Goal: Task Accomplishment & Management: Use online tool/utility

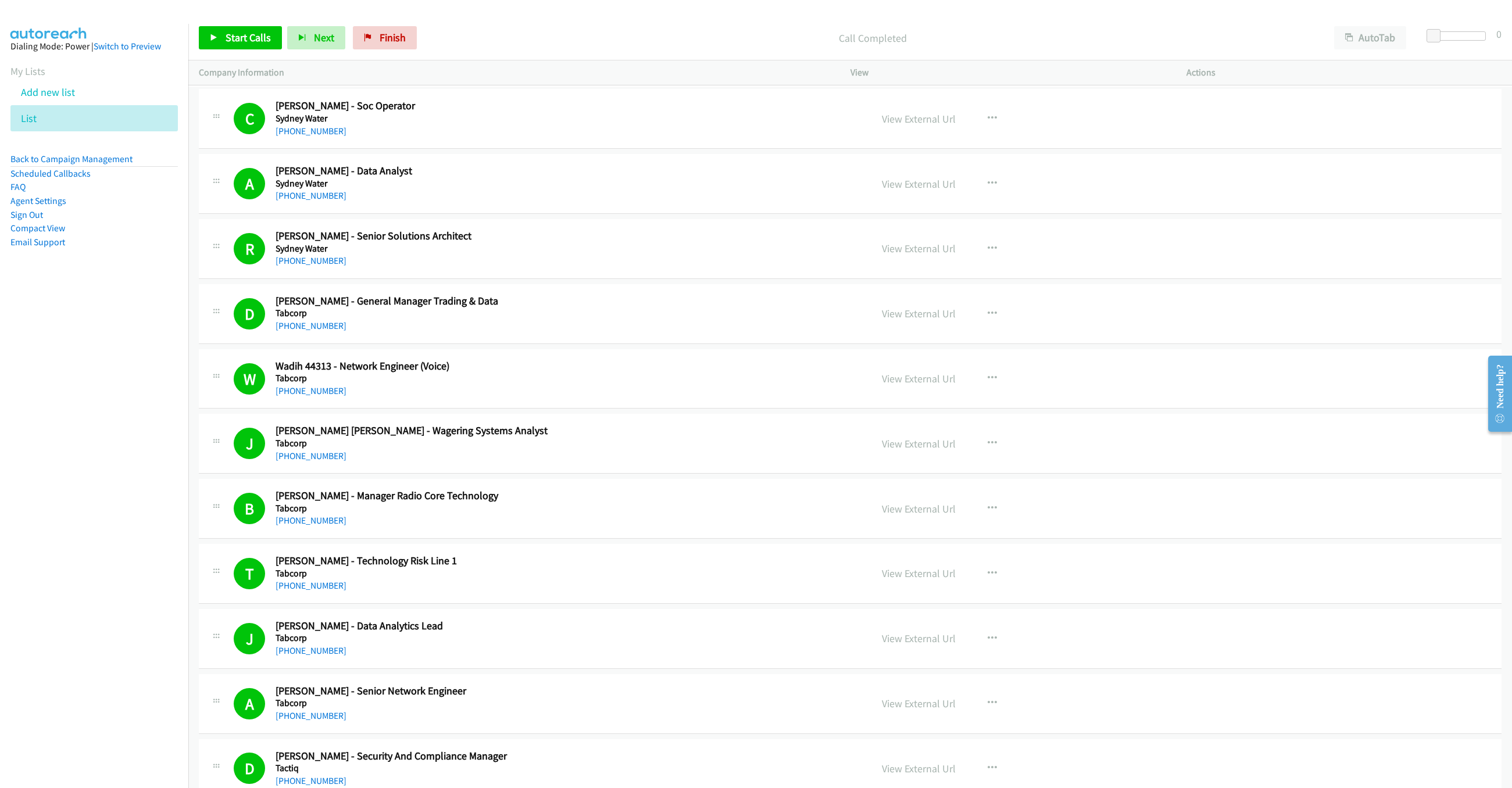
scroll to position [7325, 0]
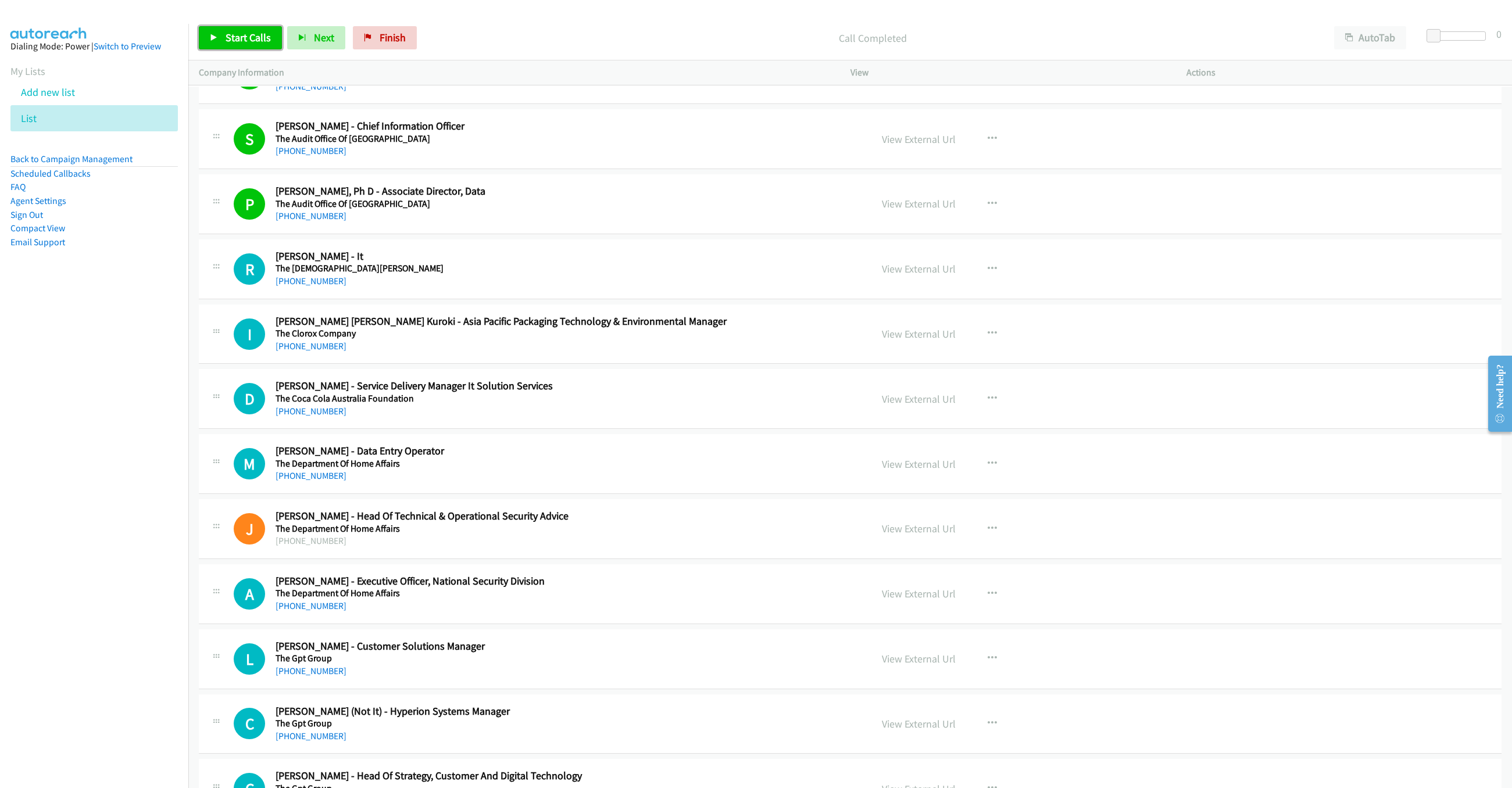
click at [222, 37] on link "Start Calls" at bounding box center [241, 38] width 84 height 23
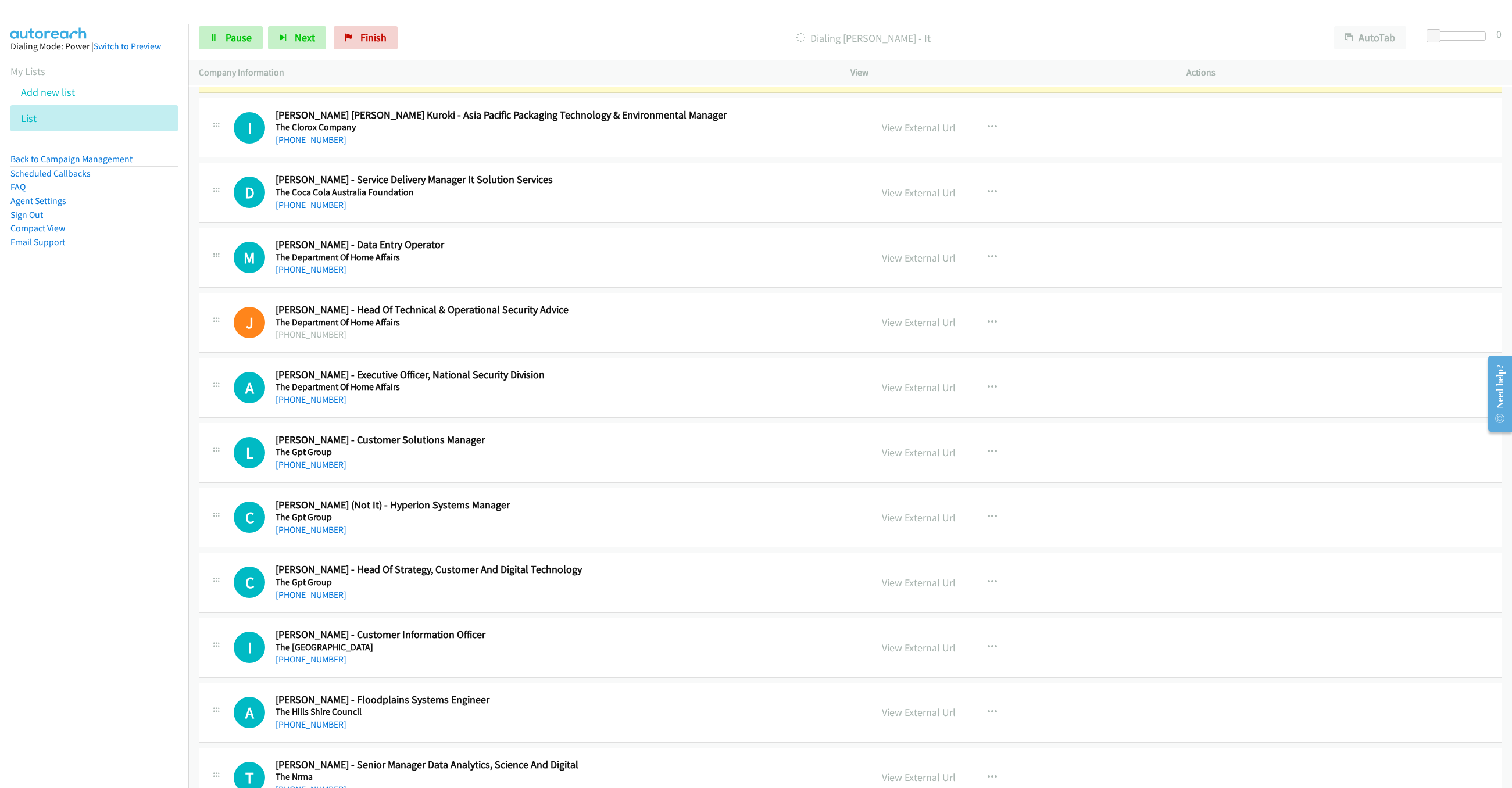
scroll to position [7587, 0]
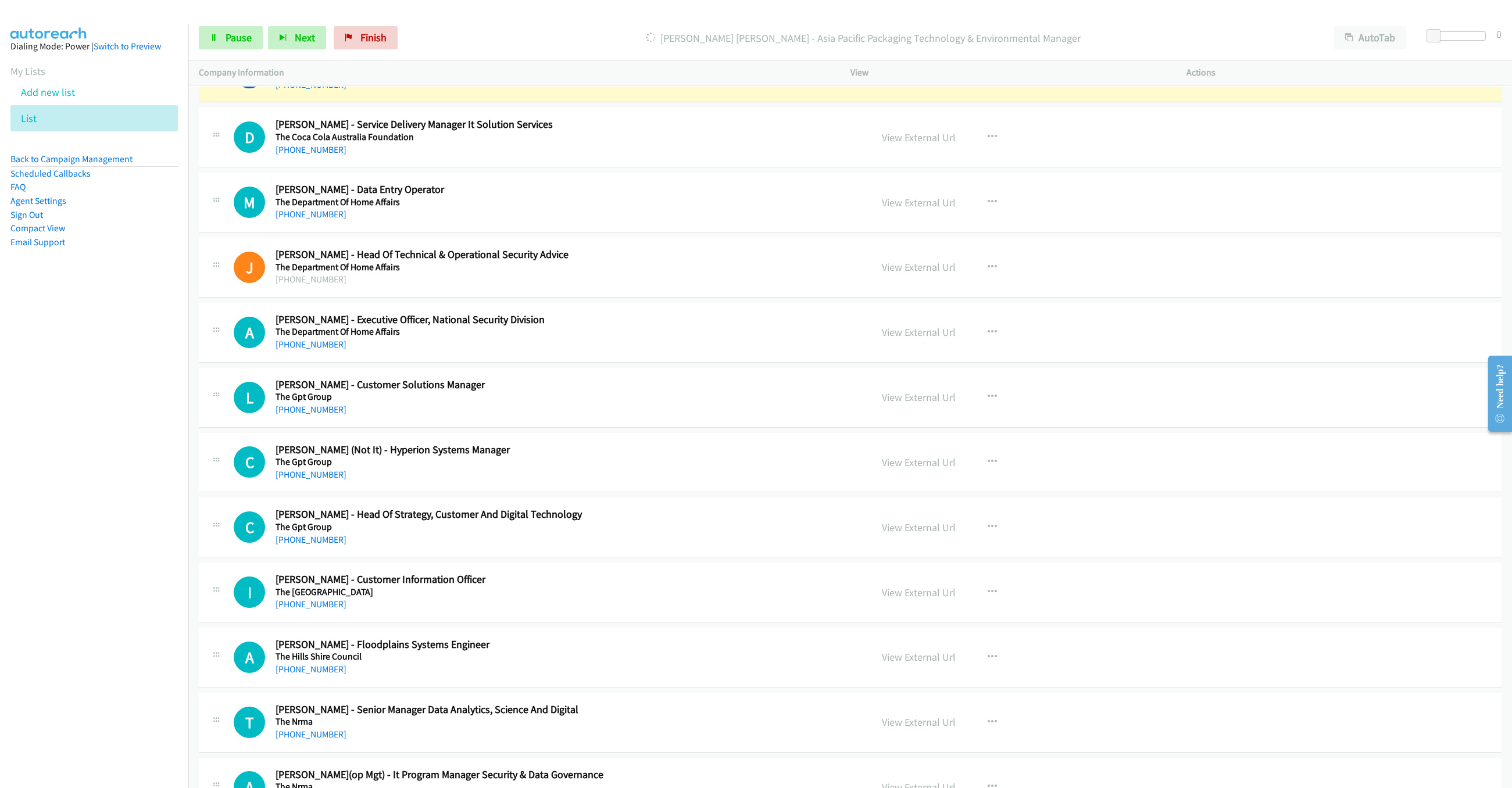
click at [886, 79] on link "View External Url" at bounding box center [919, 73] width 74 height 14
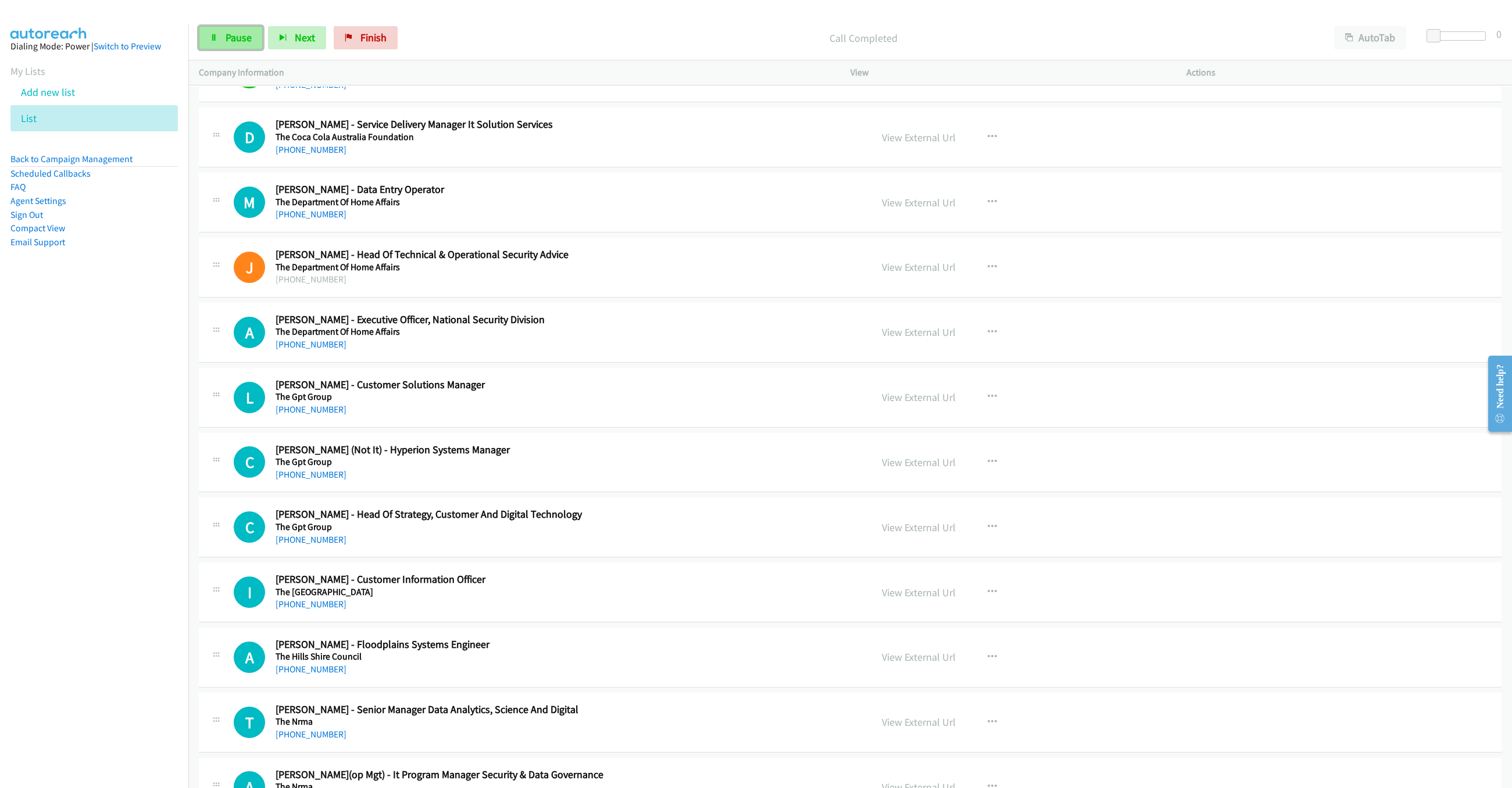
click at [234, 41] on span "Pause" at bounding box center [238, 38] width 26 height 14
click at [250, 35] on span "Start Calls" at bounding box center [248, 38] width 46 height 14
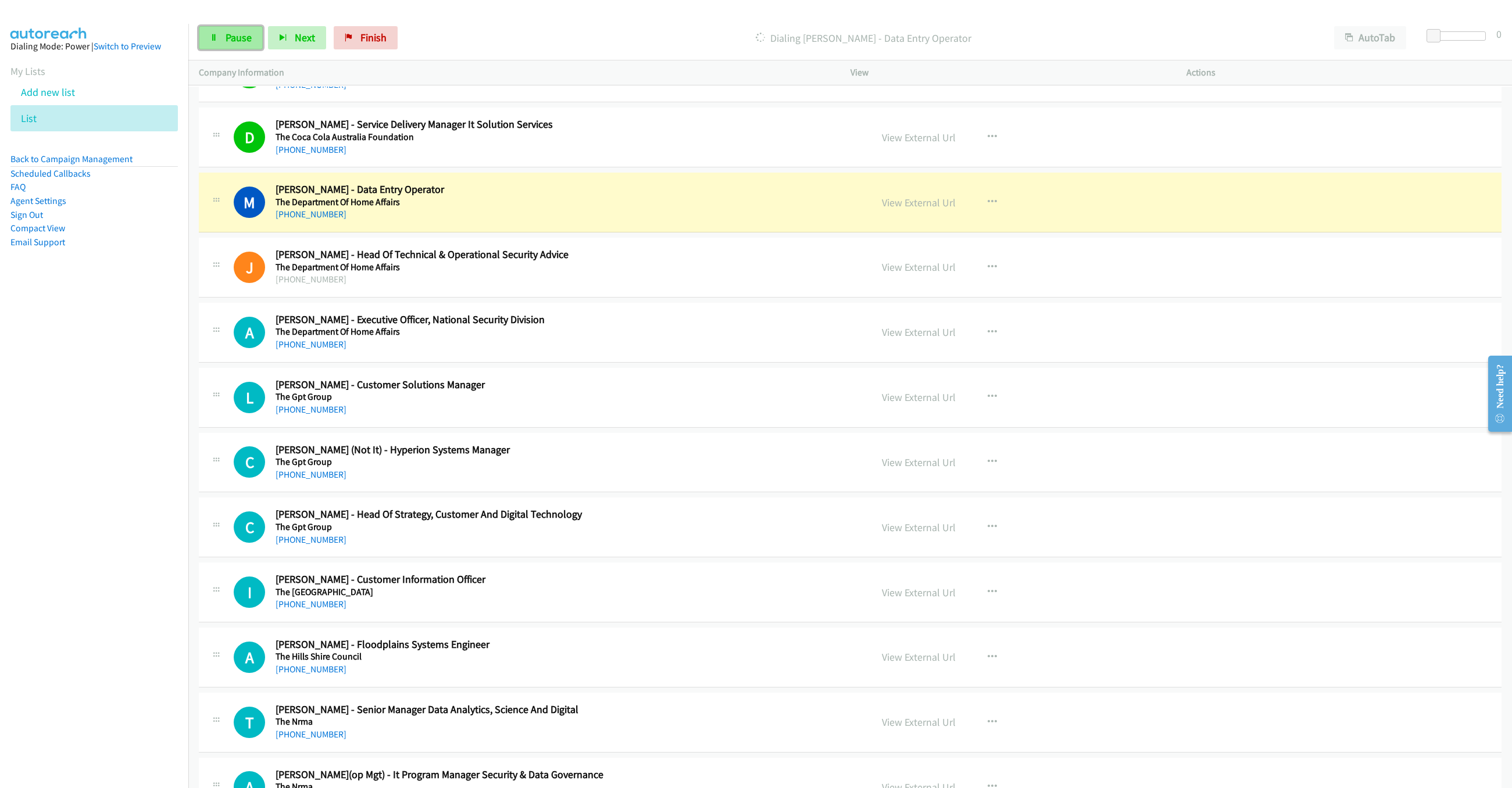
click at [221, 27] on link "Pause" at bounding box center [231, 38] width 64 height 23
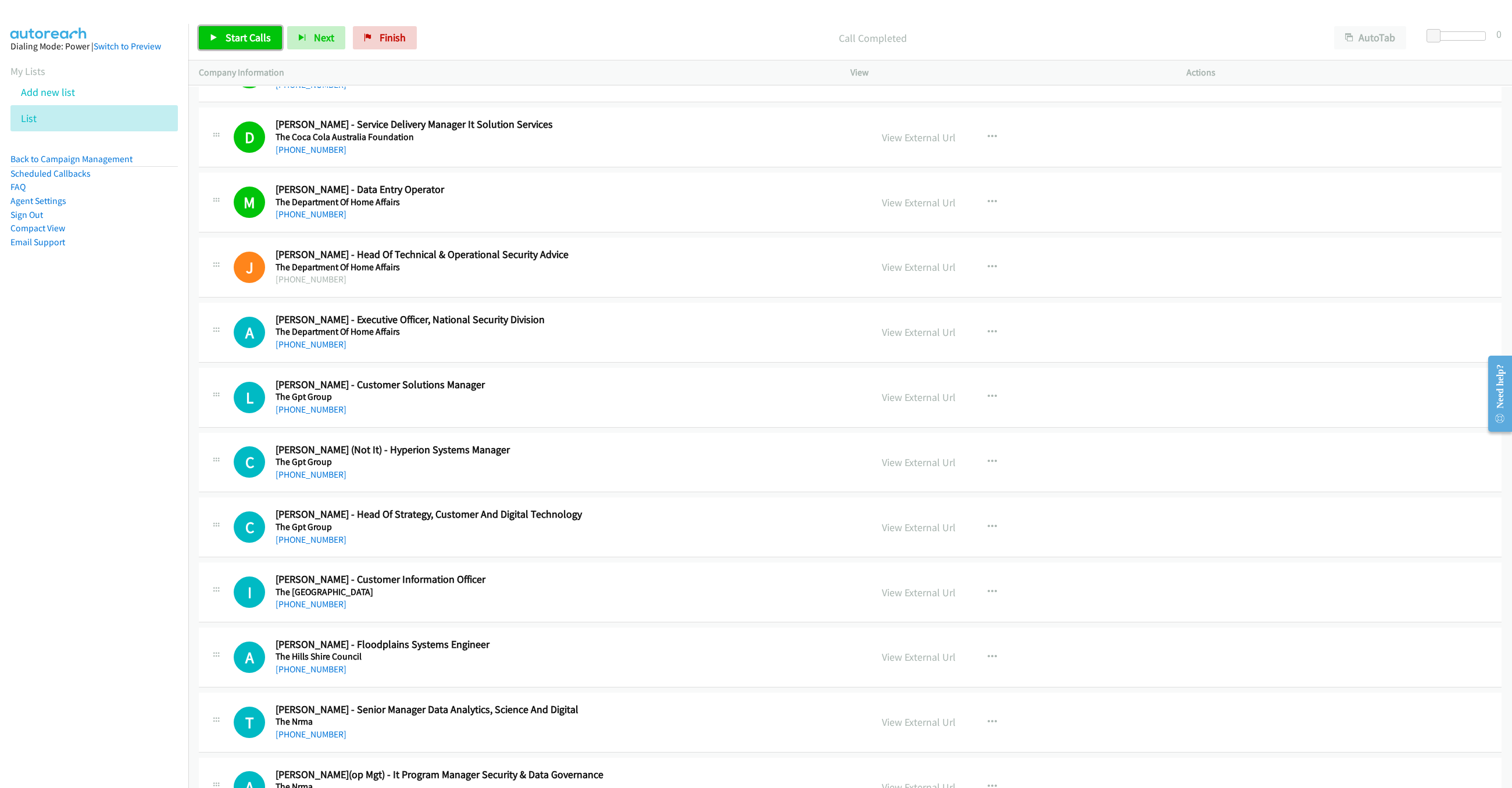
click at [236, 44] on link "Start Calls" at bounding box center [241, 38] width 84 height 23
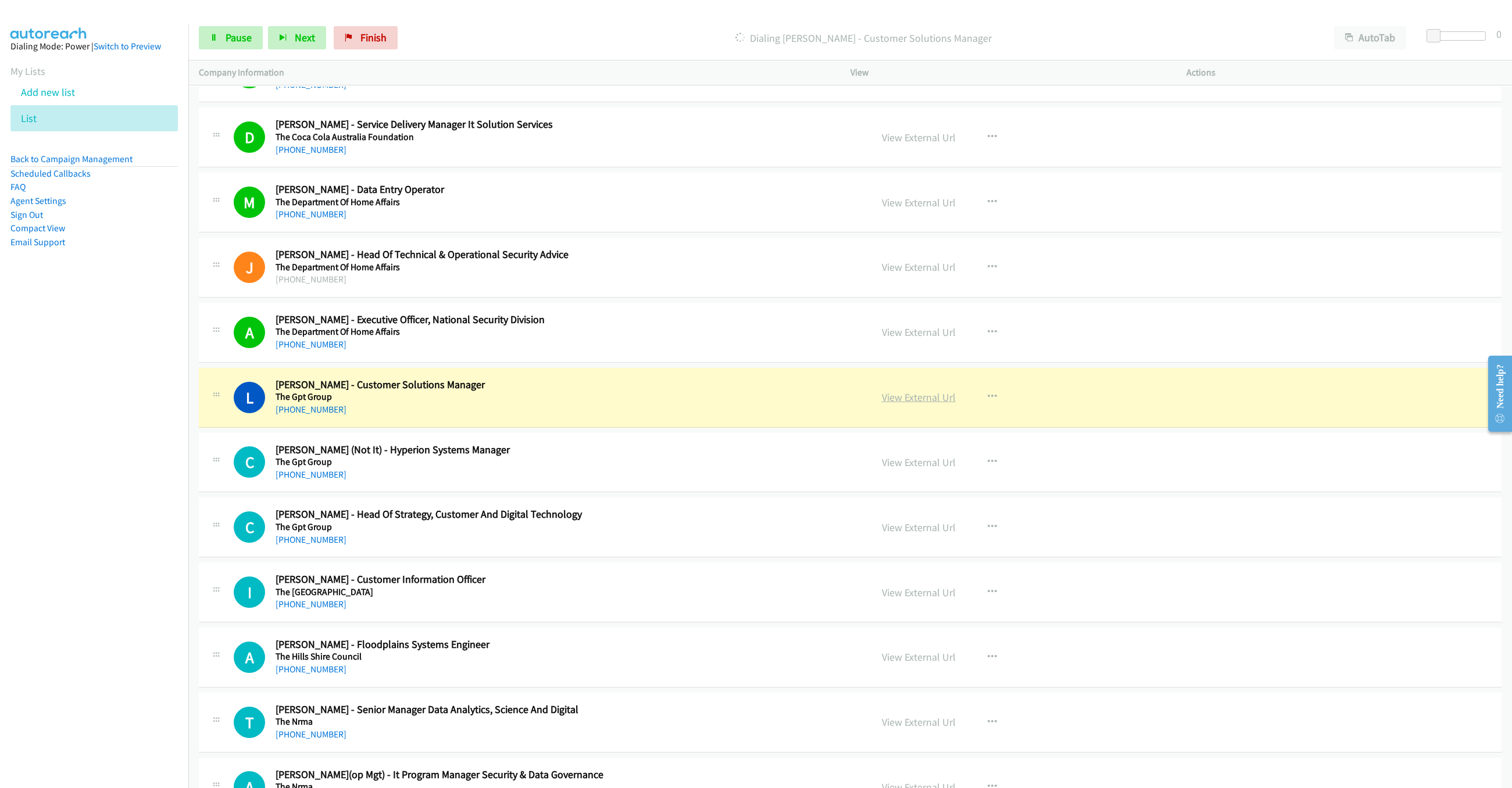
click at [918, 404] on link "View External Url" at bounding box center [919, 397] width 74 height 14
click at [219, 38] on link "Pause" at bounding box center [231, 38] width 64 height 23
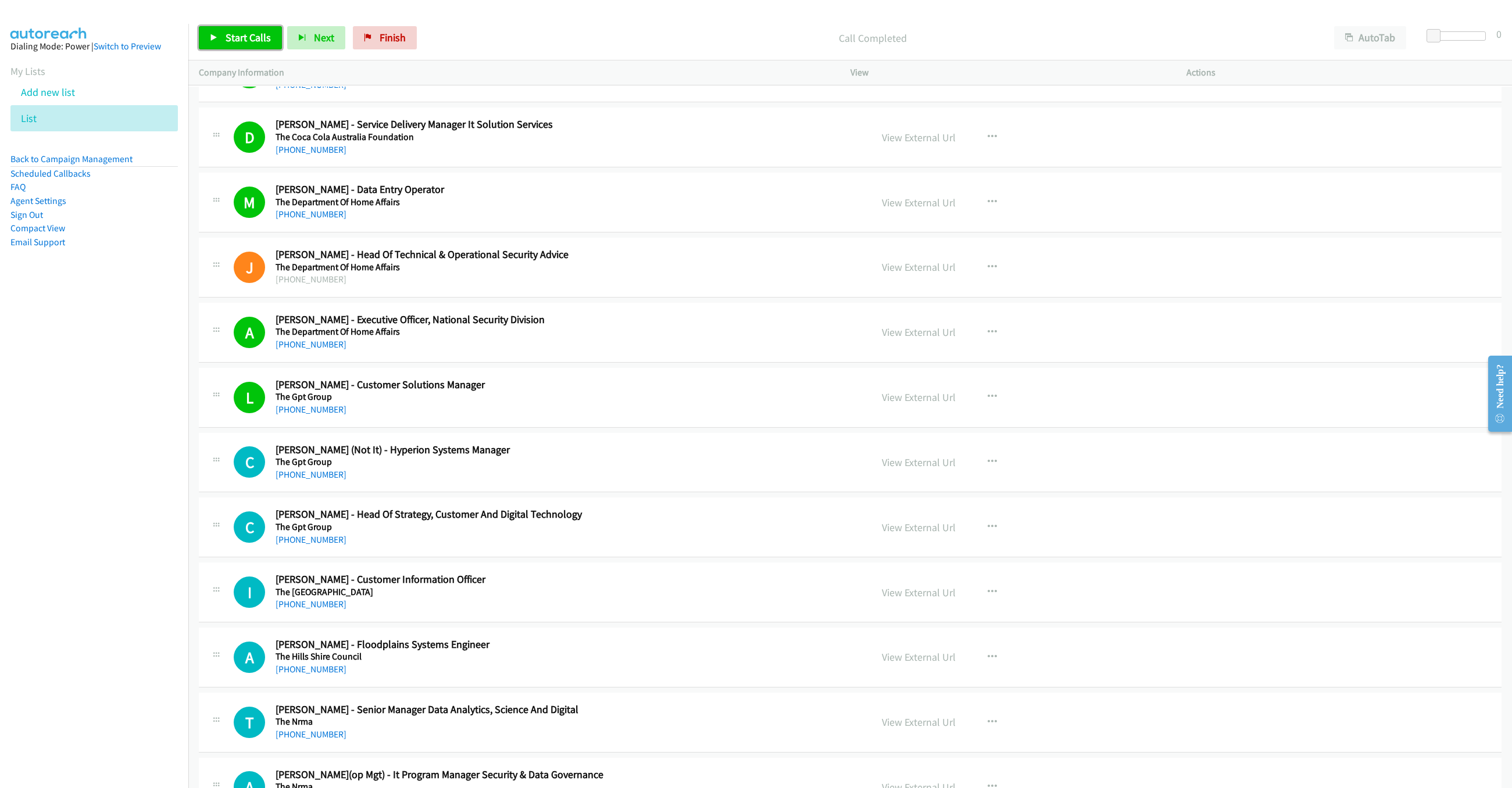
click at [245, 33] on span "Start Calls" at bounding box center [248, 38] width 46 height 14
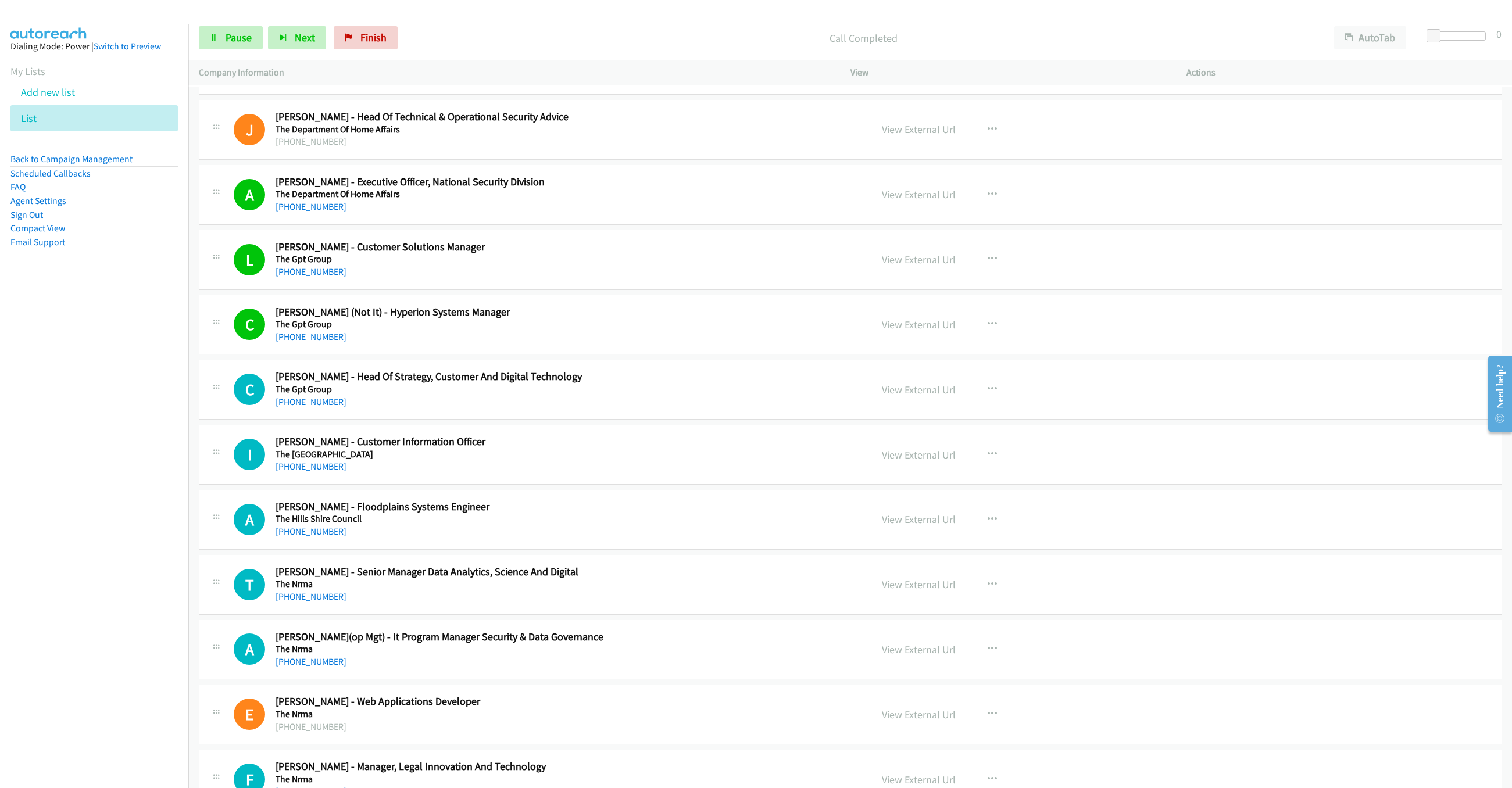
scroll to position [7761, 0]
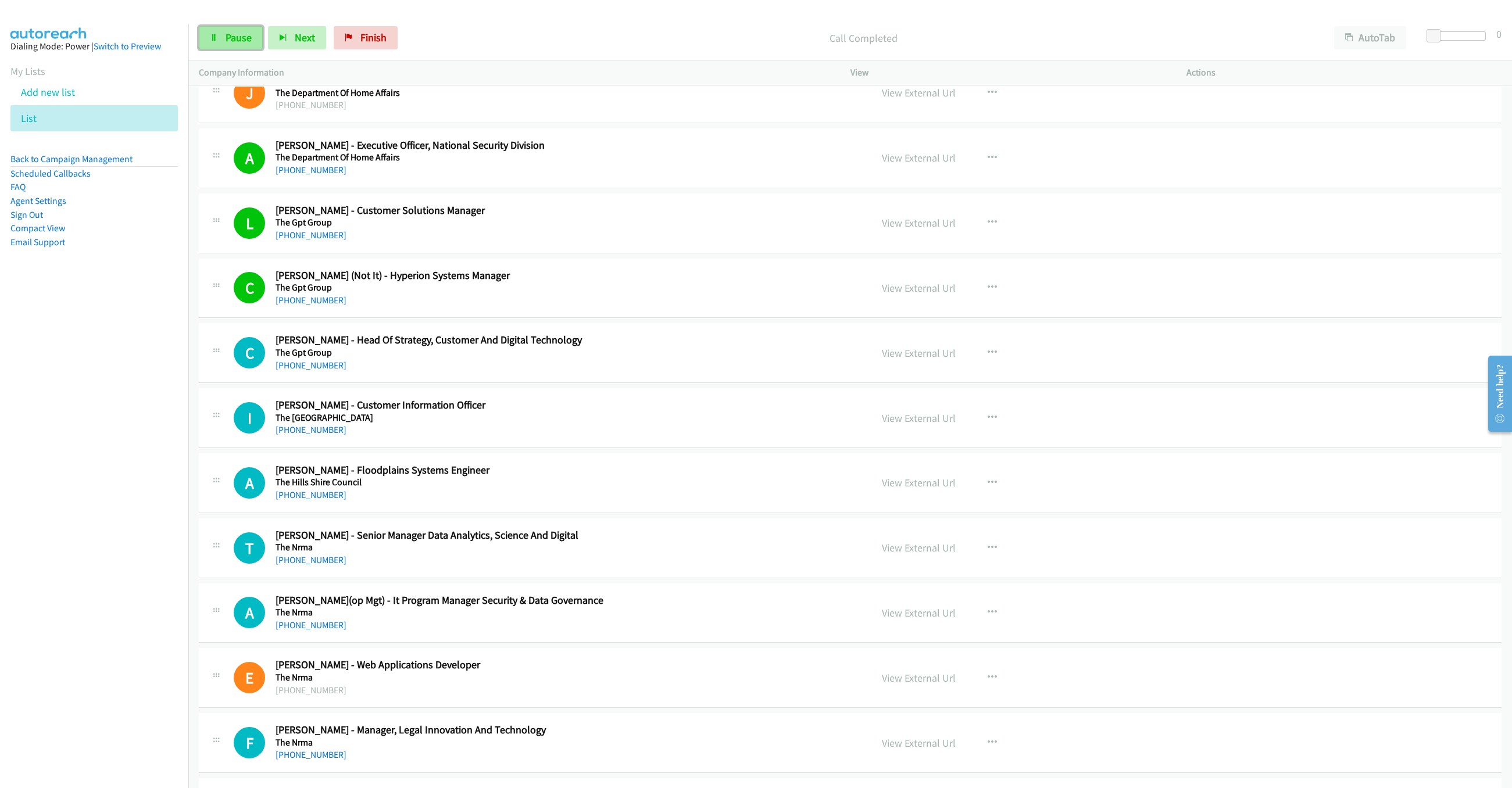
click at [222, 37] on link "Pause" at bounding box center [231, 38] width 64 height 23
click at [236, 35] on span "Start Calls" at bounding box center [248, 38] width 46 height 14
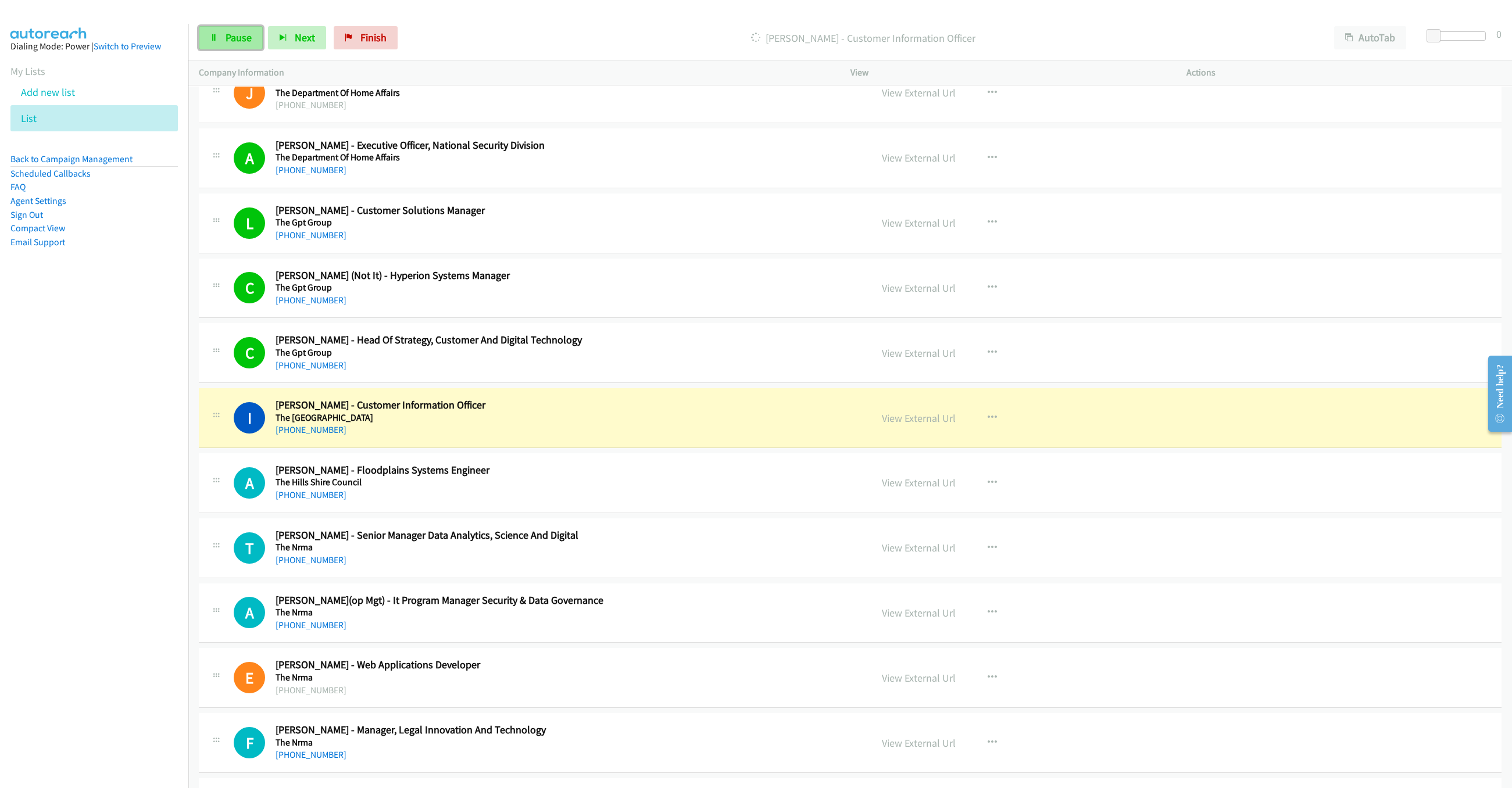
click at [236, 35] on span "Pause" at bounding box center [238, 38] width 26 height 14
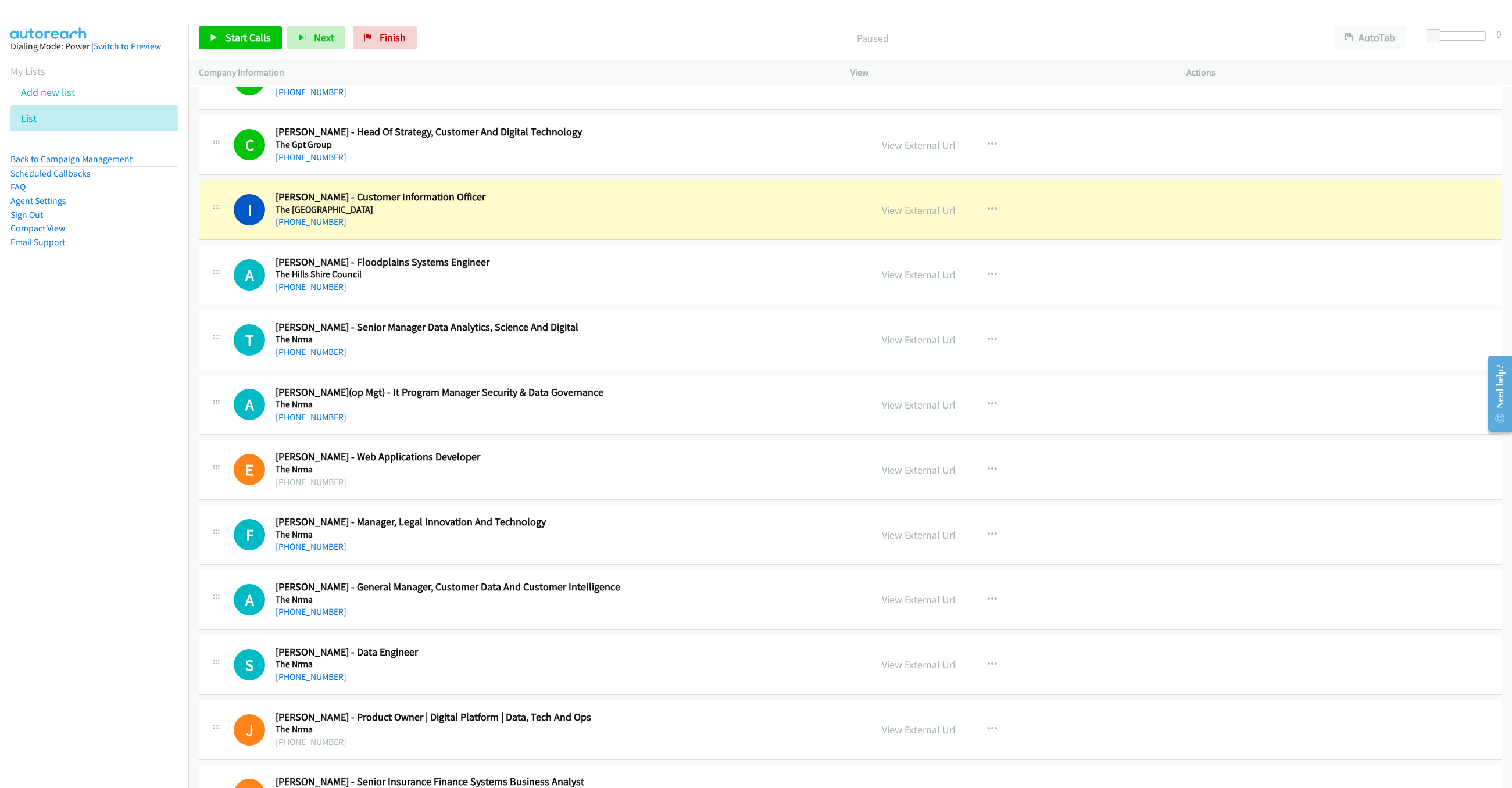
scroll to position [8023, 0]
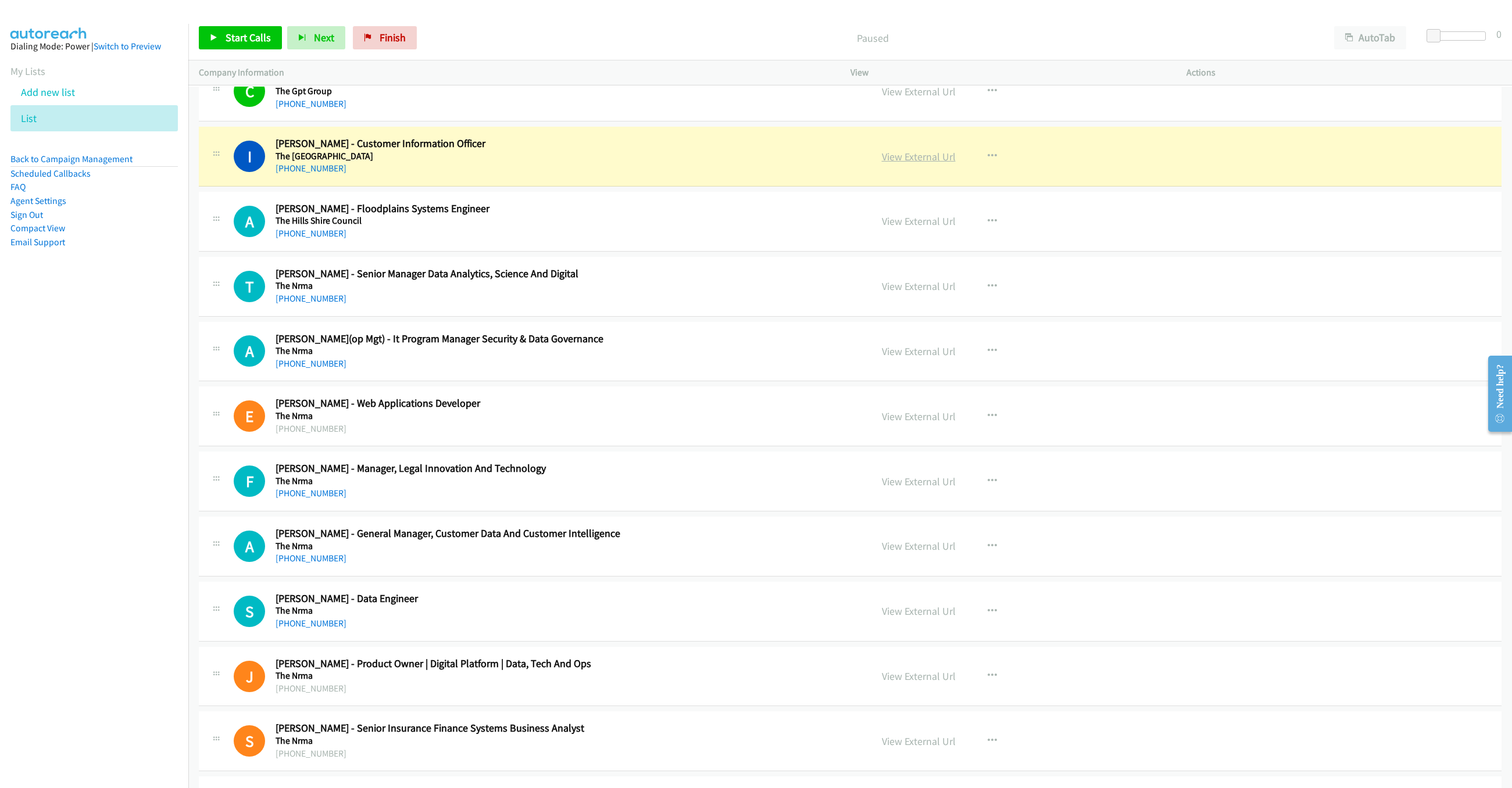
click at [927, 163] on link "View External Url" at bounding box center [919, 156] width 74 height 14
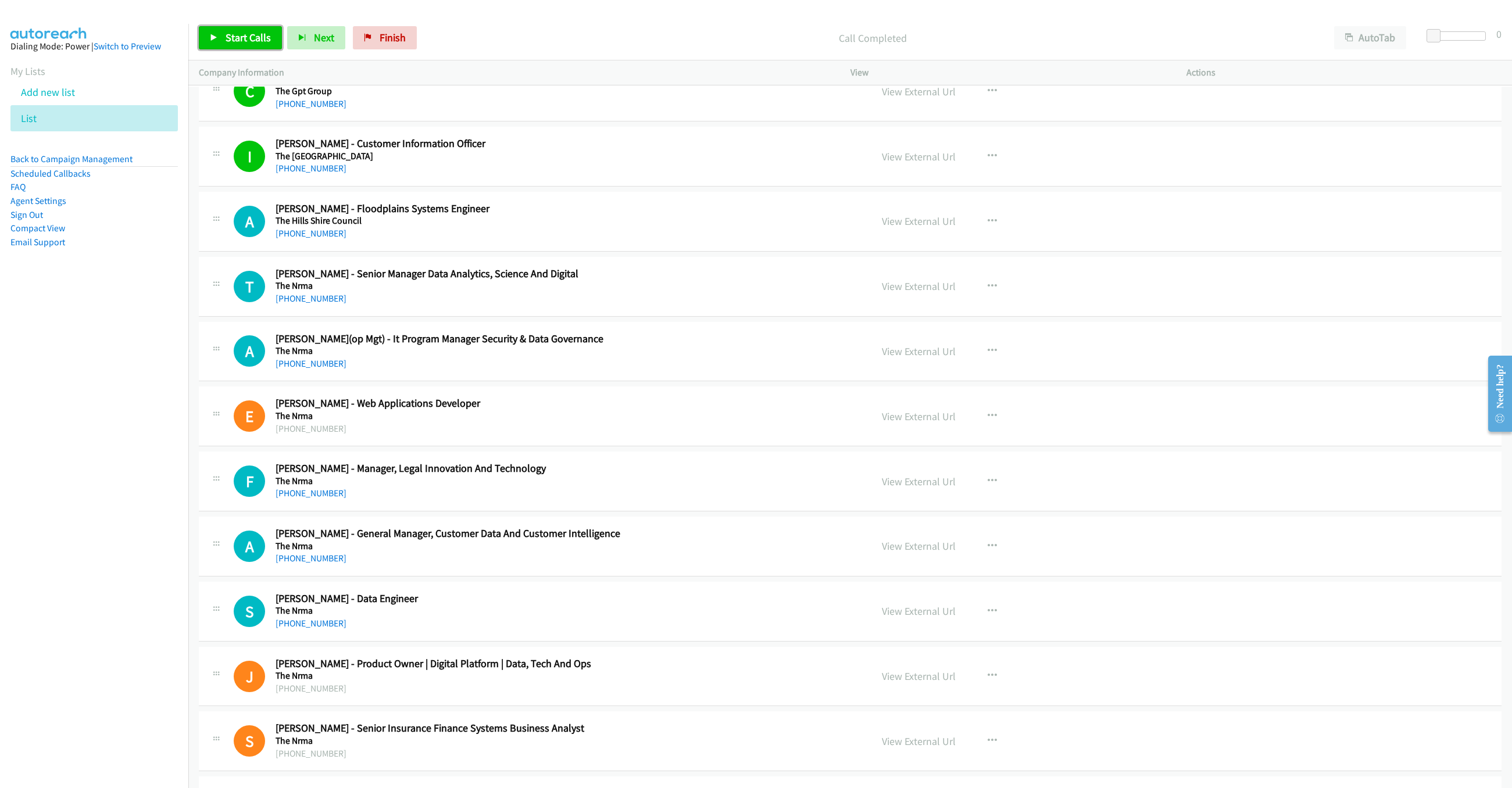
click at [259, 49] on link "Start Calls" at bounding box center [241, 38] width 84 height 23
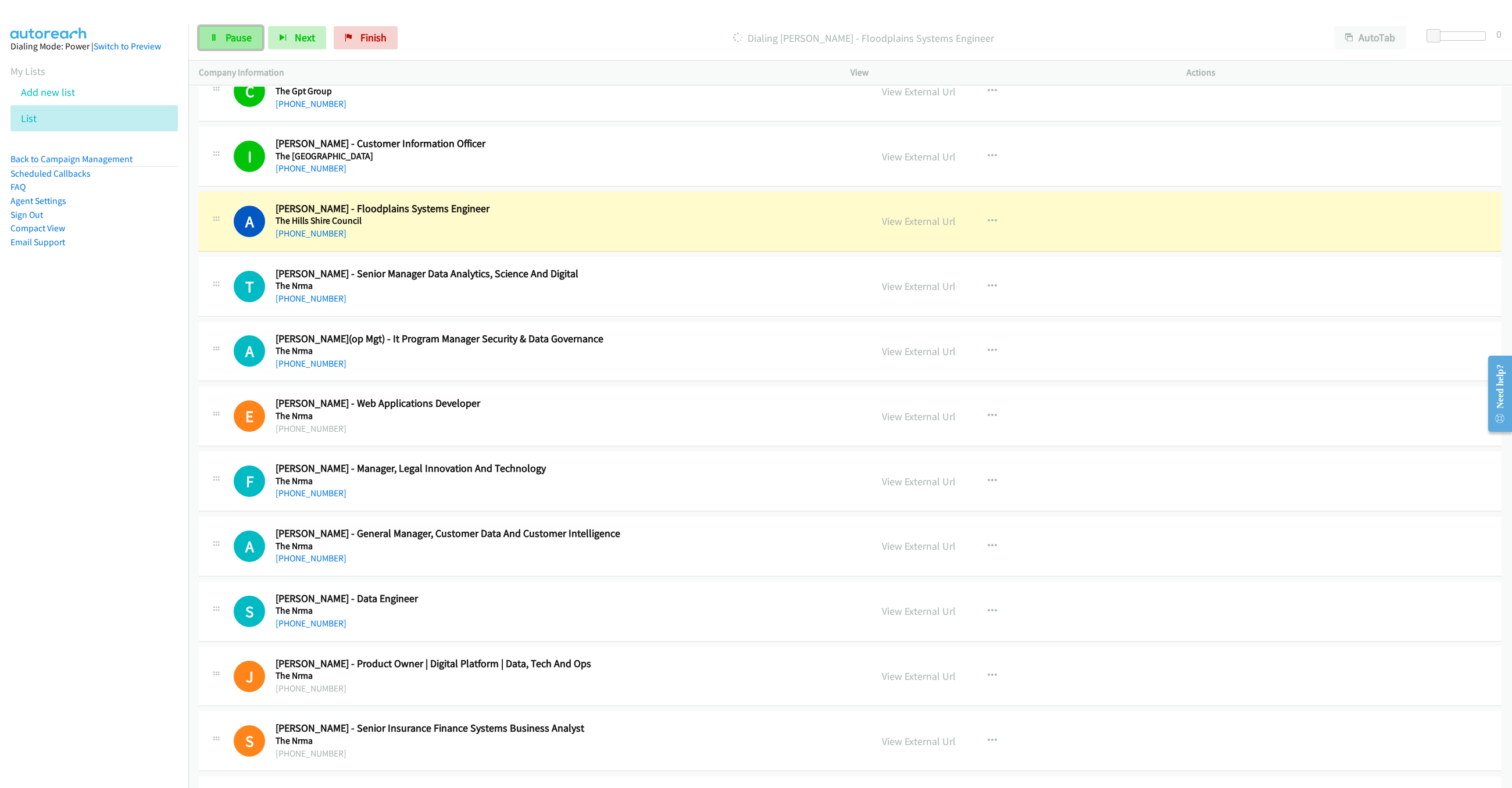
click at [228, 35] on span "Pause" at bounding box center [238, 38] width 26 height 14
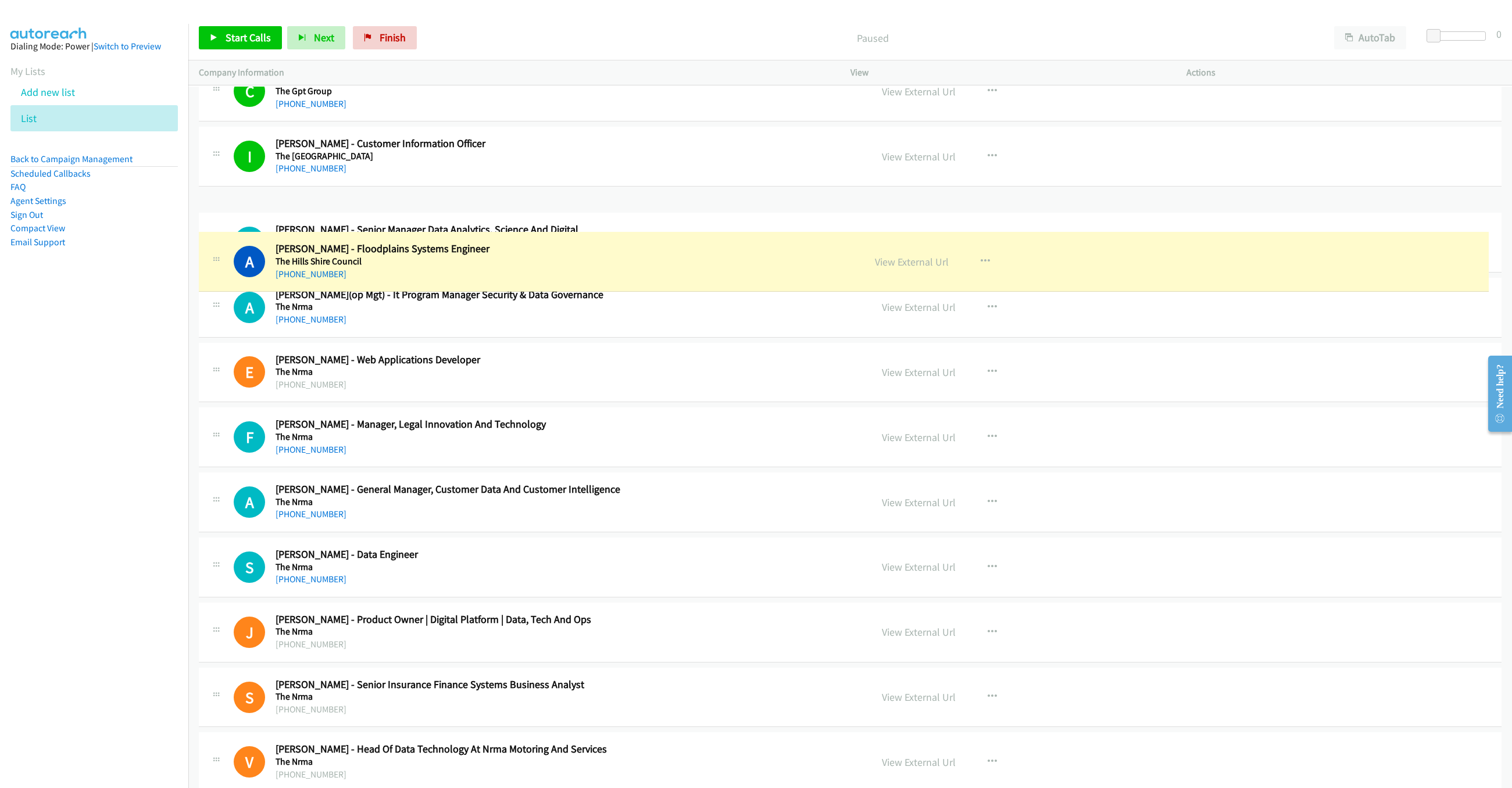
drag, startPoint x: 276, startPoint y: 243, endPoint x: 519, endPoint y: 248, distance: 243.1
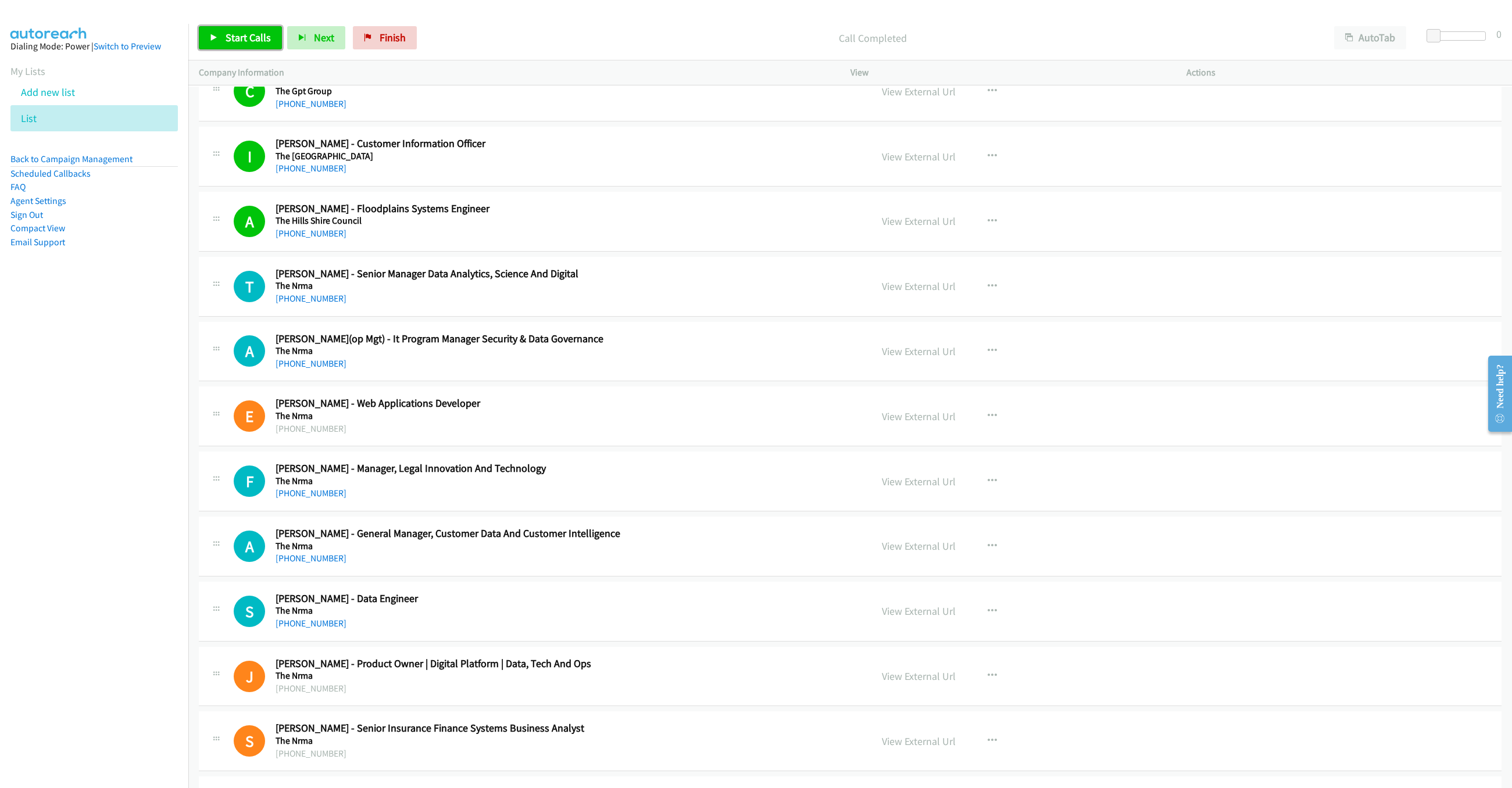
click at [253, 35] on span "Start Calls" at bounding box center [248, 38] width 46 height 14
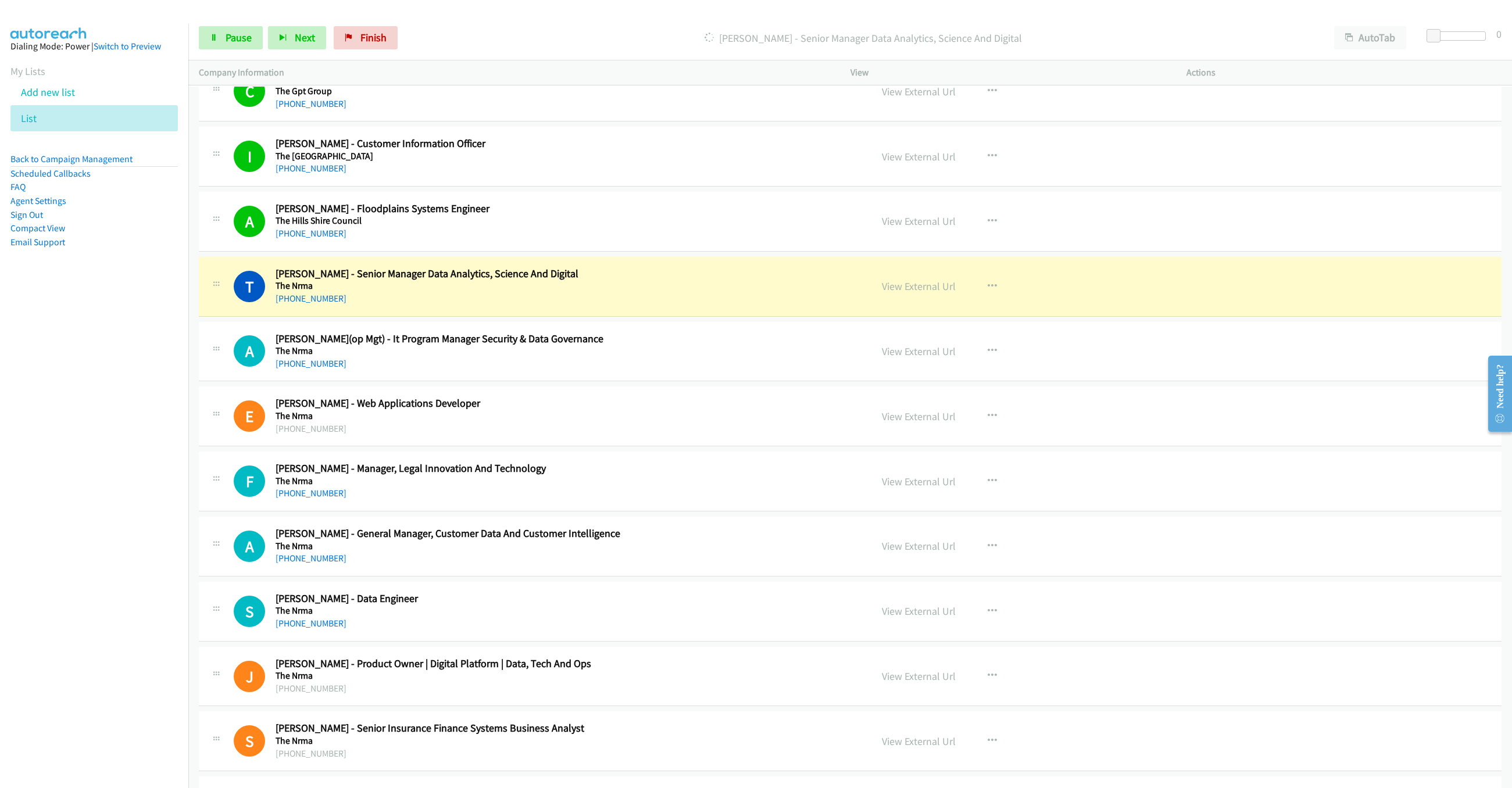
click at [189, 28] on div "Start Calls Pause Next Finish Dialing Tanzir Ahmed - Senior Manager Data Analyt…" at bounding box center [850, 38] width 1323 height 45
click at [219, 42] on link "Pause" at bounding box center [231, 38] width 64 height 23
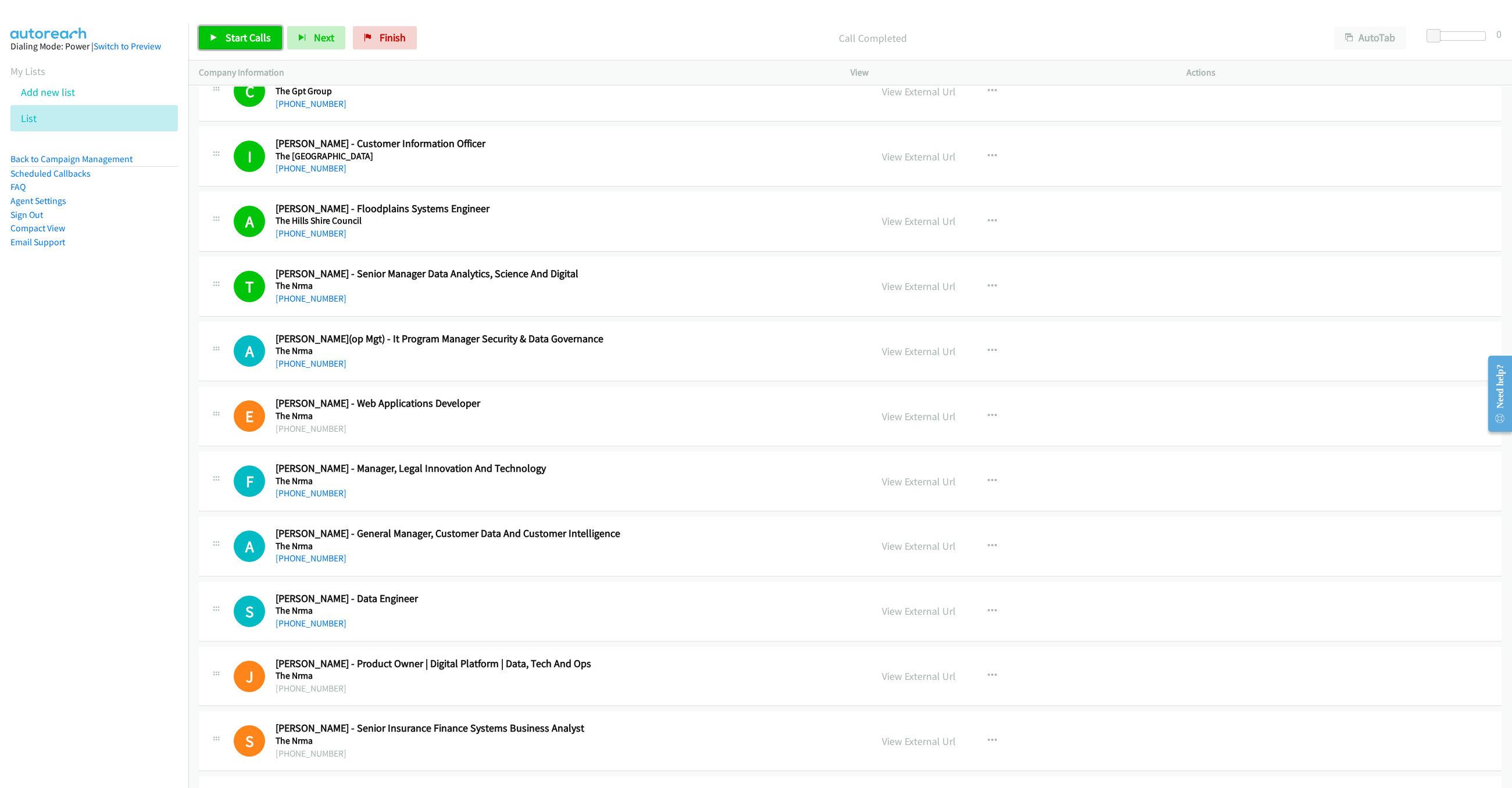
click at [238, 31] on span "Start Calls" at bounding box center [248, 38] width 46 height 14
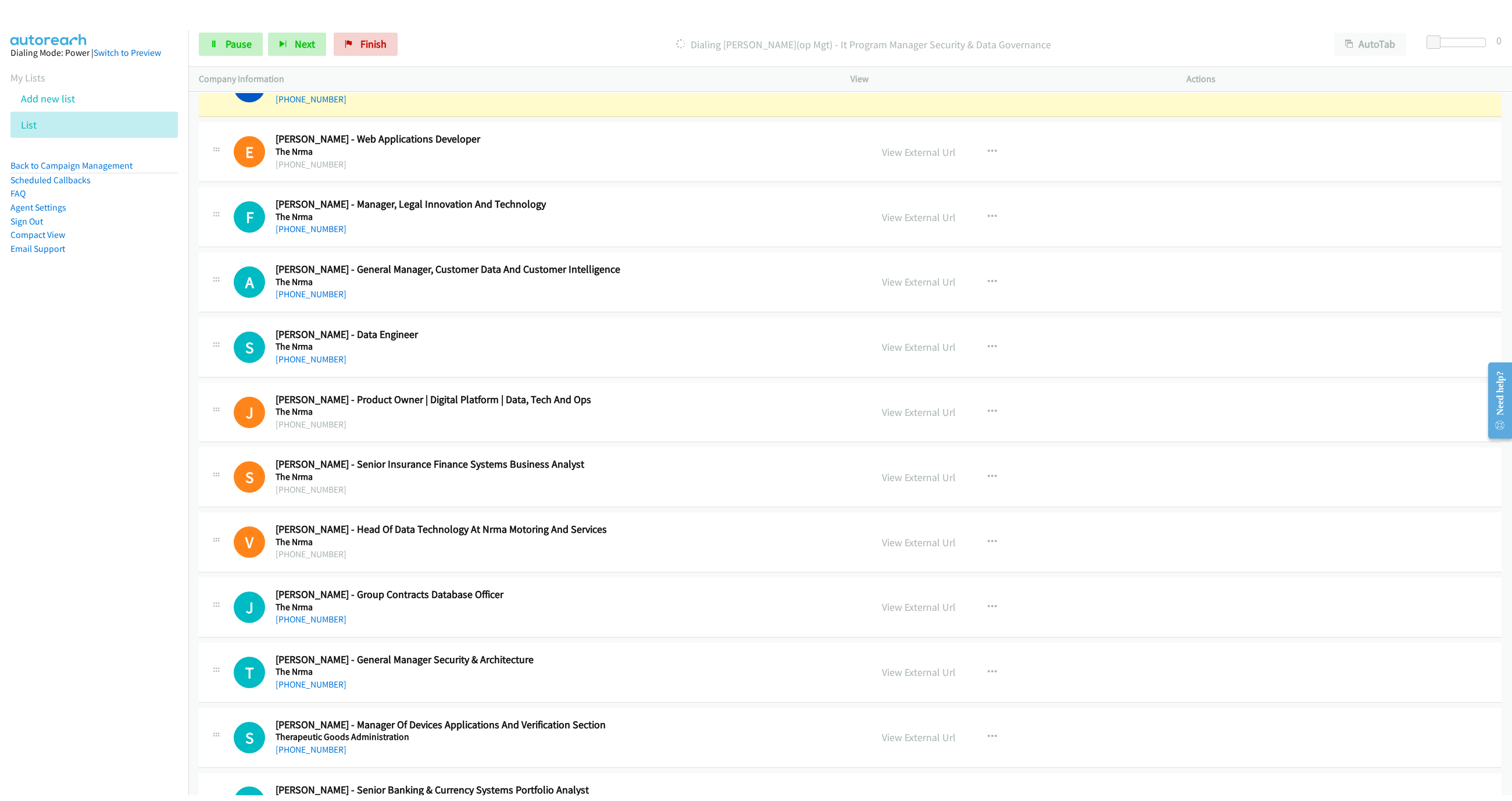
scroll to position [8288, 0]
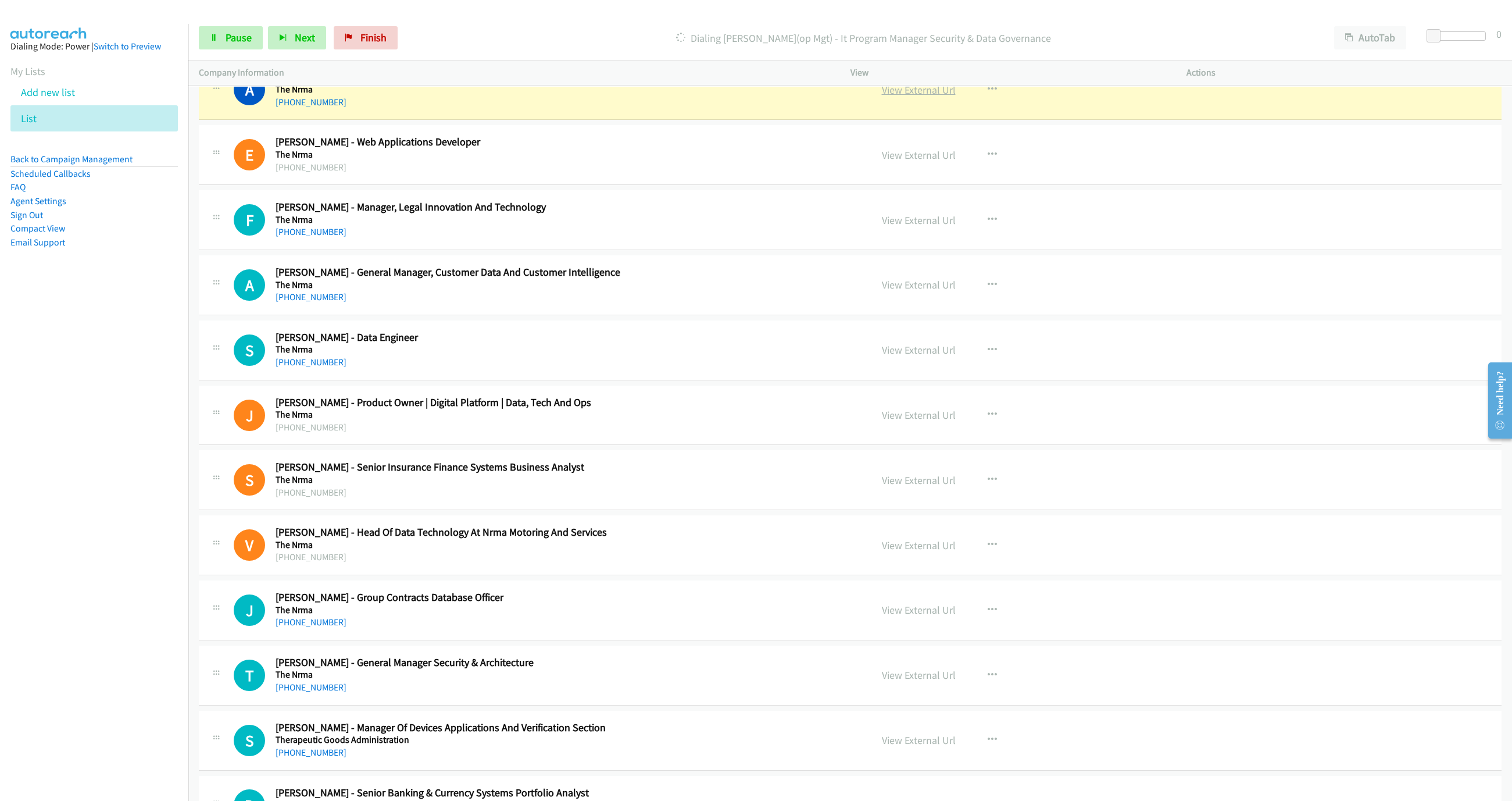
click at [921, 96] on link "View External Url" at bounding box center [919, 90] width 74 height 14
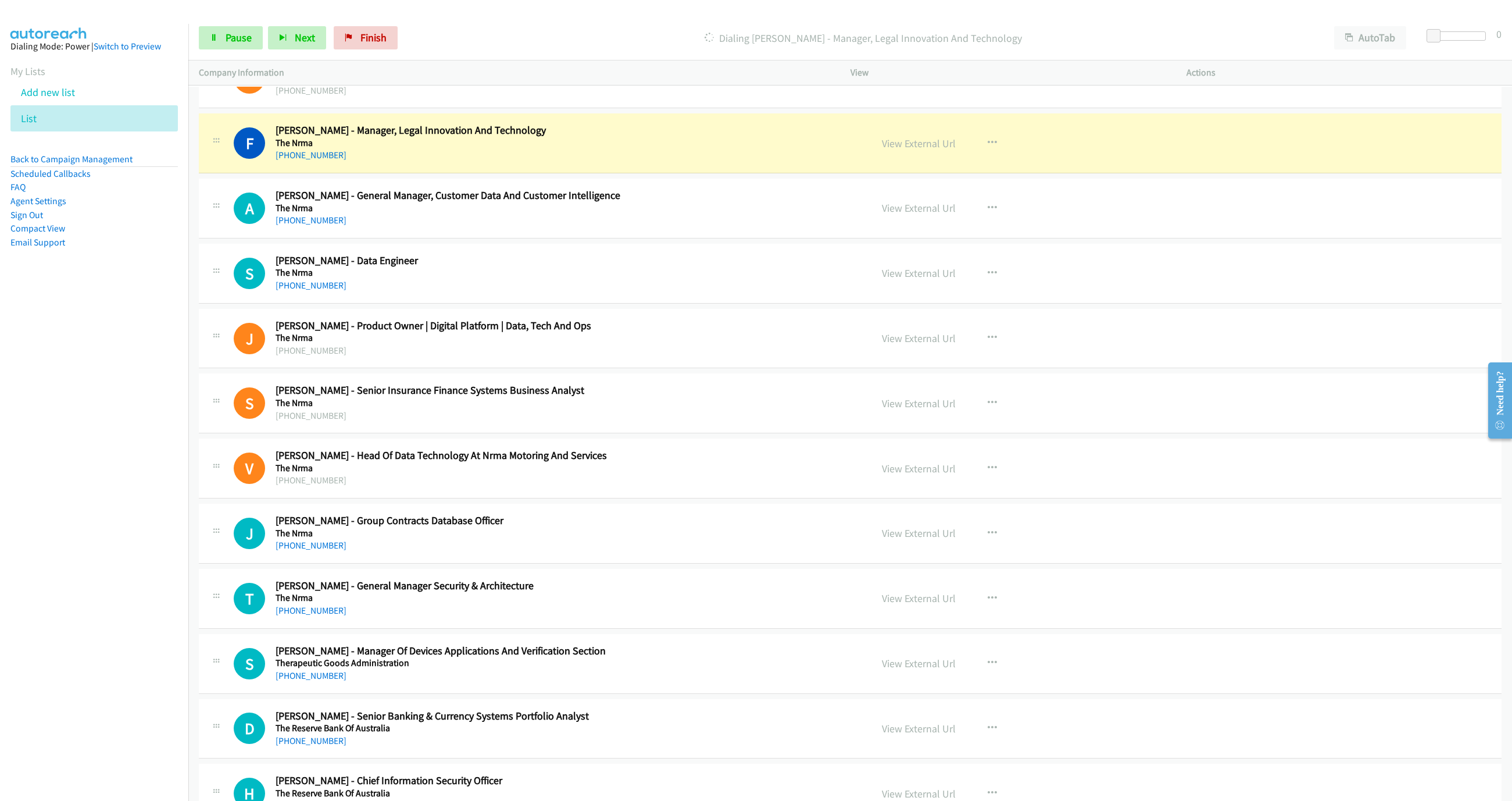
scroll to position [8376, 0]
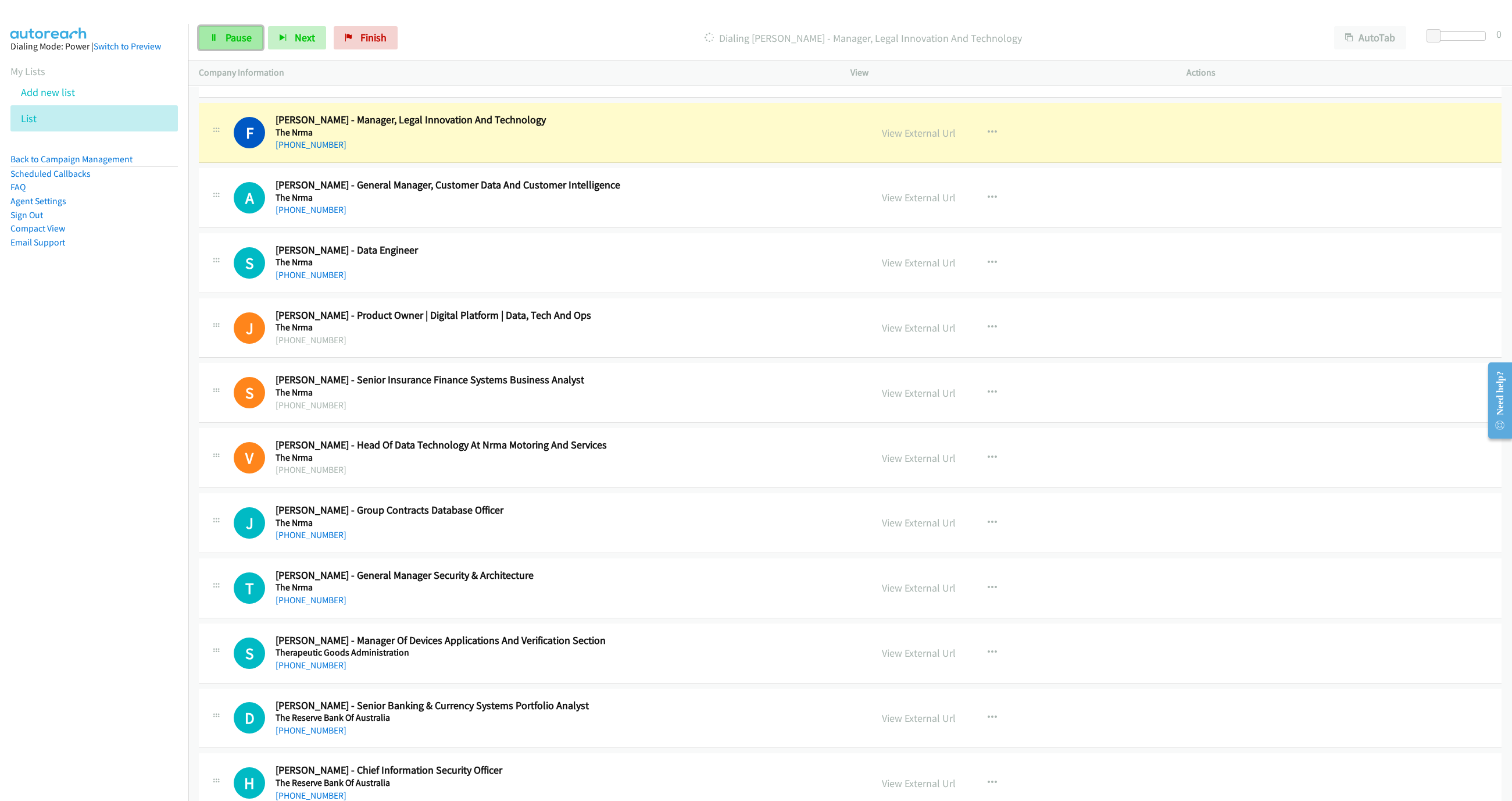
click at [223, 30] on link "Pause" at bounding box center [231, 38] width 64 height 23
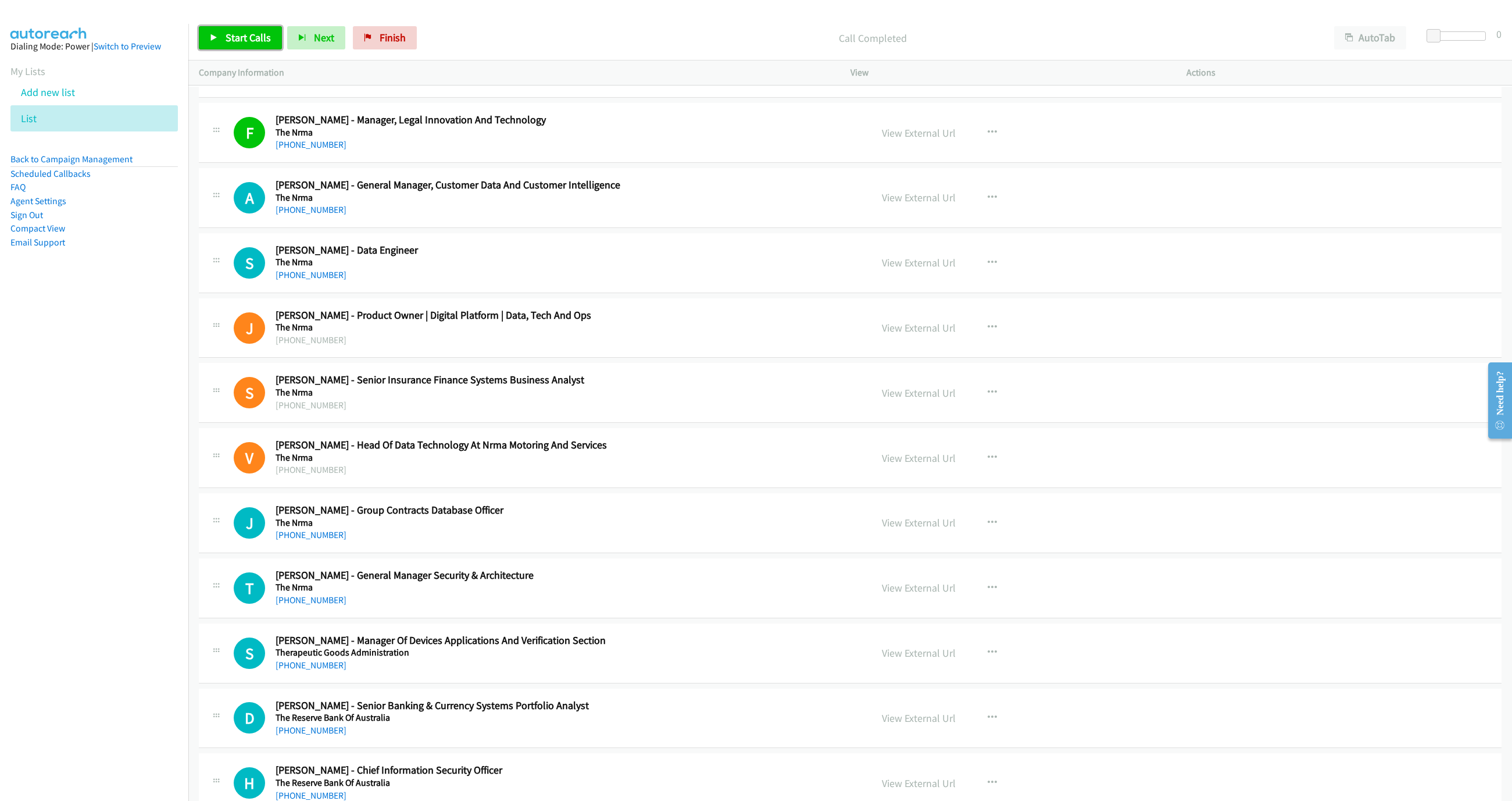
click at [232, 49] on link "Start Calls" at bounding box center [241, 38] width 84 height 23
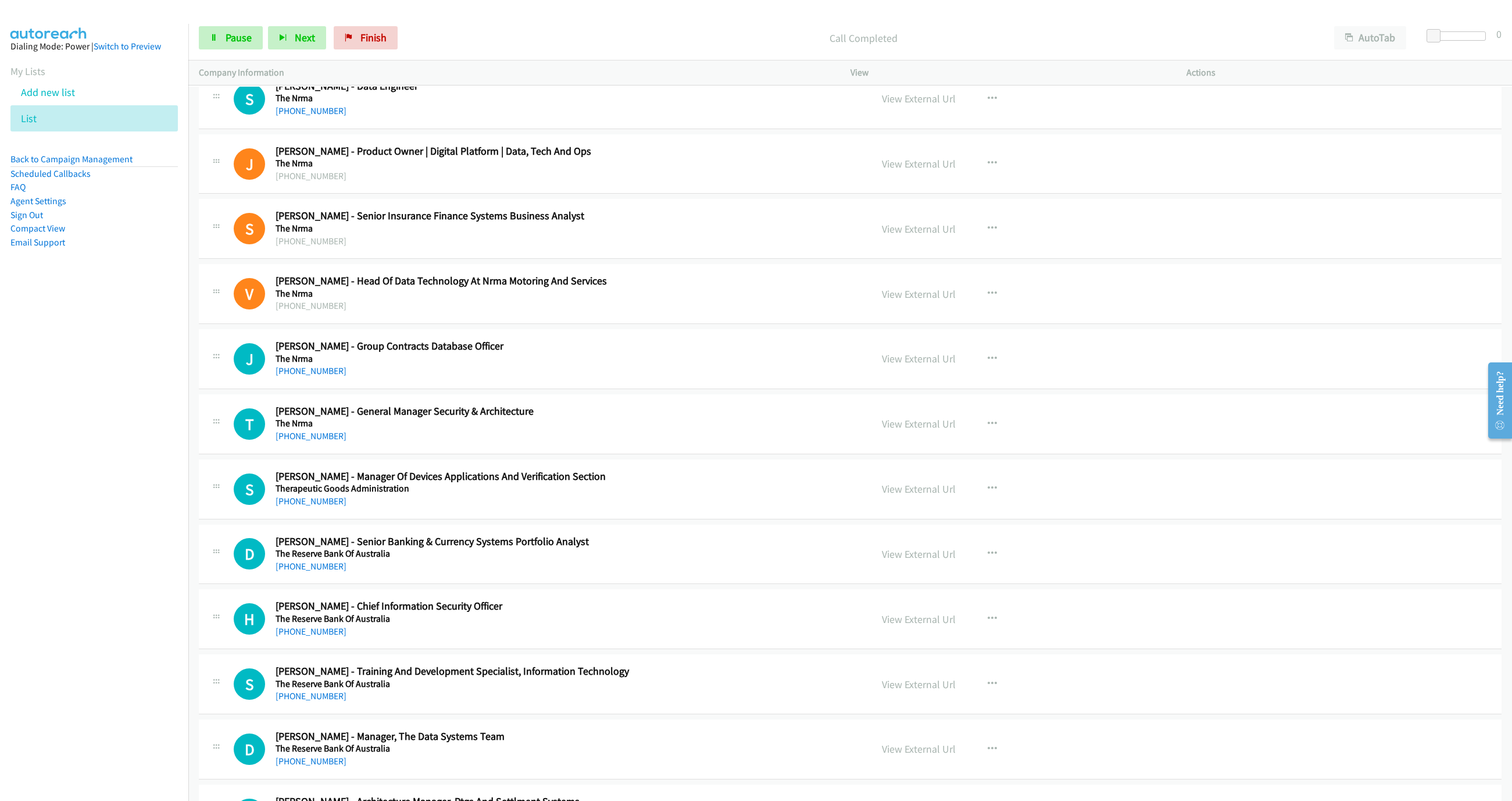
scroll to position [8550, 0]
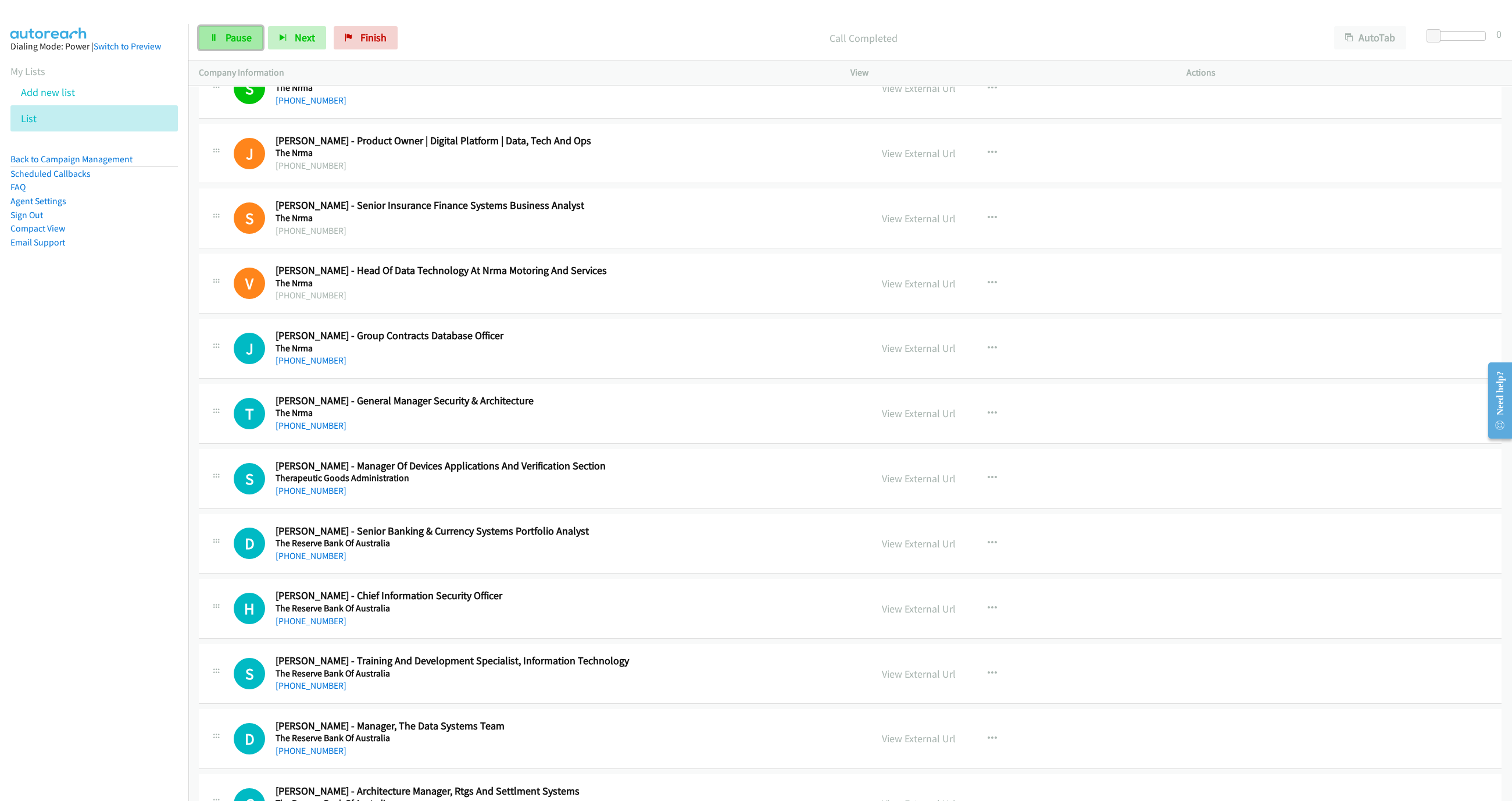
click at [247, 34] on span "Pause" at bounding box center [238, 38] width 26 height 14
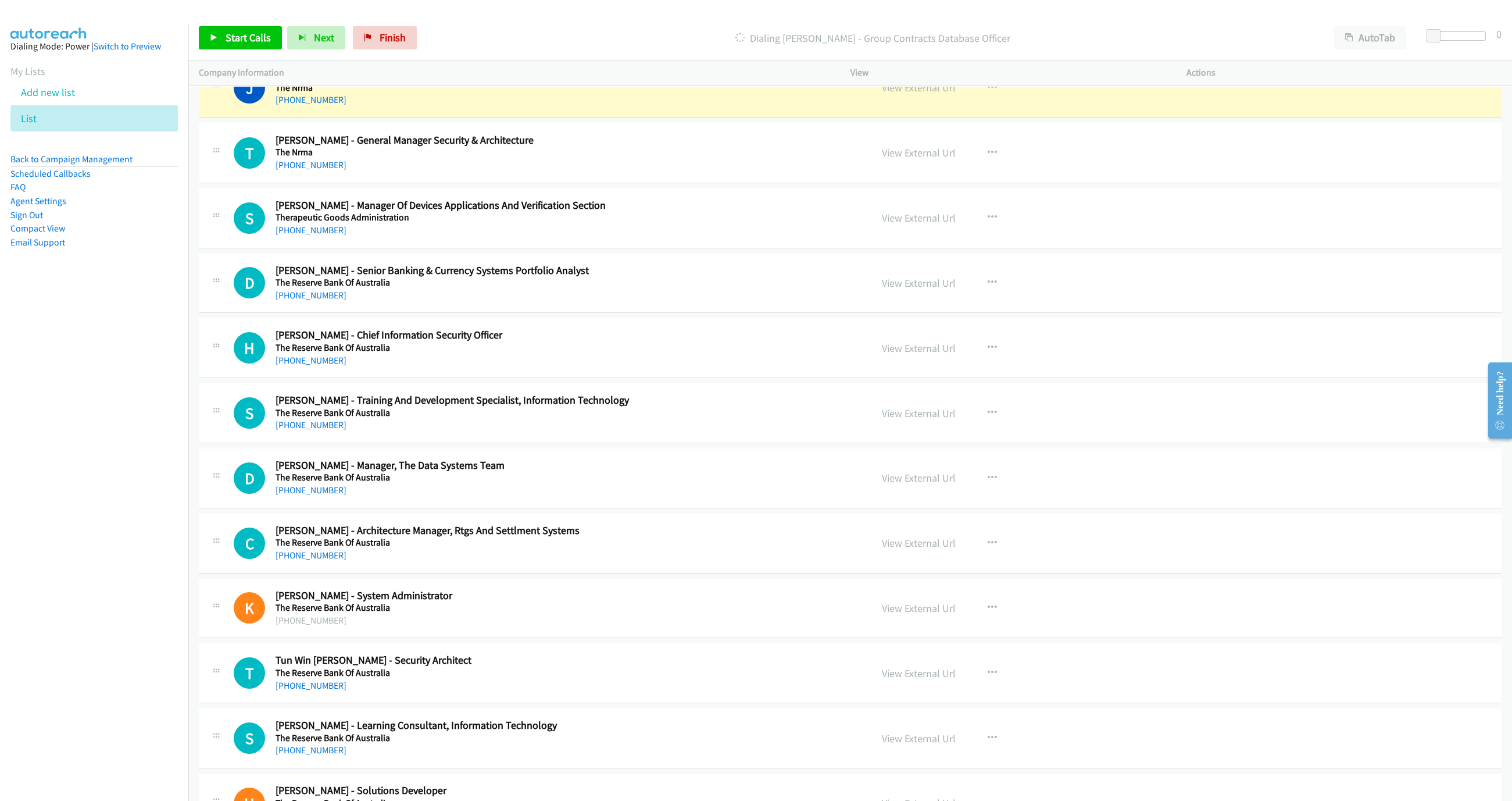
scroll to position [8812, 0]
click at [915, 93] on link "View External Url" at bounding box center [919, 87] width 74 height 14
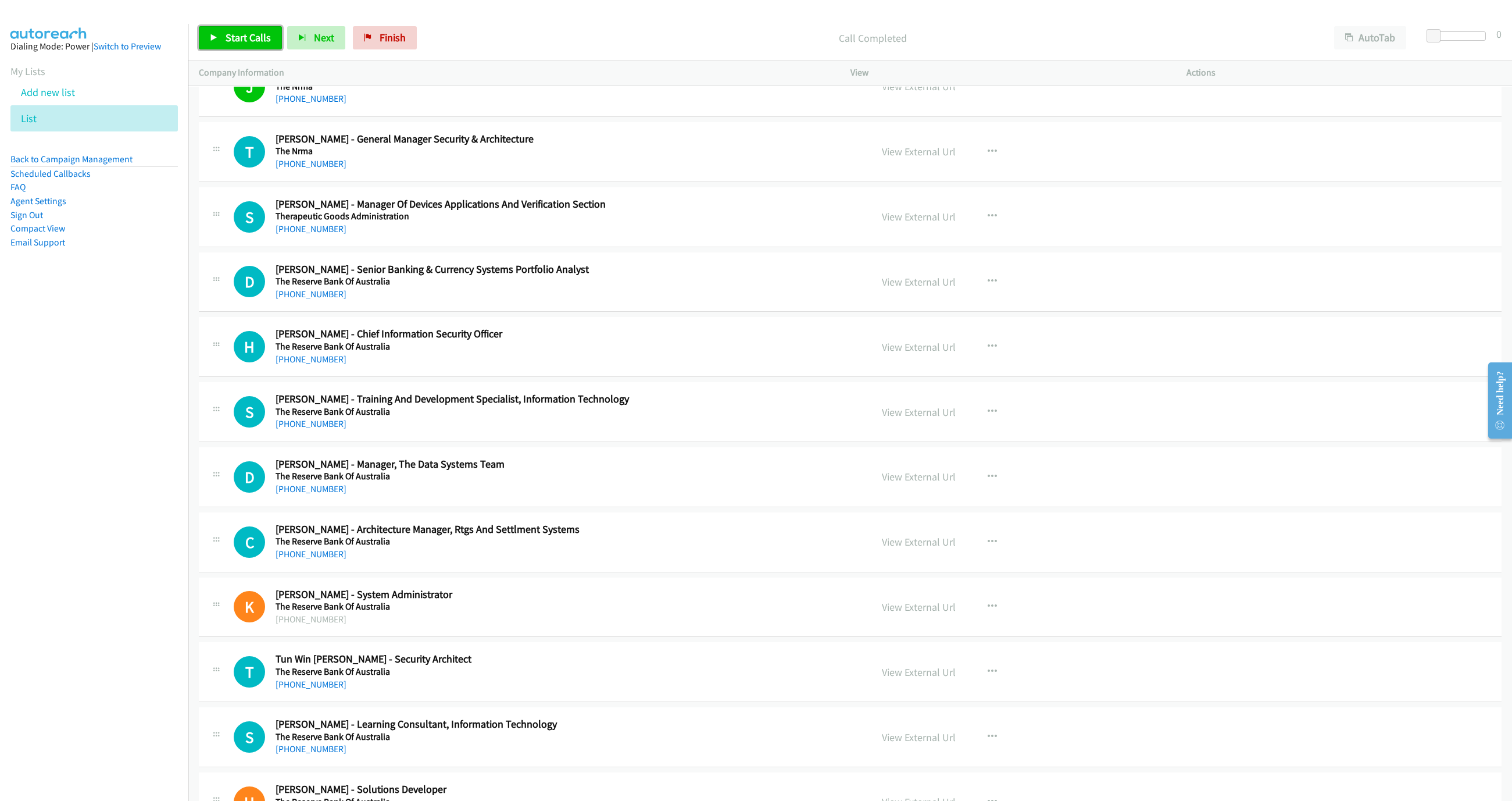
click at [241, 37] on span "Start Calls" at bounding box center [248, 38] width 46 height 14
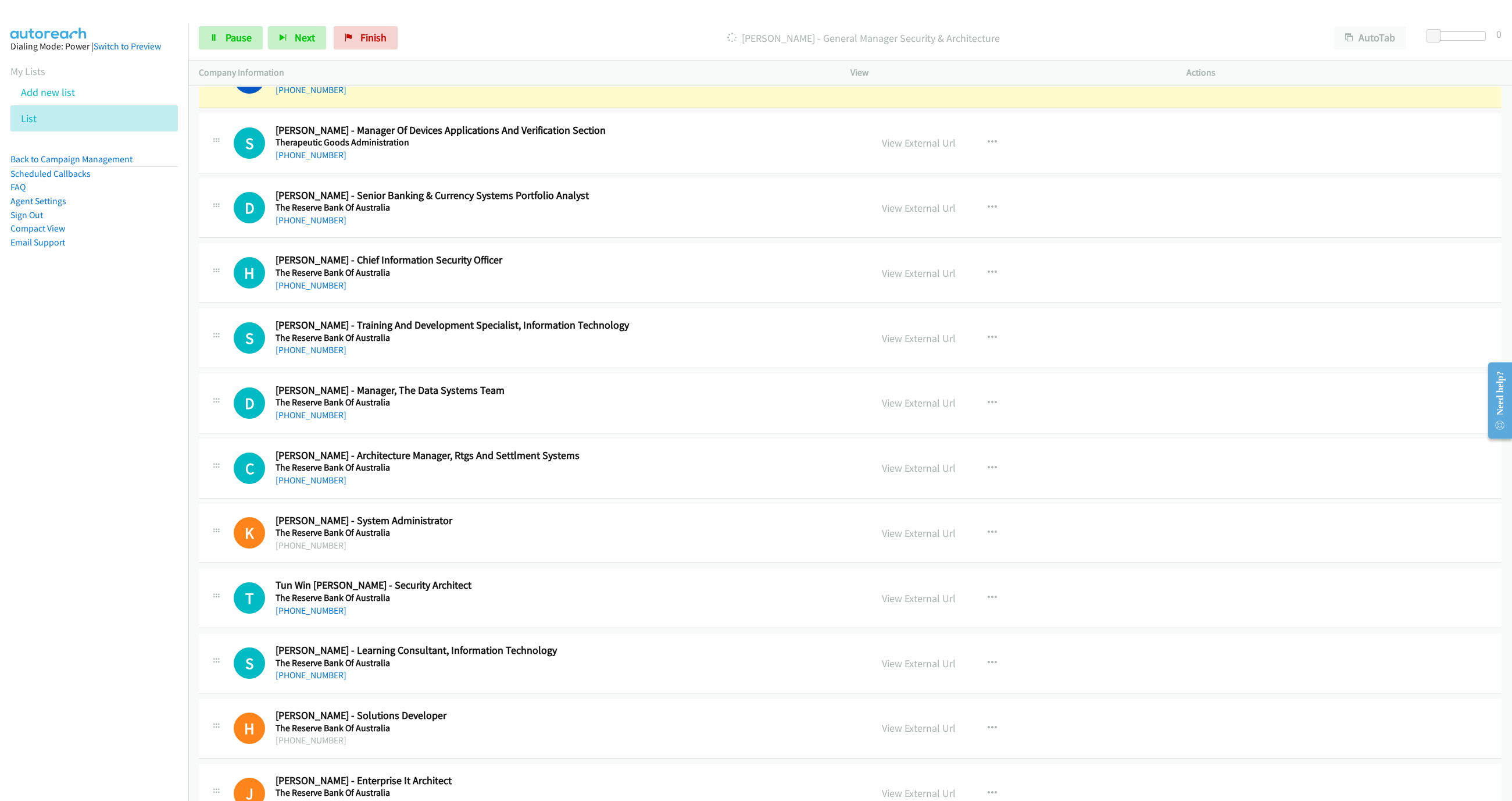
scroll to position [8898, 0]
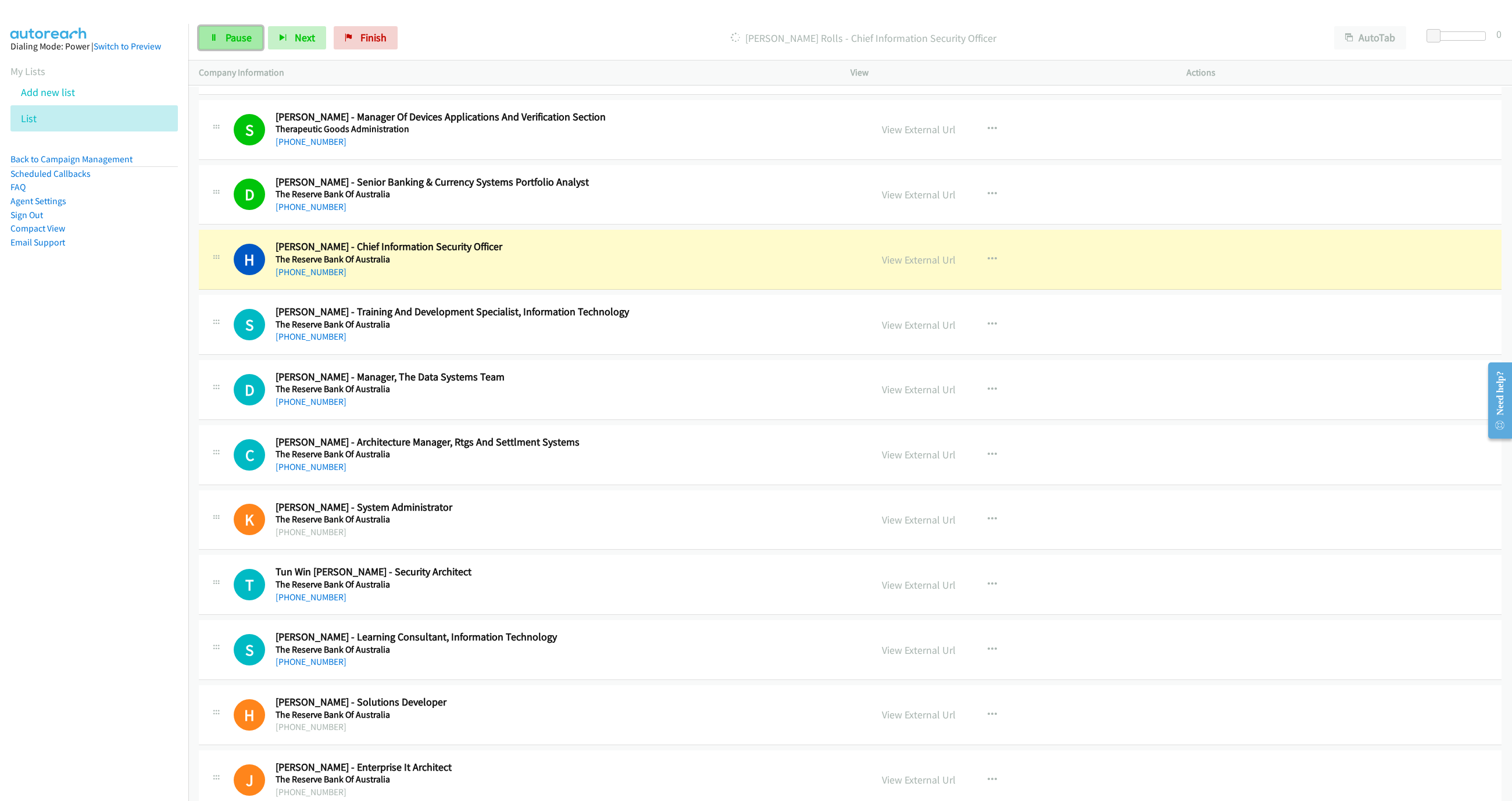
click at [232, 46] on link "Pause" at bounding box center [231, 38] width 64 height 23
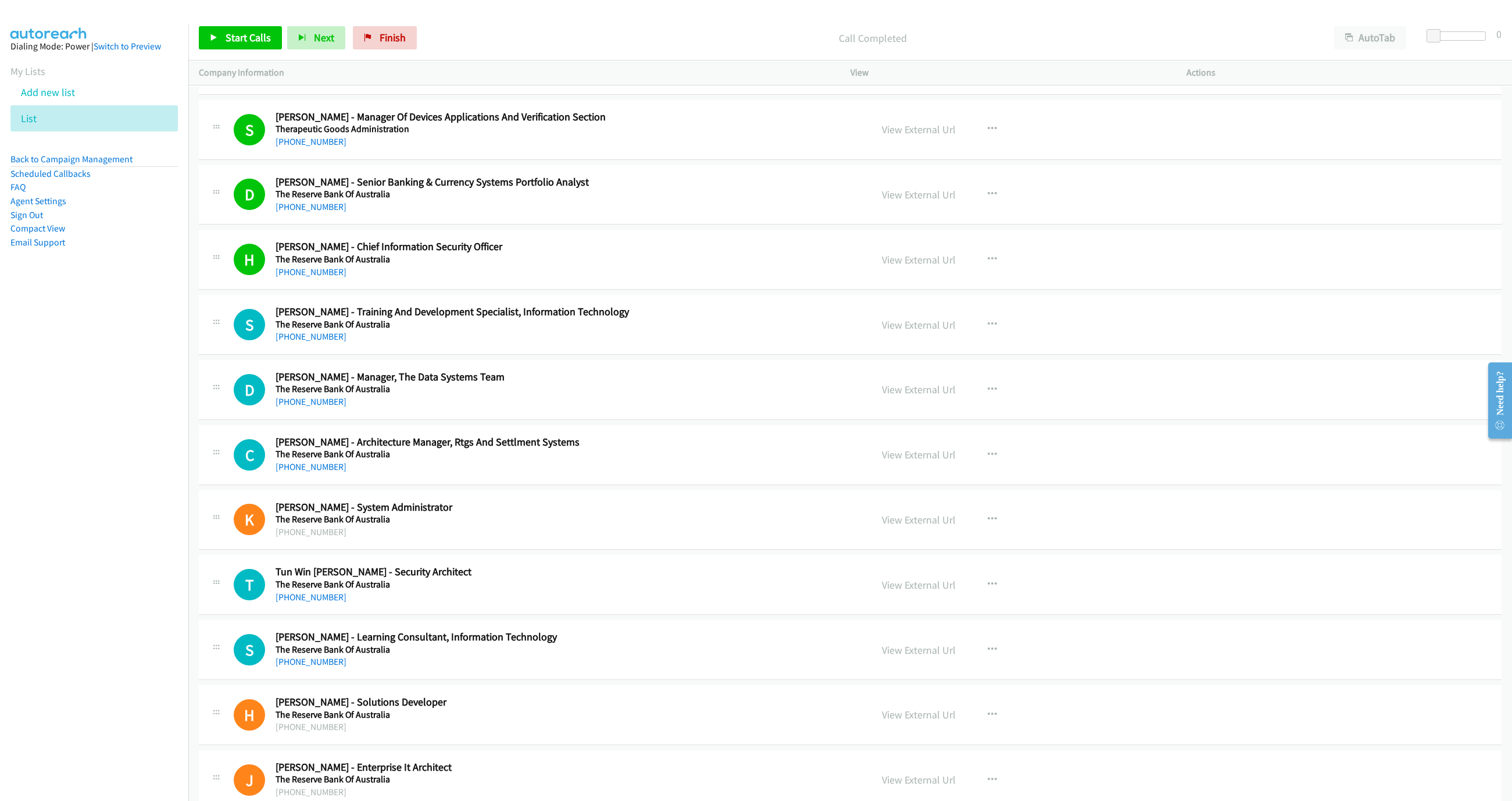
click at [227, 17] on div "Start Calls Pause Next Finish Call Completed AutoTab AutoTab 0" at bounding box center [850, 38] width 1323 height 45
click at [226, 23] on div "Start Calls Pause Next Finish Call Completed AutoTab AutoTab 0" at bounding box center [850, 38] width 1323 height 45
click at [226, 43] on span "Start Calls" at bounding box center [248, 38] width 46 height 14
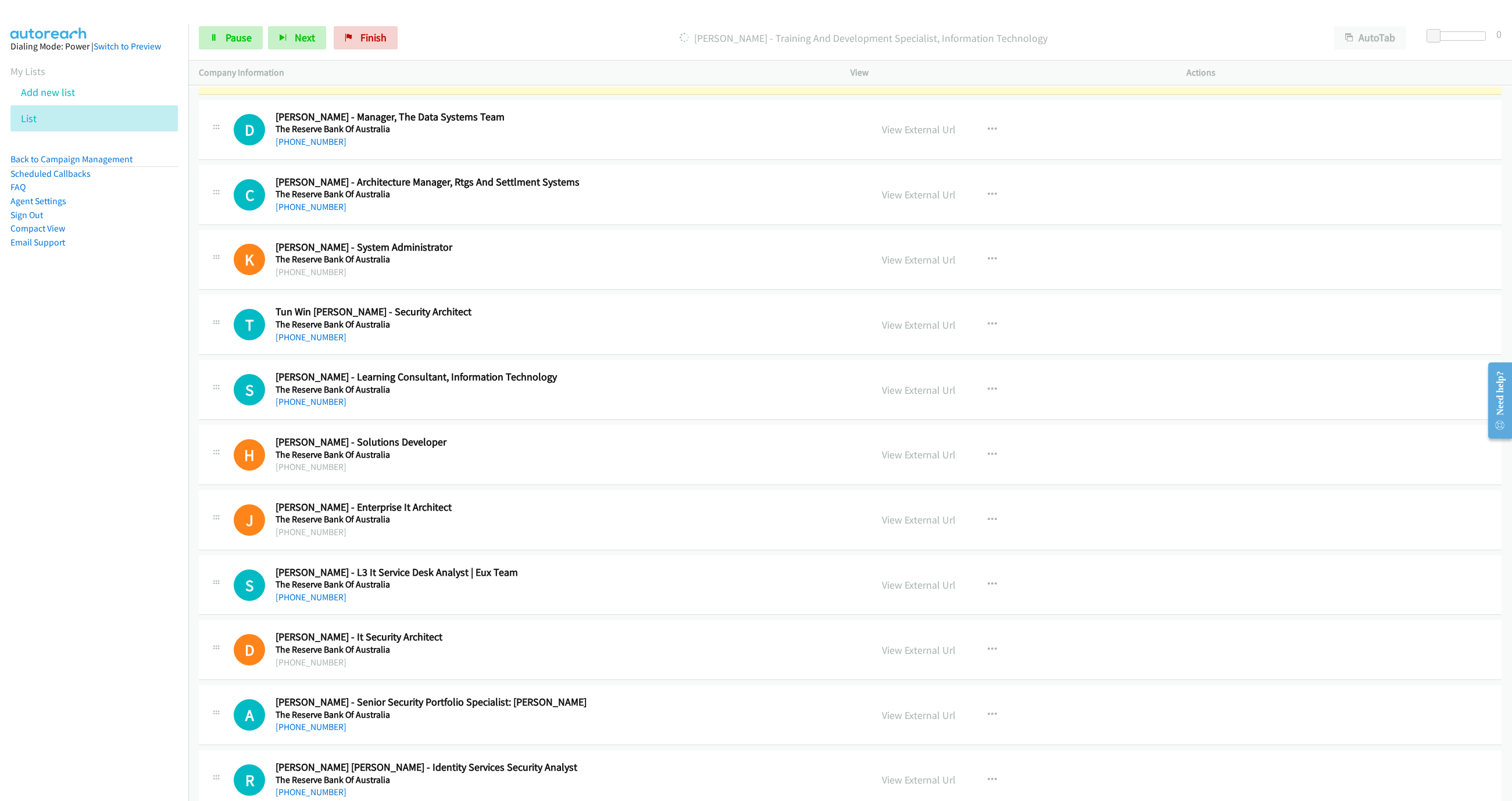
scroll to position [9161, 0]
click at [254, 42] on link "Pause" at bounding box center [231, 38] width 64 height 23
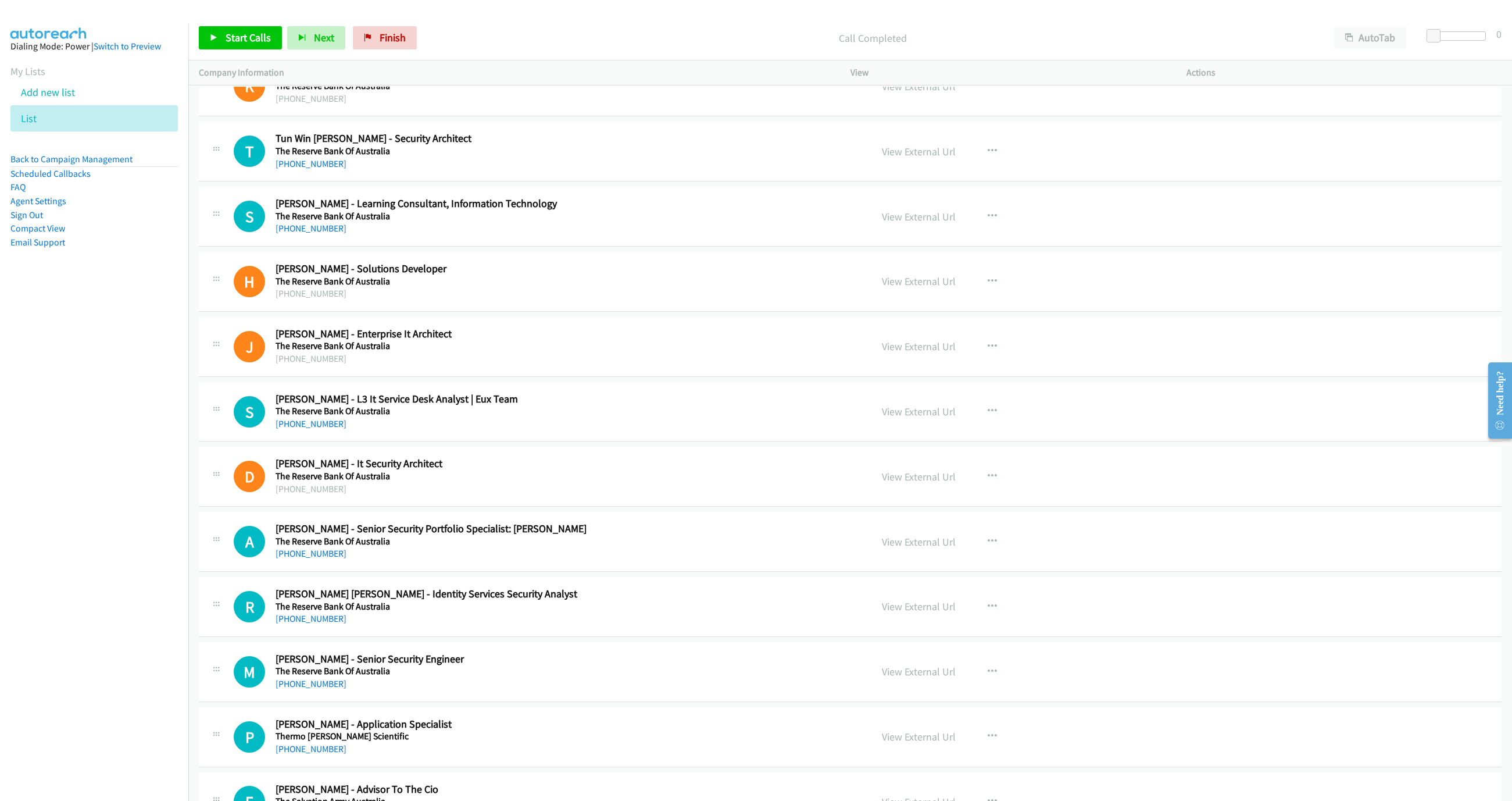
scroll to position [9335, 0]
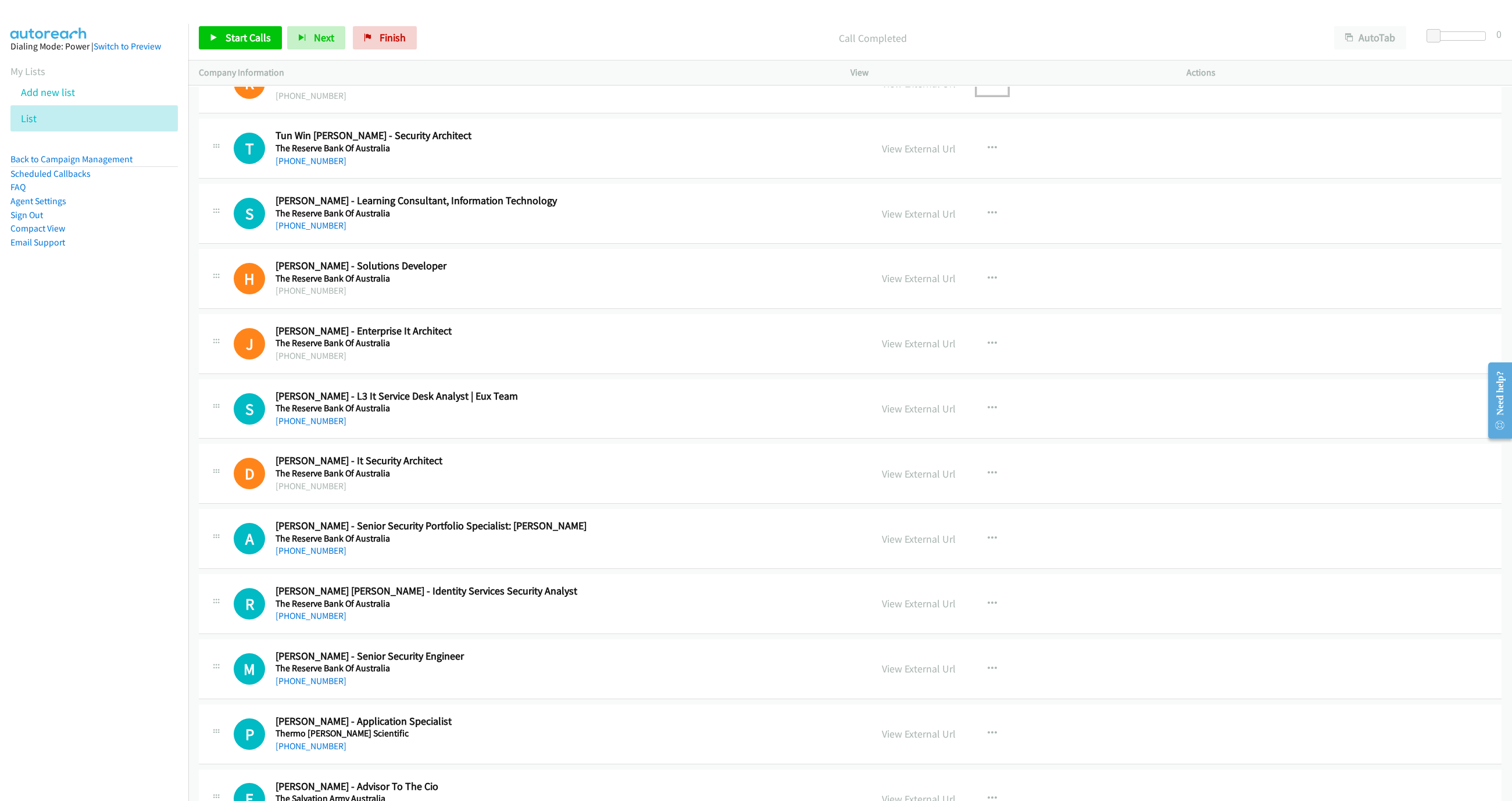
click at [988, 87] on icon "button" at bounding box center [993, 84] width 10 height 10
click at [914, 171] on link "Start Calls Here" at bounding box center [930, 159] width 155 height 23
click at [259, 46] on link "Start Calls" at bounding box center [241, 38] width 84 height 23
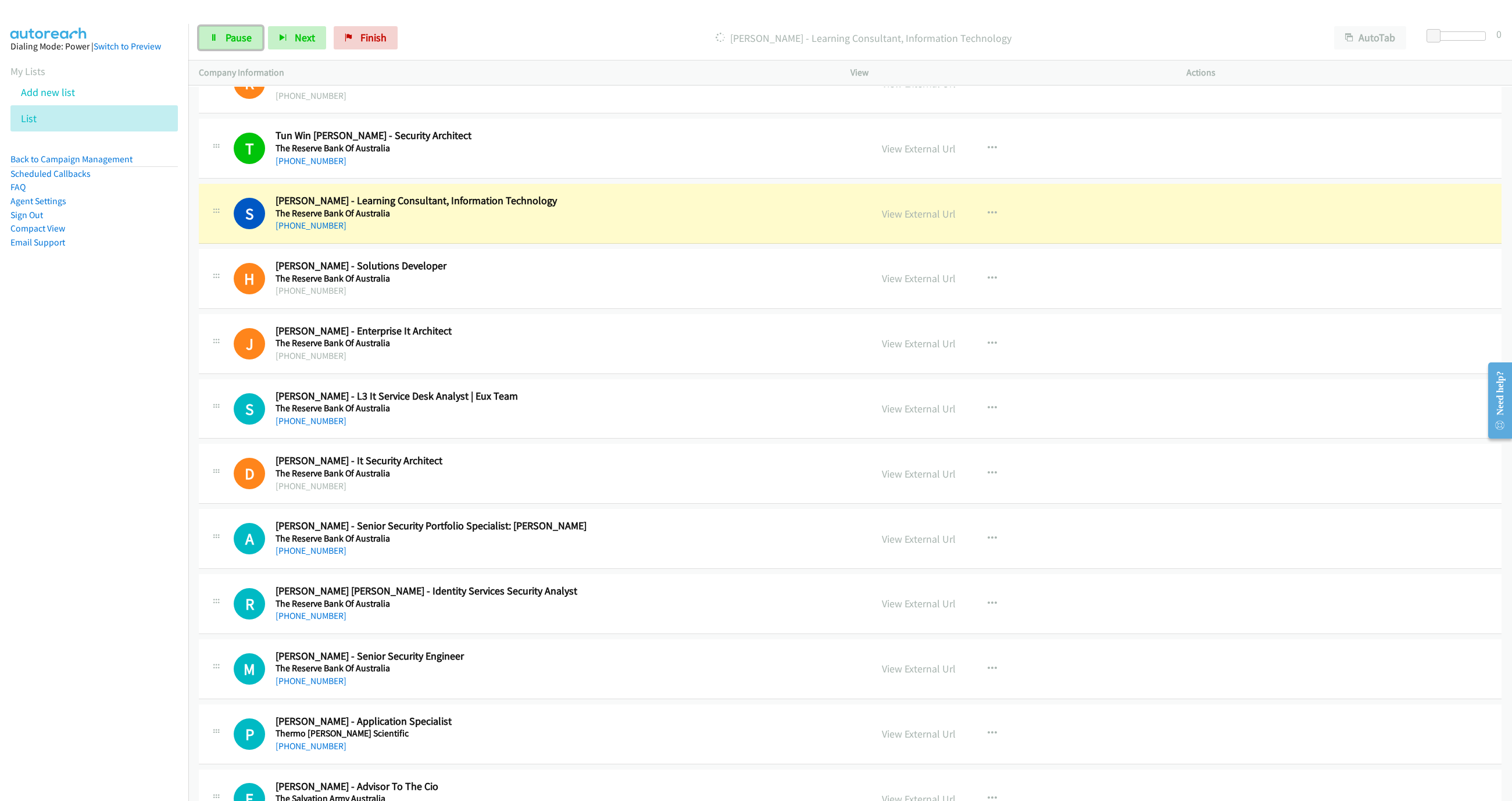
drag, startPoint x: 213, startPoint y: 34, endPoint x: 305, endPoint y: 11, distance: 94.8
click at [213, 34] on icon at bounding box center [214, 38] width 8 height 8
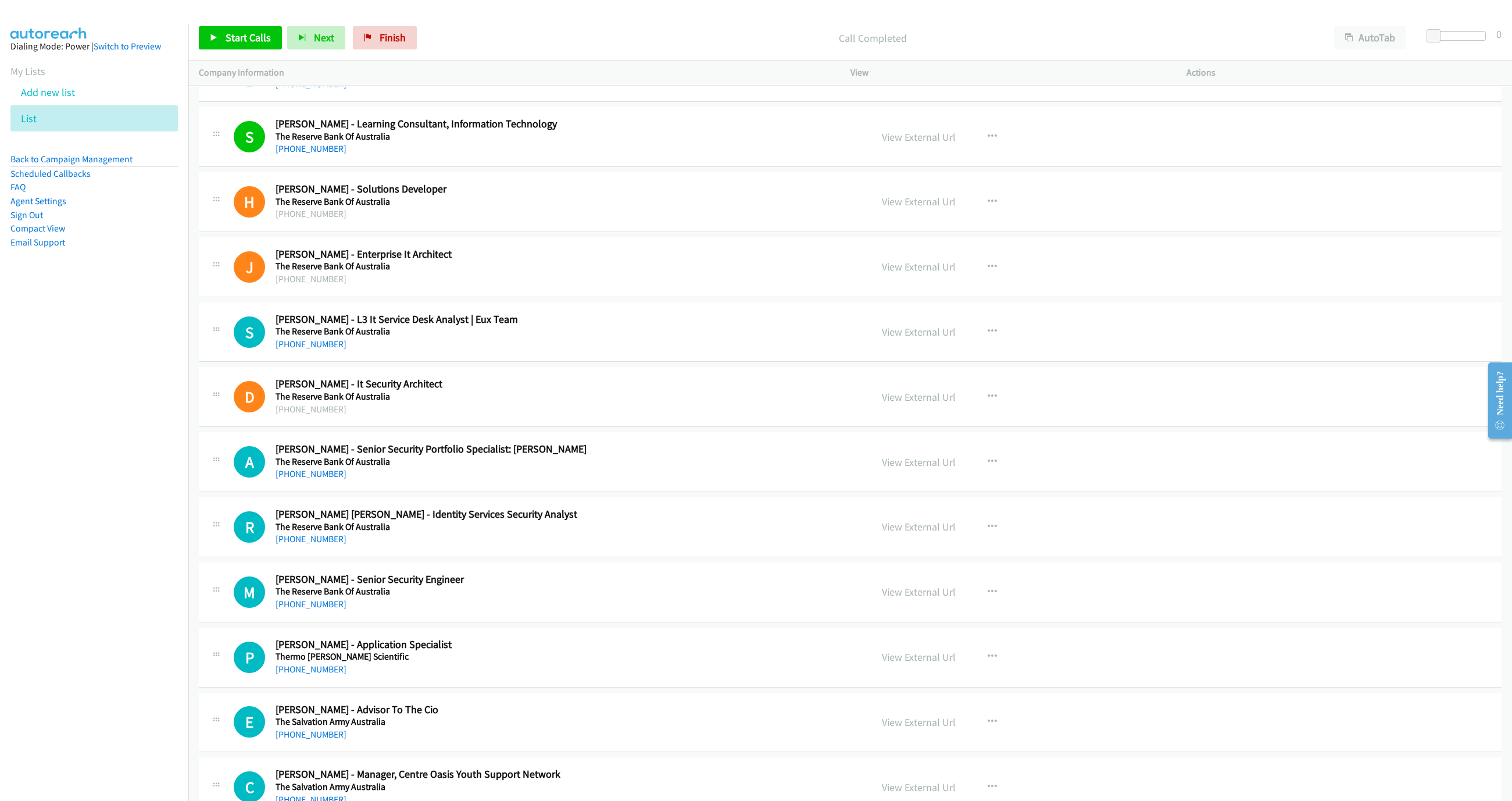
scroll to position [9422, 0]
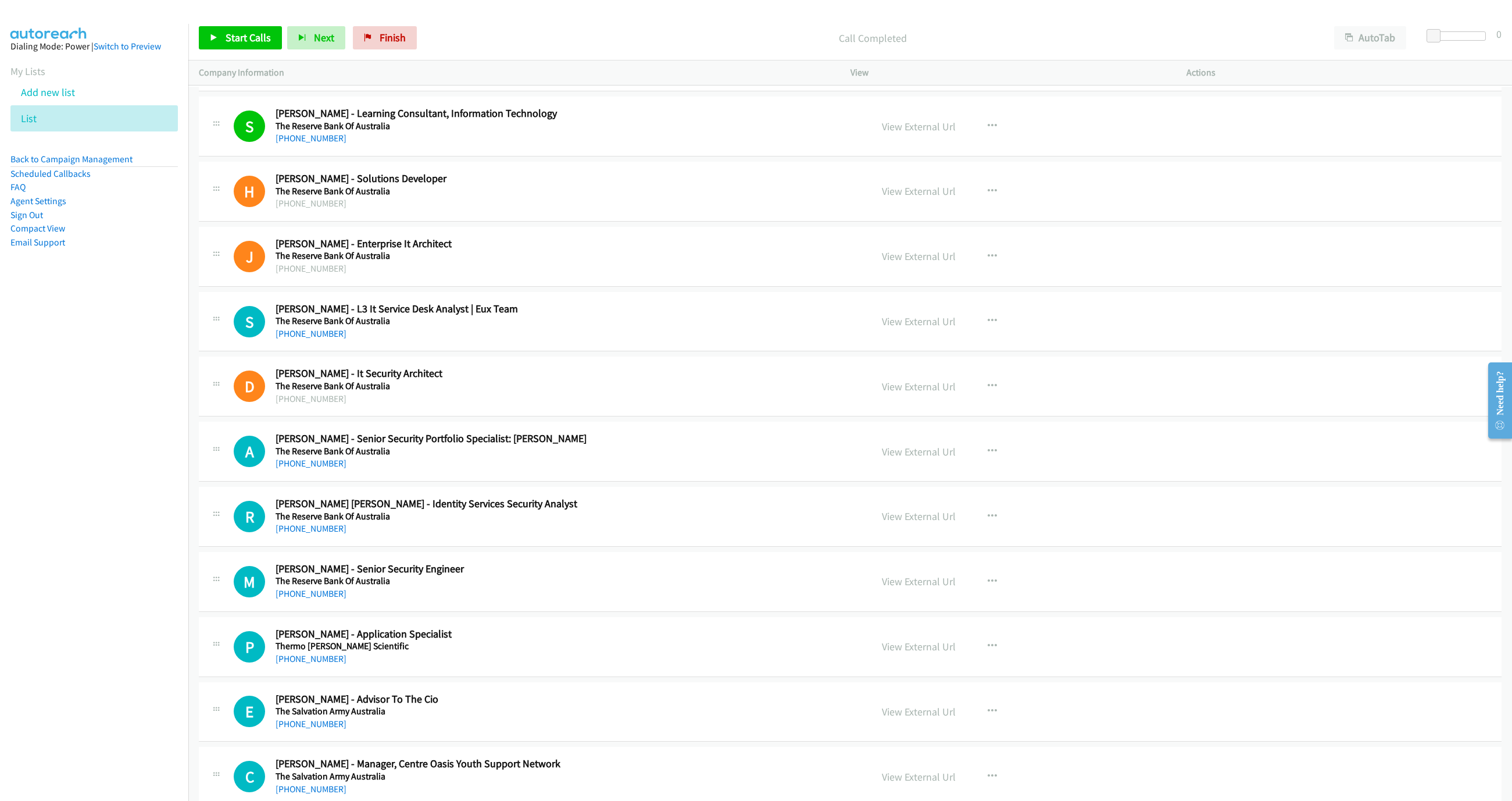
drag, startPoint x: 14, startPoint y: 469, endPoint x: 63, endPoint y: 473, distance: 49.2
click at [14, 469] on nav "Dialing Mode: Power | Switch to Preview My Lists Add new list List Back to Camp…" at bounding box center [94, 425] width 189 height 801
click at [989, 391] on icon "button" at bounding box center [993, 386] width 10 height 10
click at [930, 474] on link "Start Calls Here" at bounding box center [930, 463] width 155 height 23
click at [223, 37] on link "Start Calls" at bounding box center [241, 38] width 84 height 23
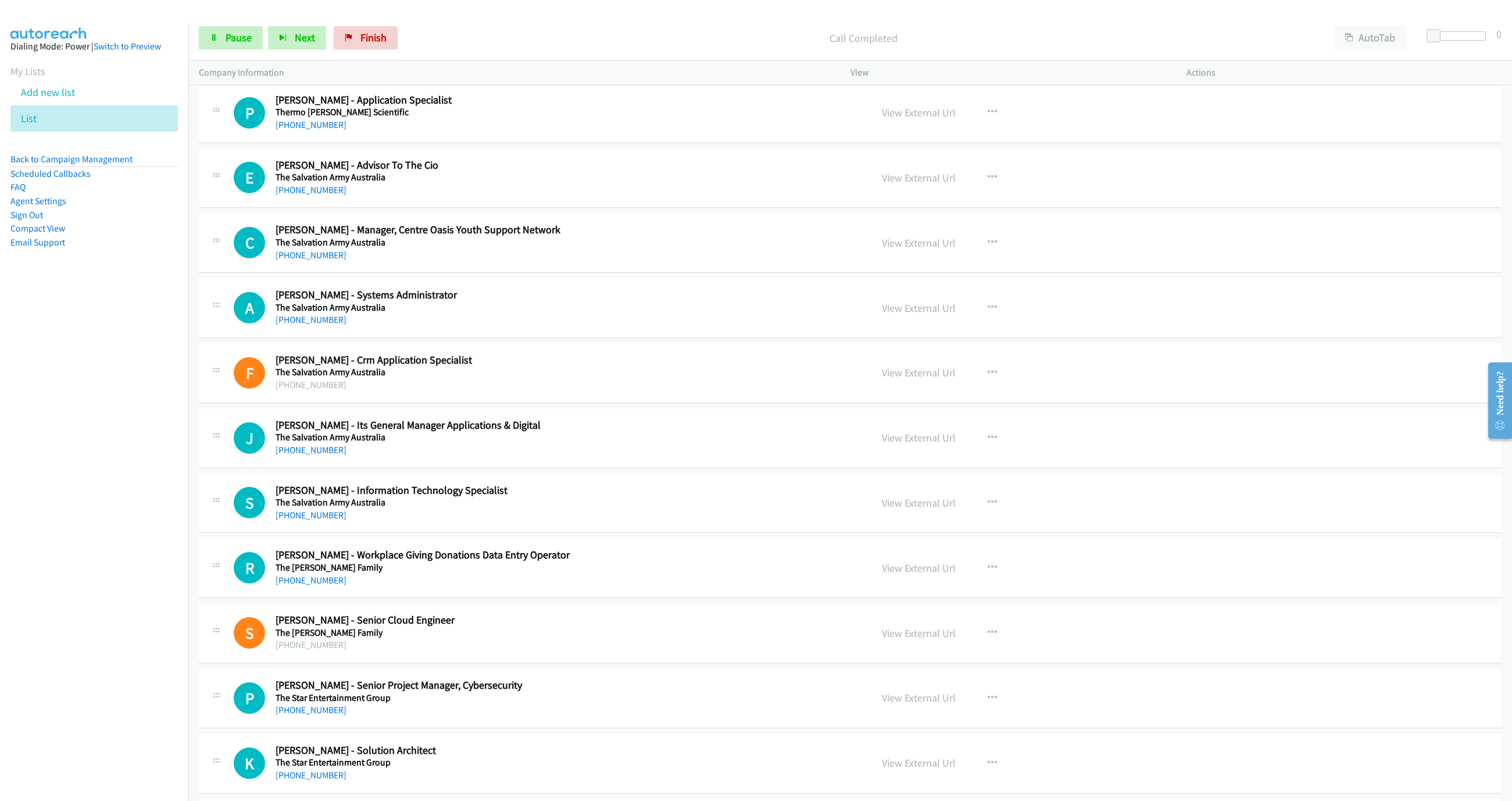
scroll to position [9945, 0]
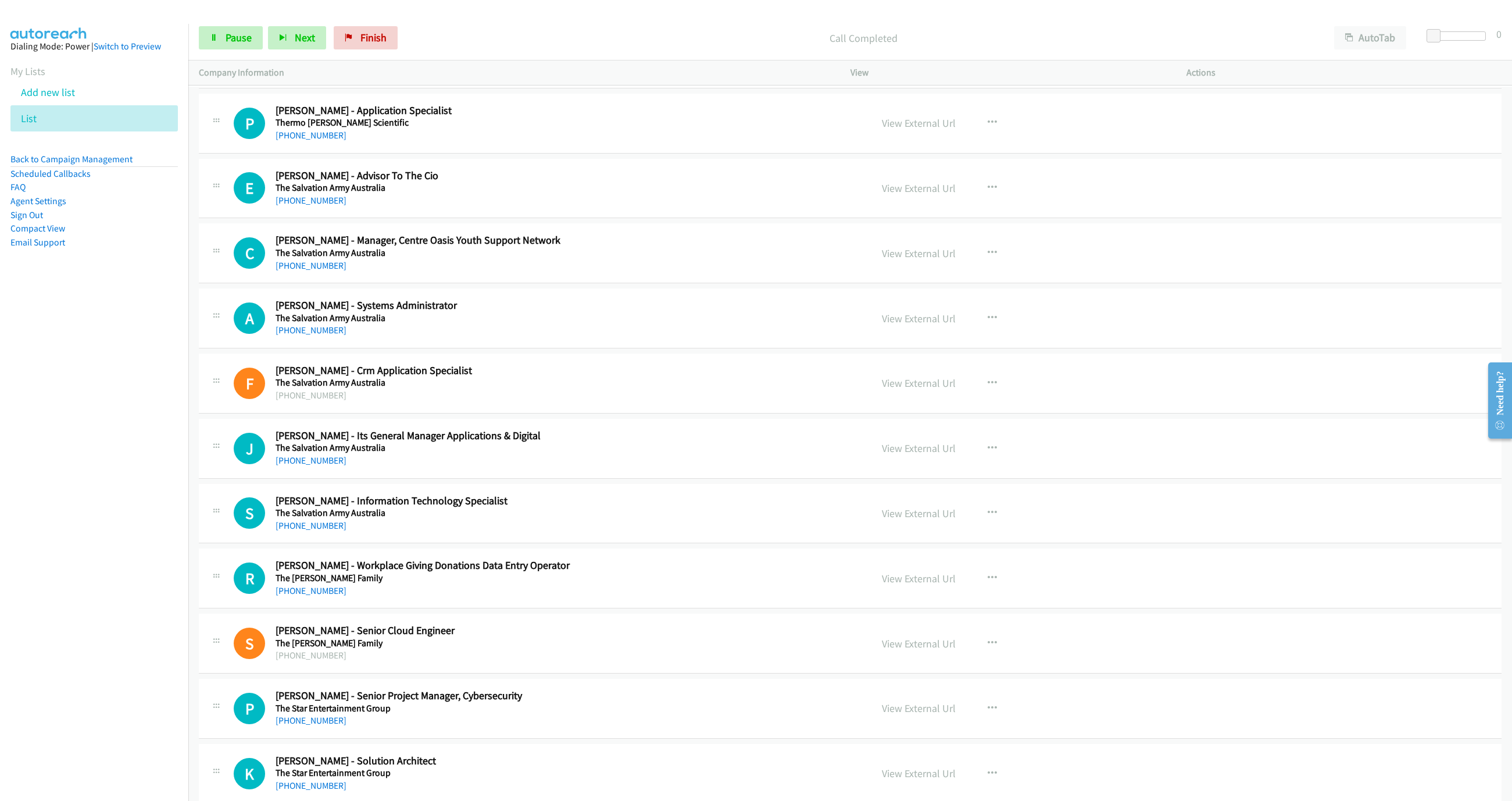
click at [1083, 37] on p "Call Completed" at bounding box center [863, 38] width 900 height 16
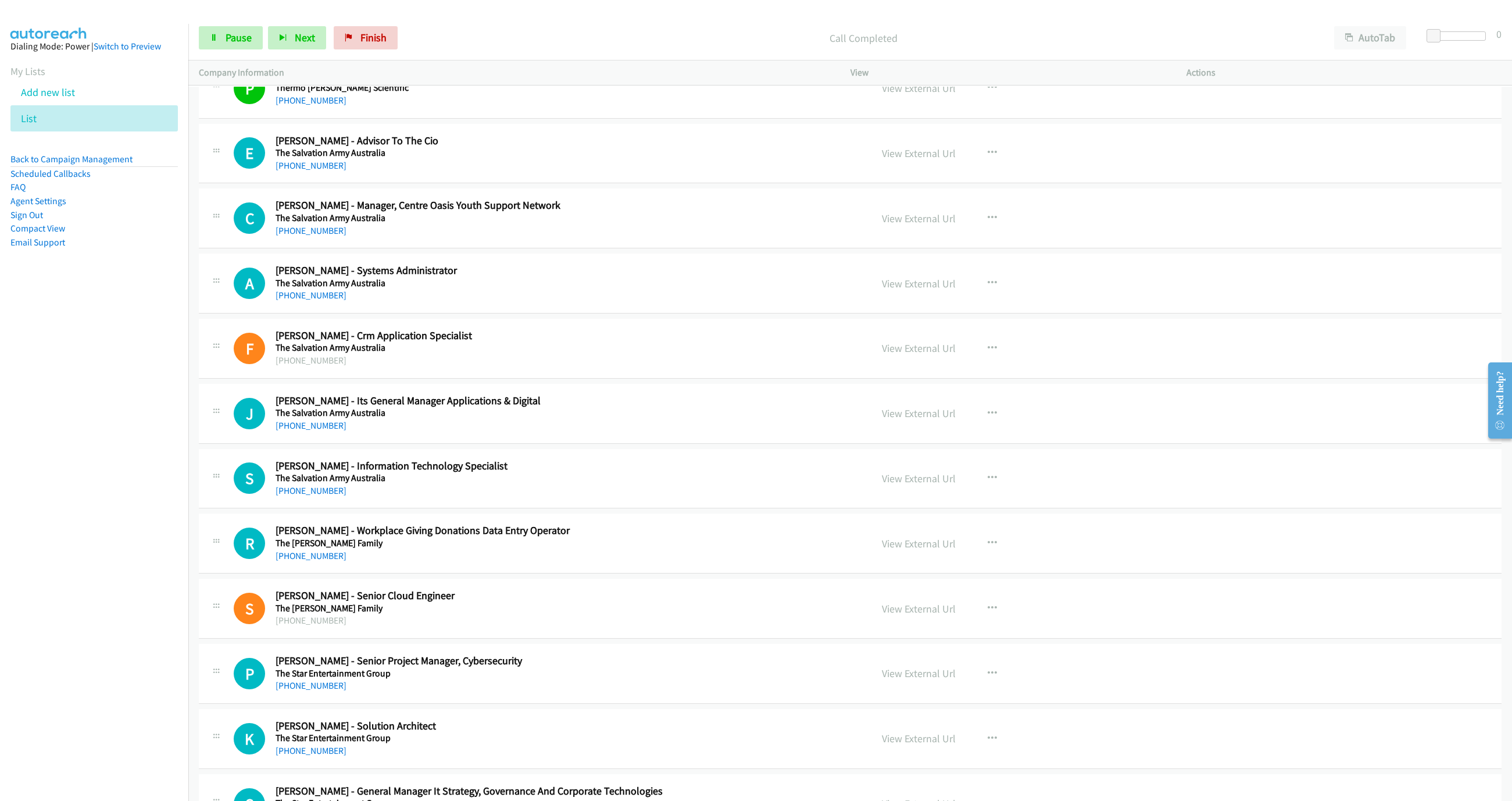
scroll to position [10068, 0]
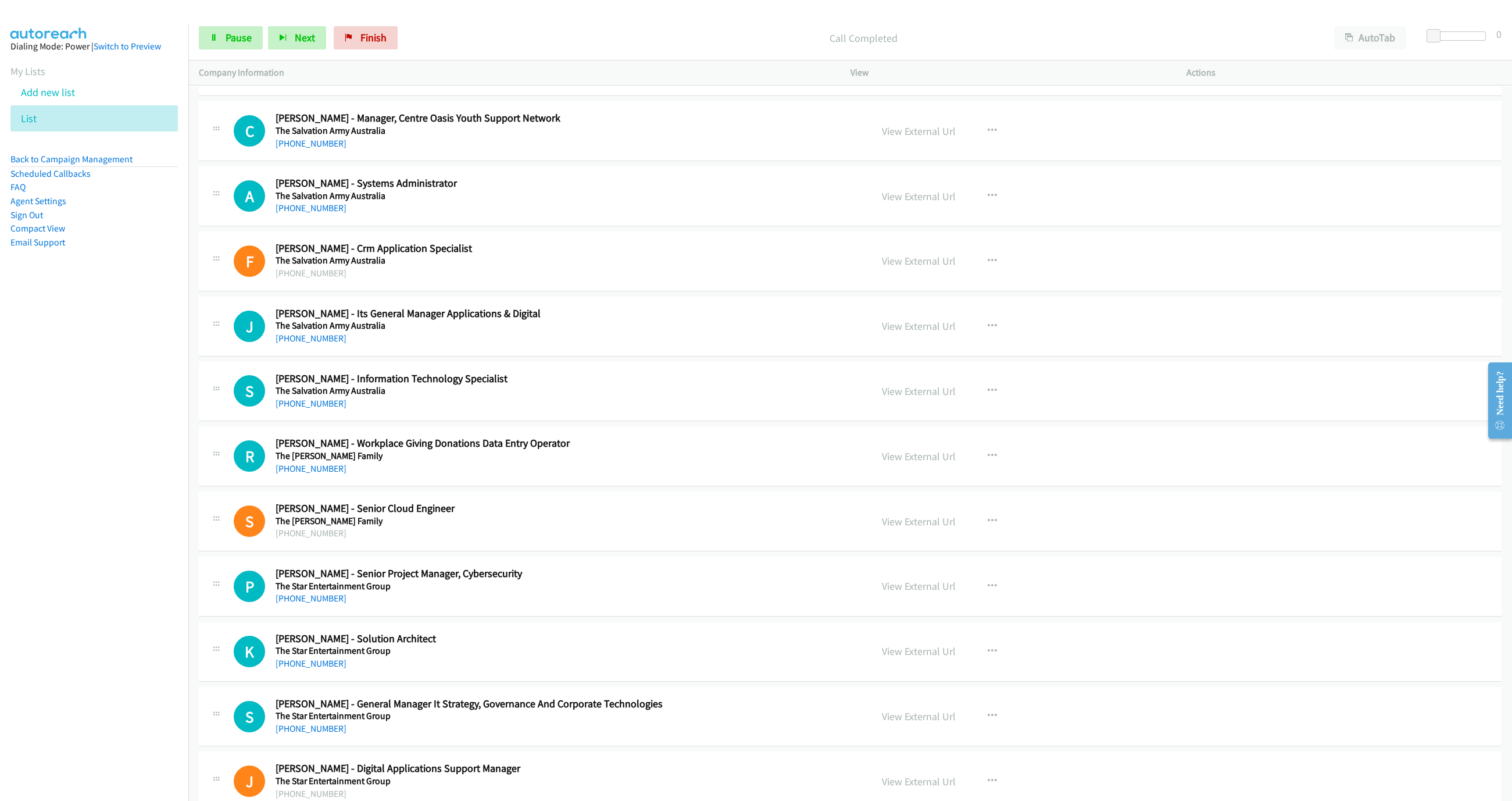
click at [247, 52] on div "Start Calls Pause Next Finish Call Completed AutoTab AutoTab 0" at bounding box center [850, 38] width 1323 height 45
click at [219, 44] on link "Pause" at bounding box center [231, 38] width 64 height 23
click at [675, 191] on h2 "Avinash Naidu - Systems Administrator" at bounding box center [566, 184] width 579 height 14
click at [288, 214] on link "+61 2 9466 3201" at bounding box center [311, 207] width 71 height 11
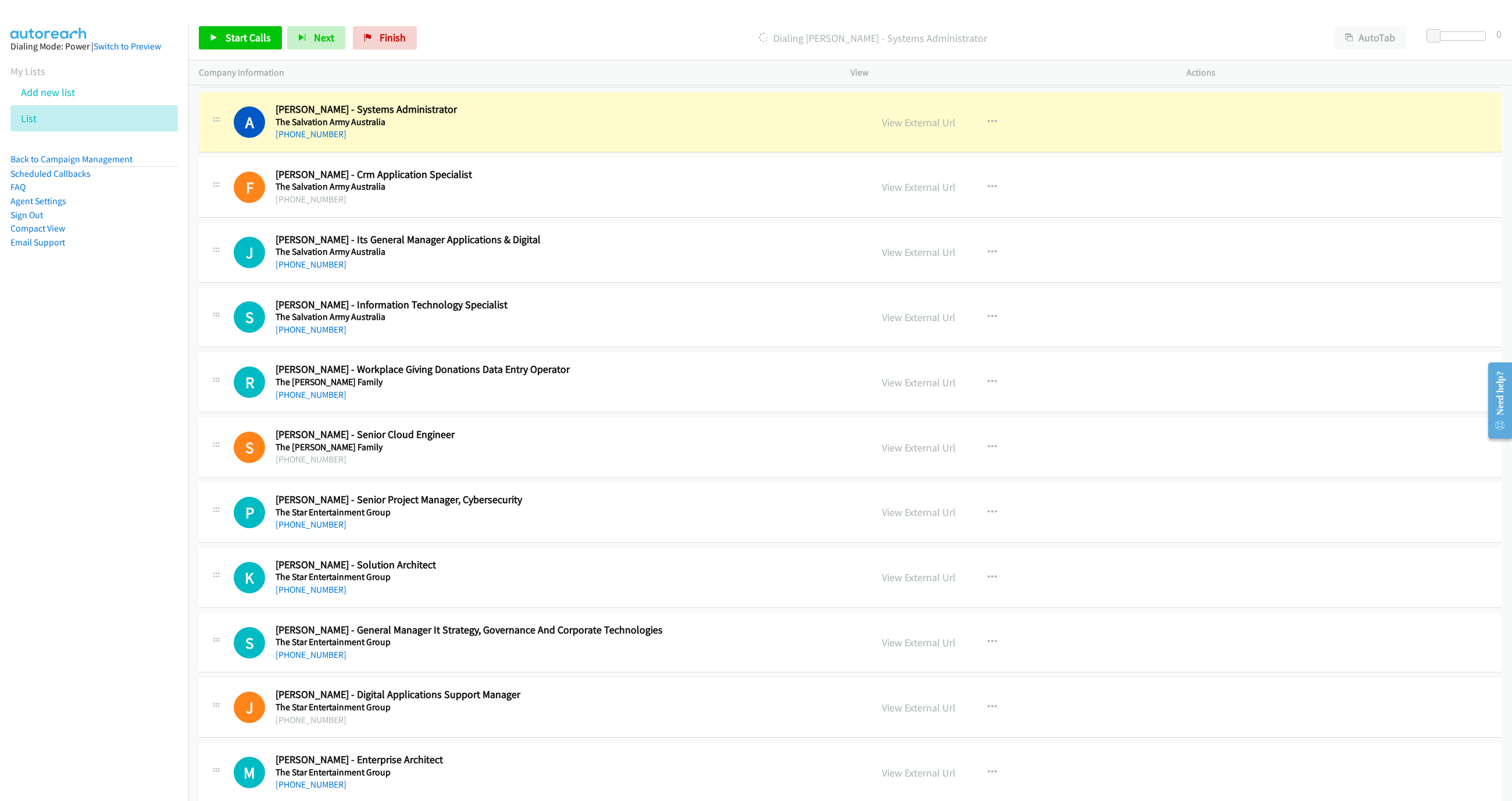
scroll to position [10155, 0]
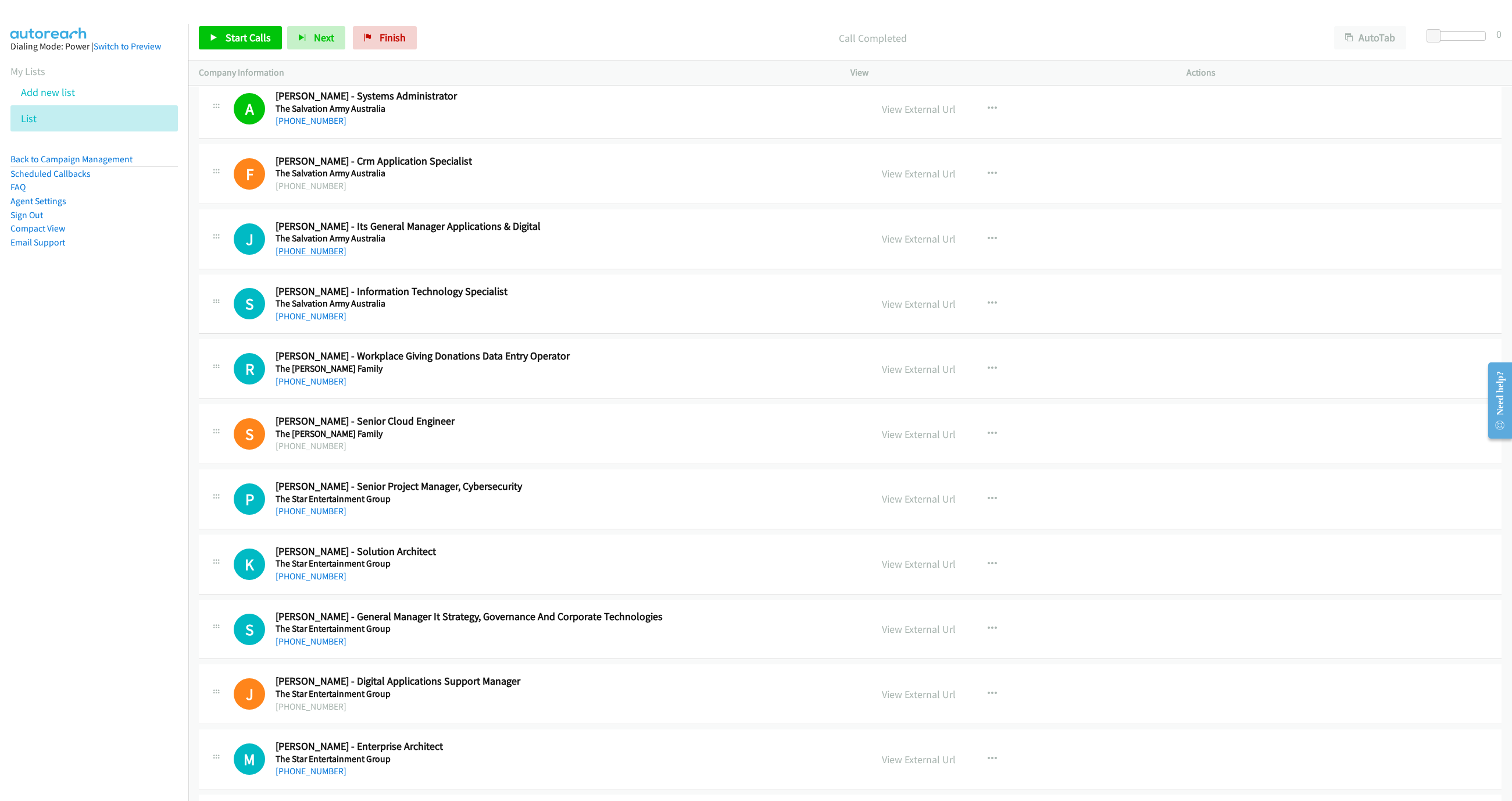
click at [316, 257] on link "+61 411 010 203" at bounding box center [311, 250] width 71 height 11
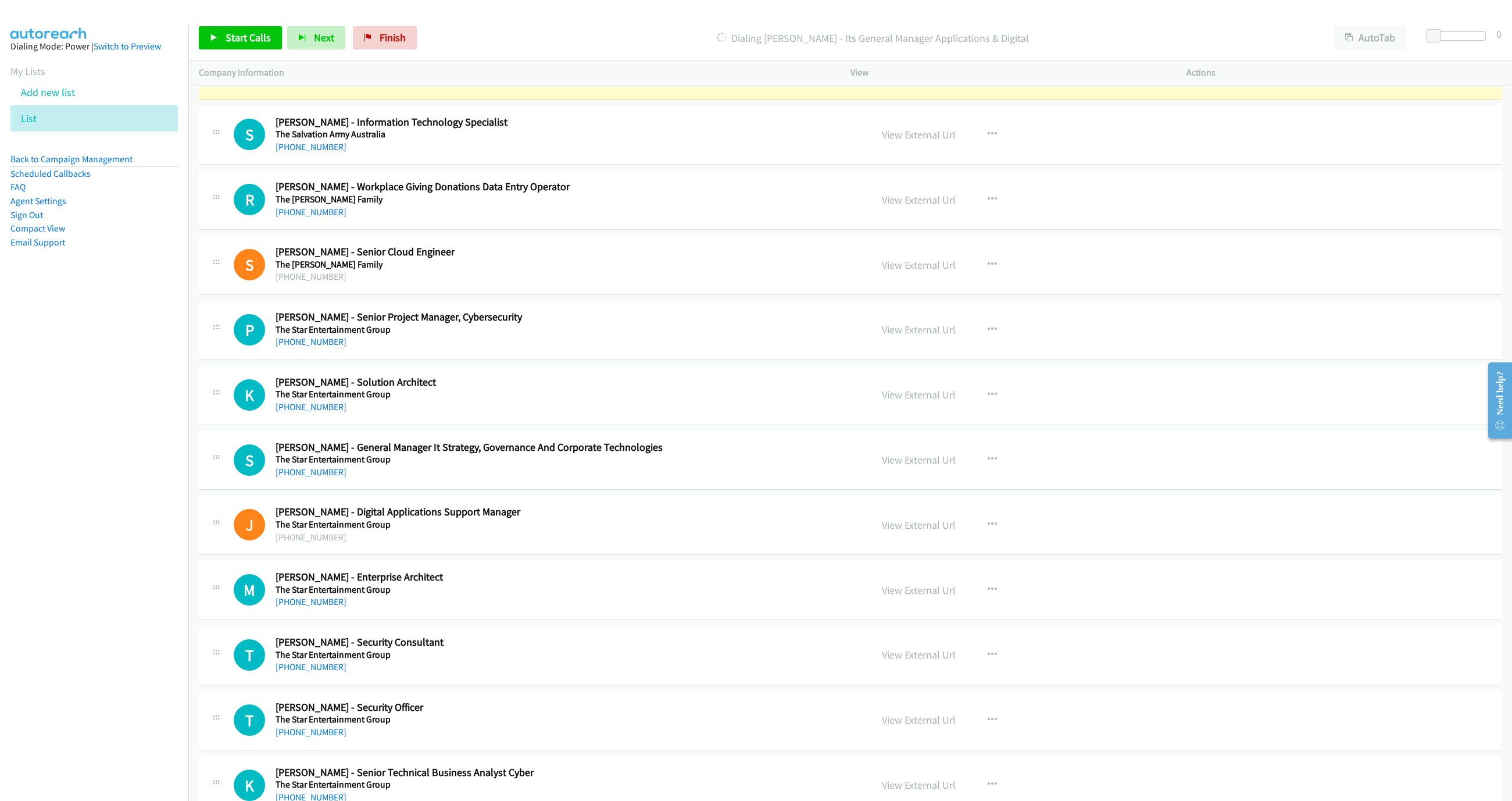
scroll to position [10329, 0]
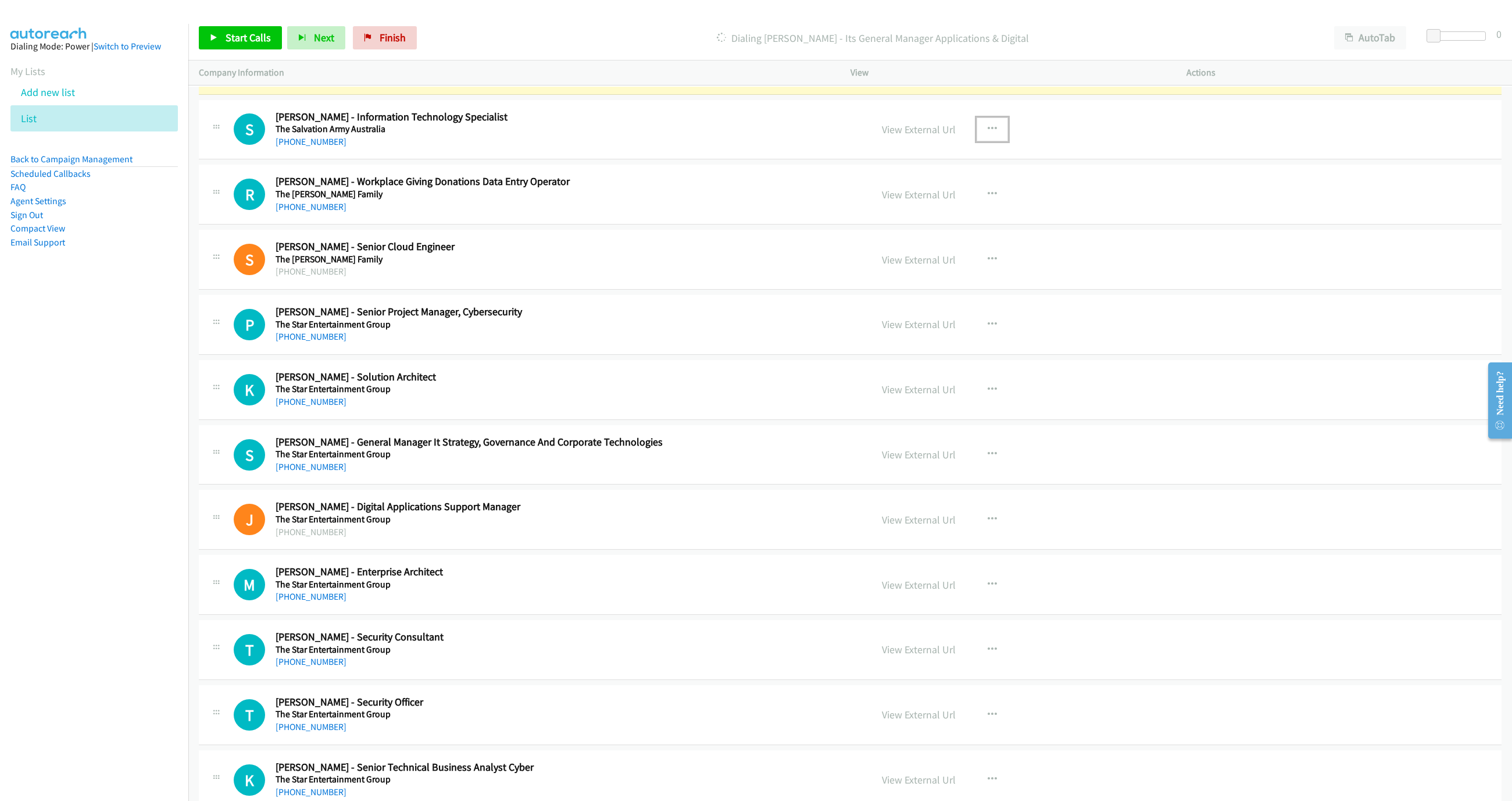
click at [986, 141] on button "button" at bounding box center [992, 129] width 31 height 23
click at [889, 217] on link "Start Calls Here" at bounding box center [930, 205] width 155 height 23
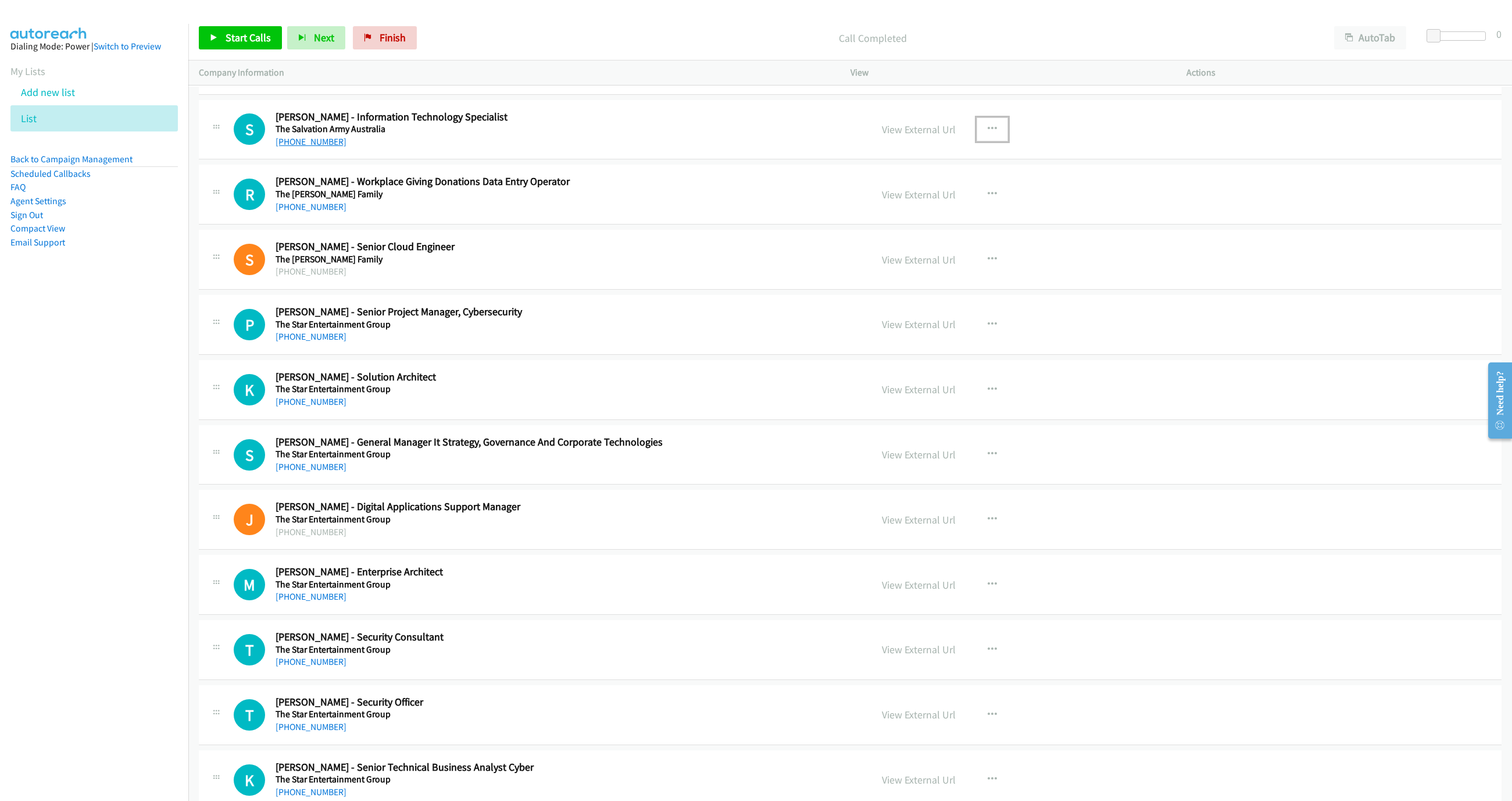
click at [326, 147] on link "+61 2 9730 1908" at bounding box center [311, 141] width 71 height 11
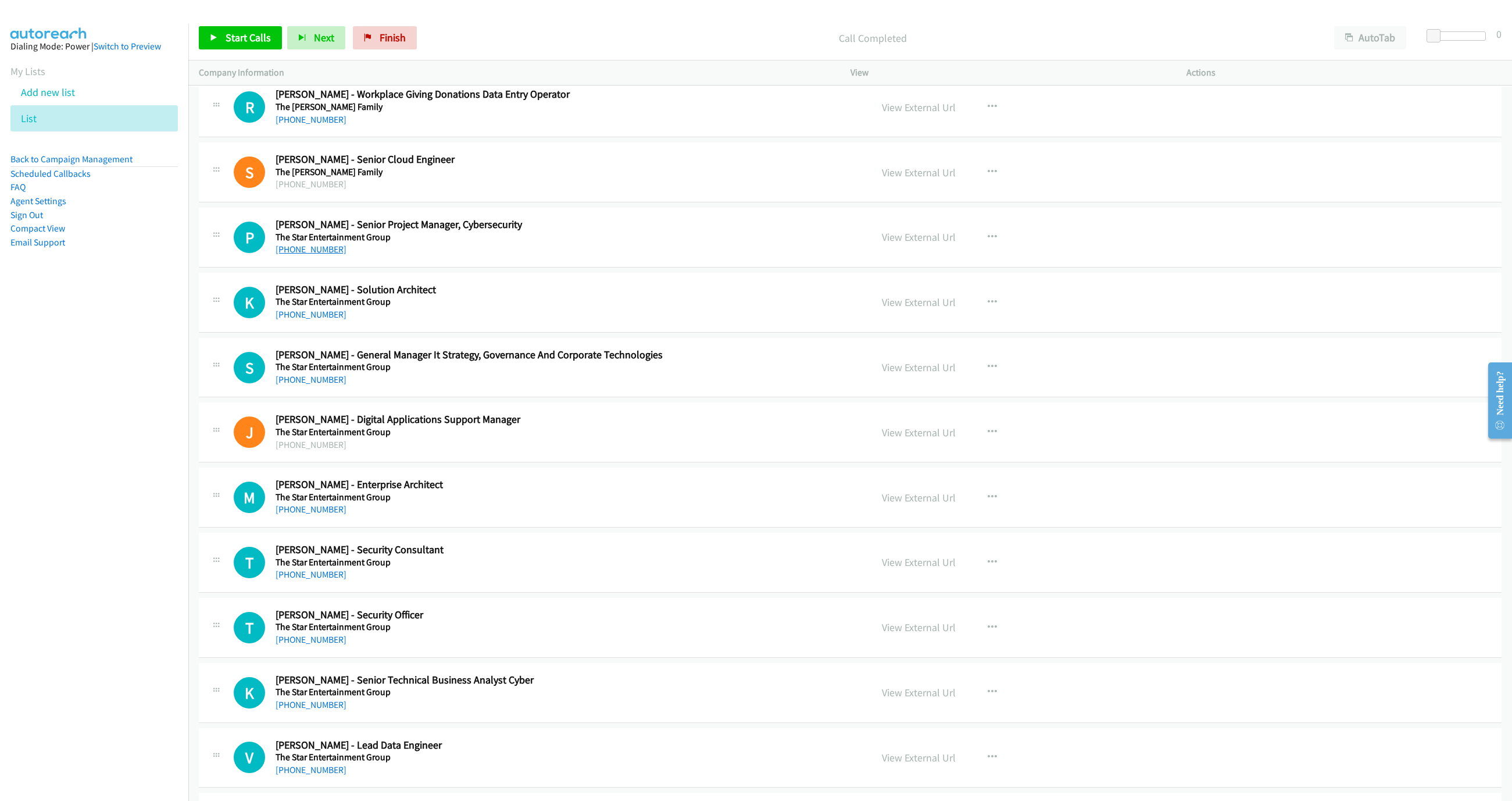
click at [313, 255] on link "+61 412 525 664" at bounding box center [311, 249] width 71 height 11
drag, startPoint x: 240, startPoint y: 30, endPoint x: 247, endPoint y: 31, distance: 7.1
click at [240, 30] on link "Start Calls" at bounding box center [241, 38] width 84 height 23
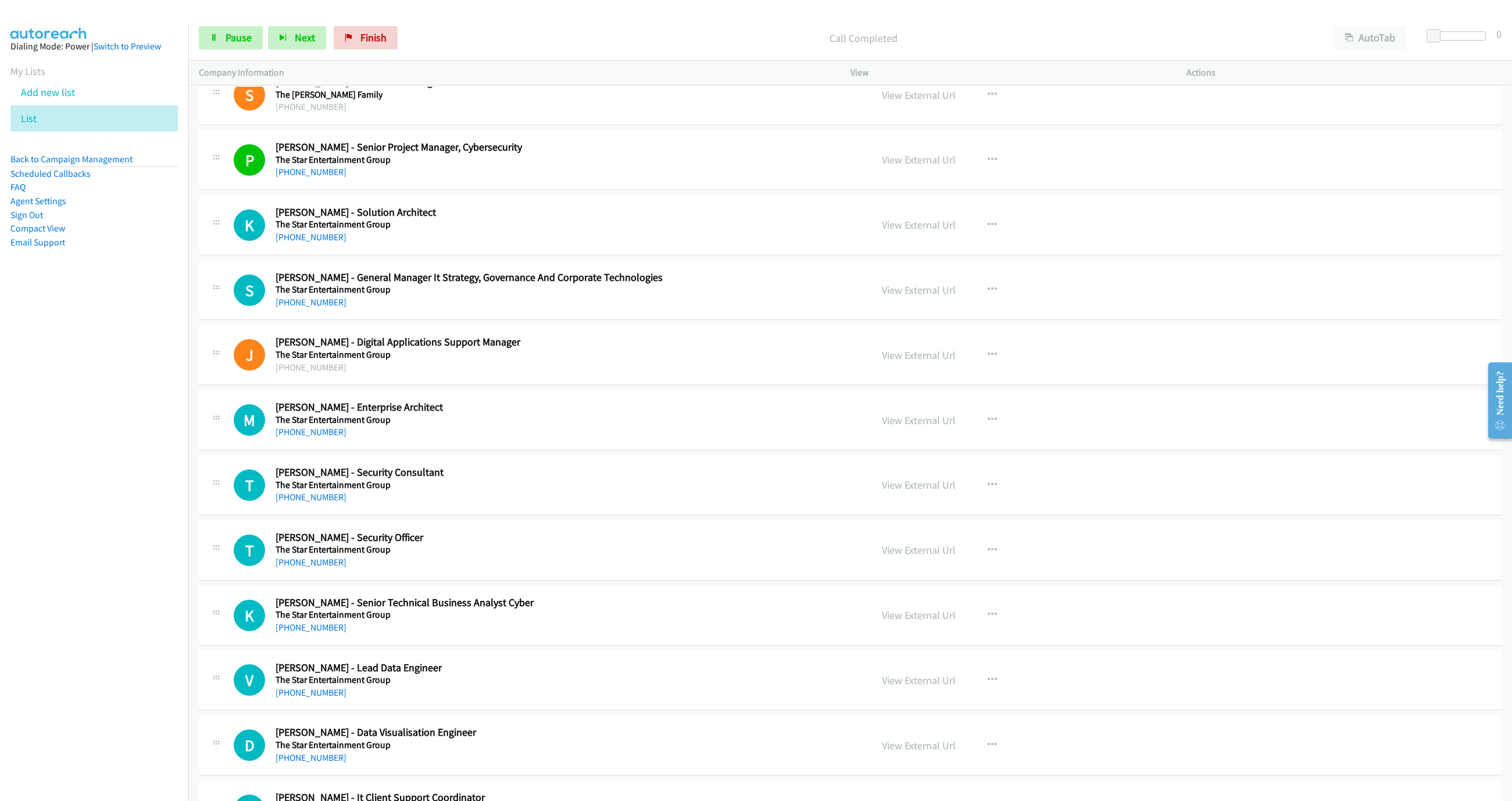
scroll to position [10504, 0]
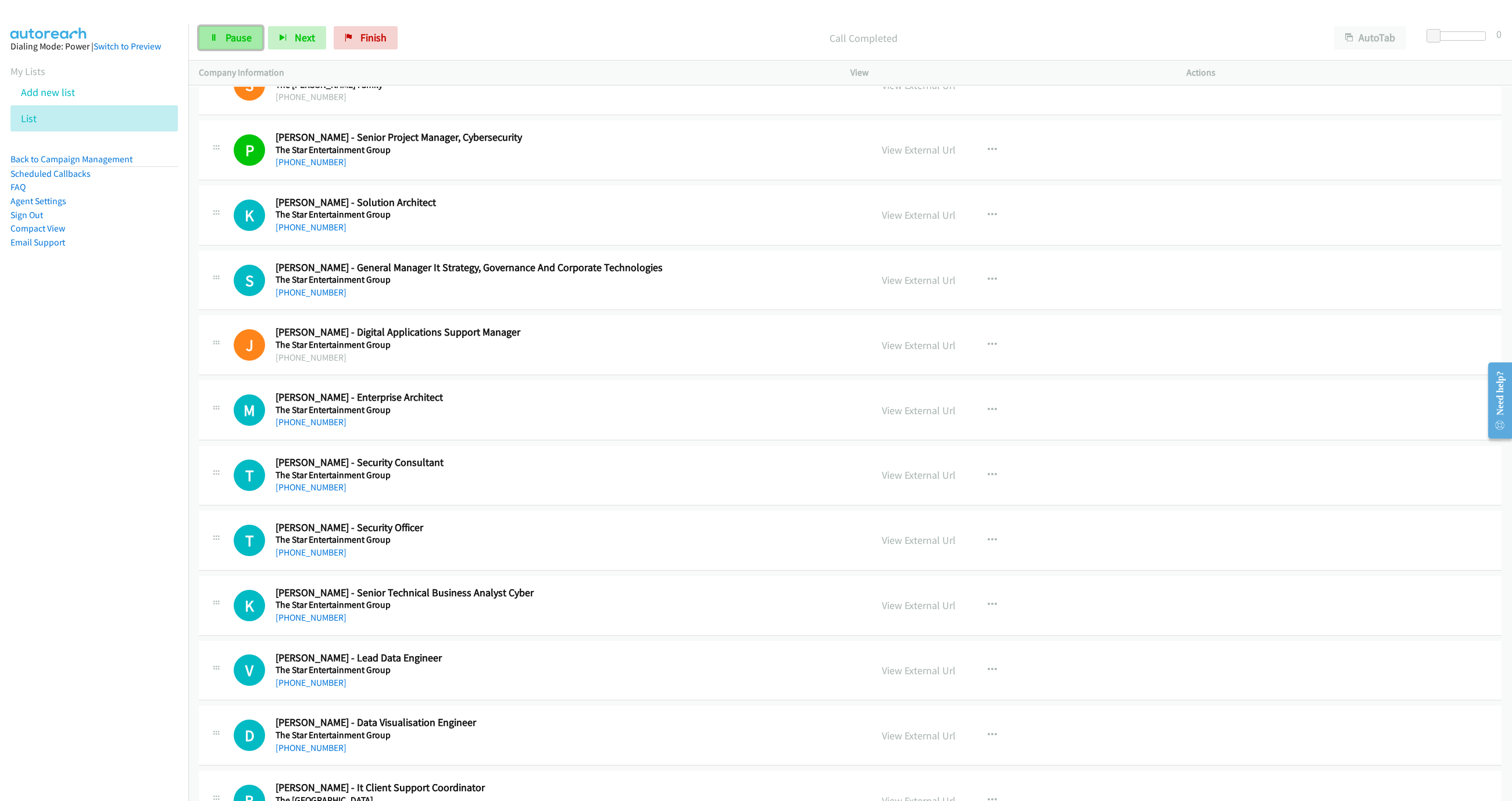
click at [232, 37] on span "Pause" at bounding box center [238, 38] width 26 height 14
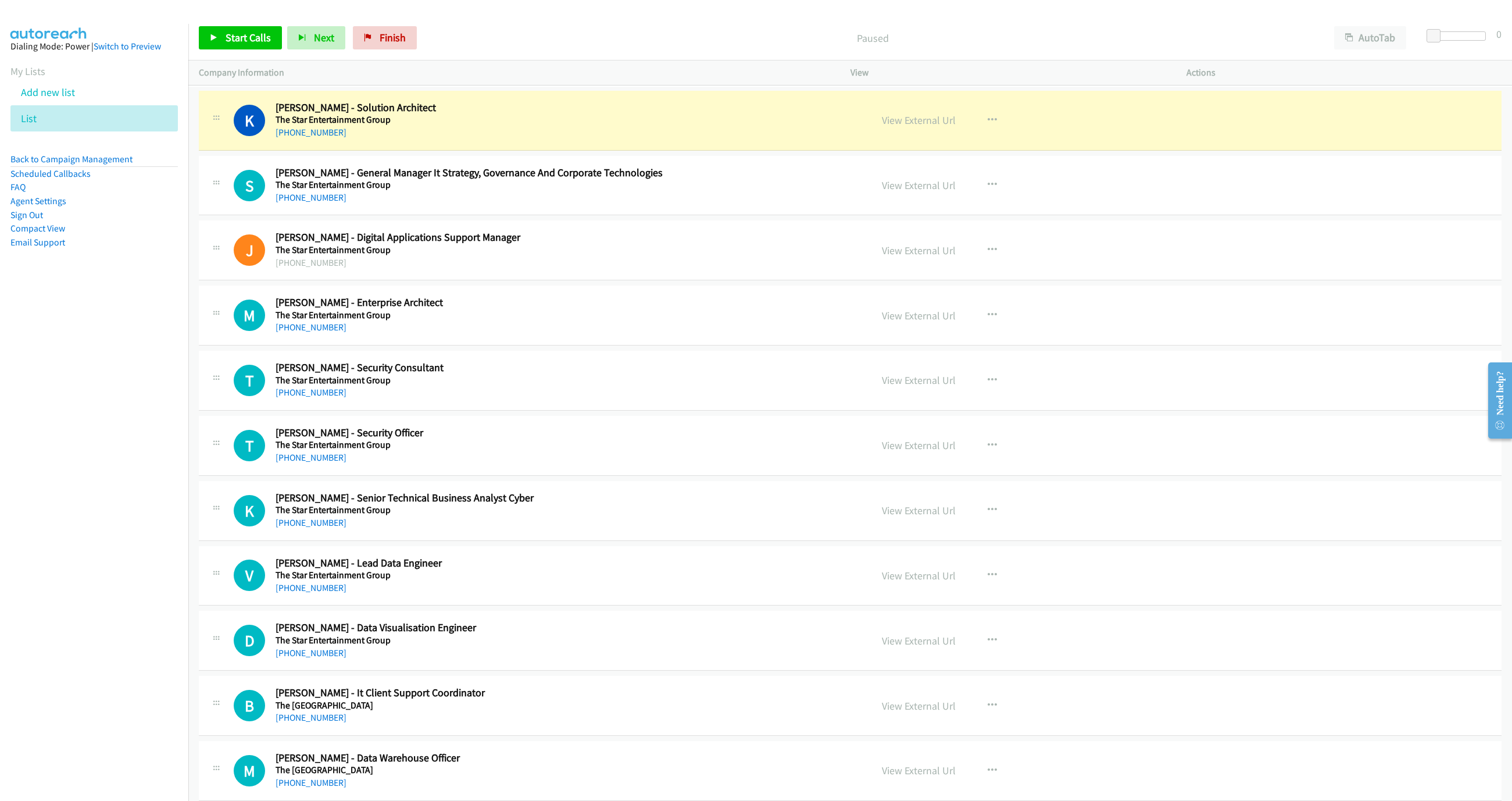
scroll to position [10591, 0]
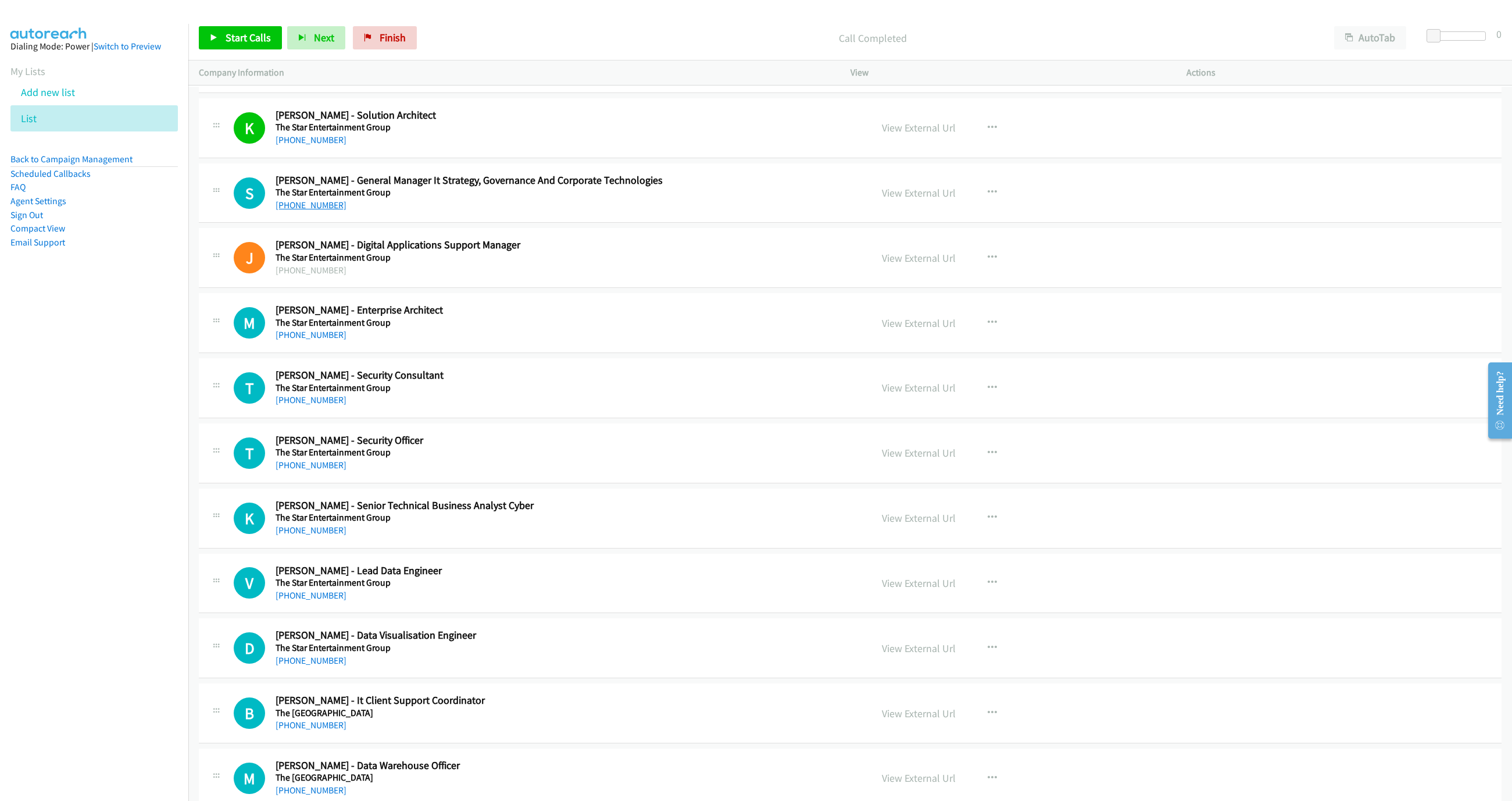
click at [303, 211] on link "+61 469 263 686" at bounding box center [311, 204] width 71 height 11
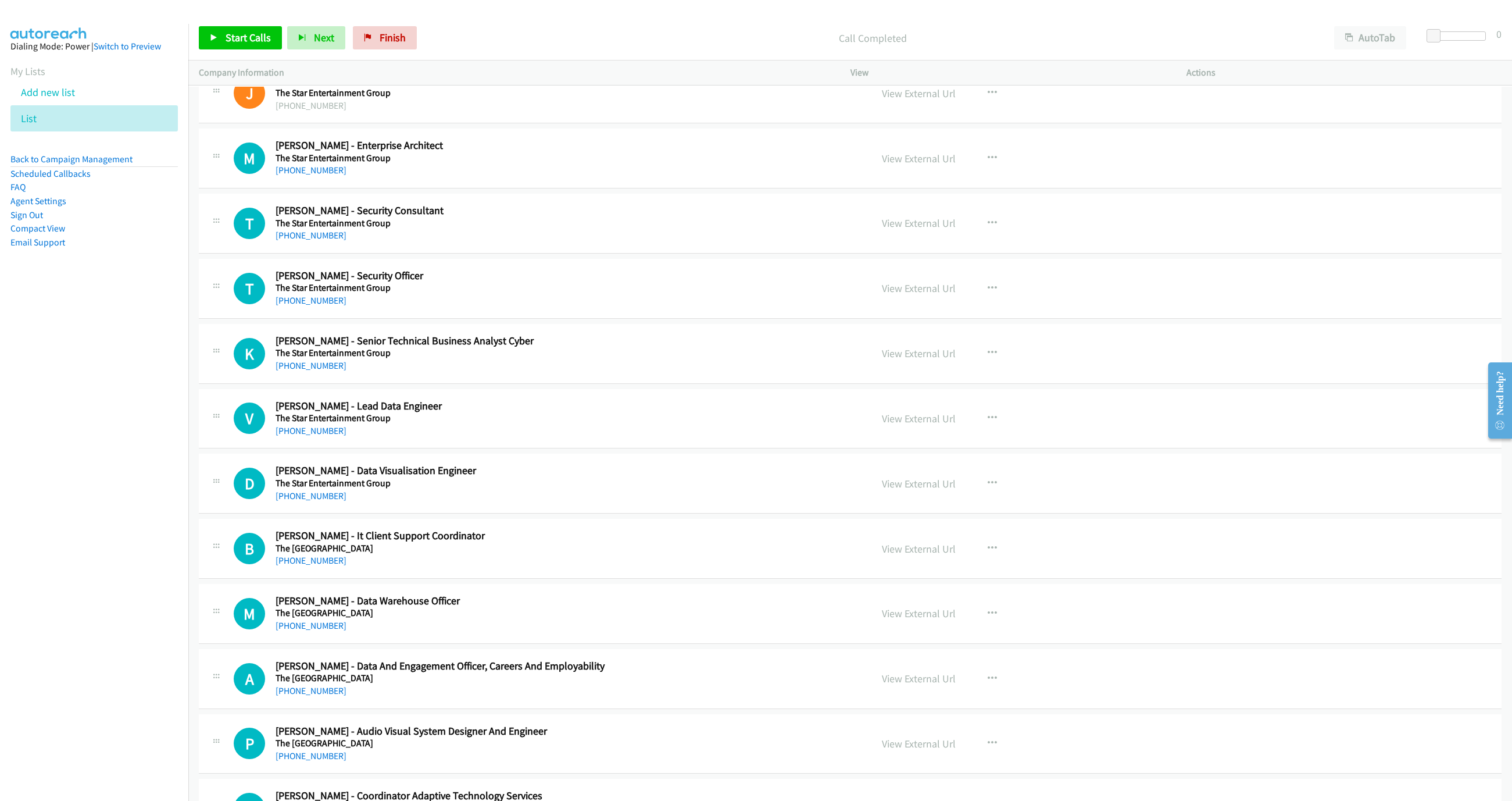
scroll to position [10766, 0]
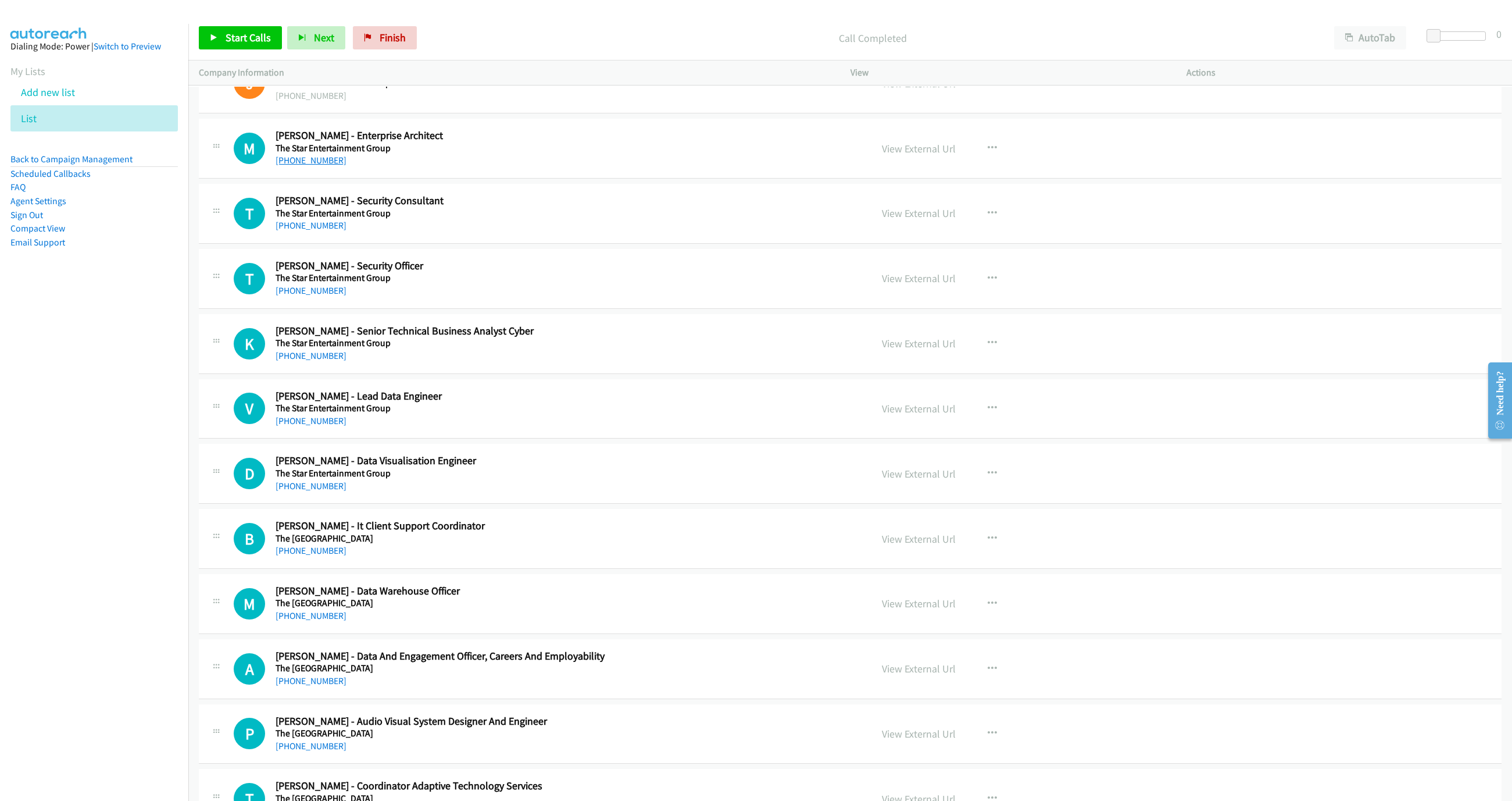
click at [297, 166] on link "+61 2 9657 7275" at bounding box center [311, 159] width 71 height 11
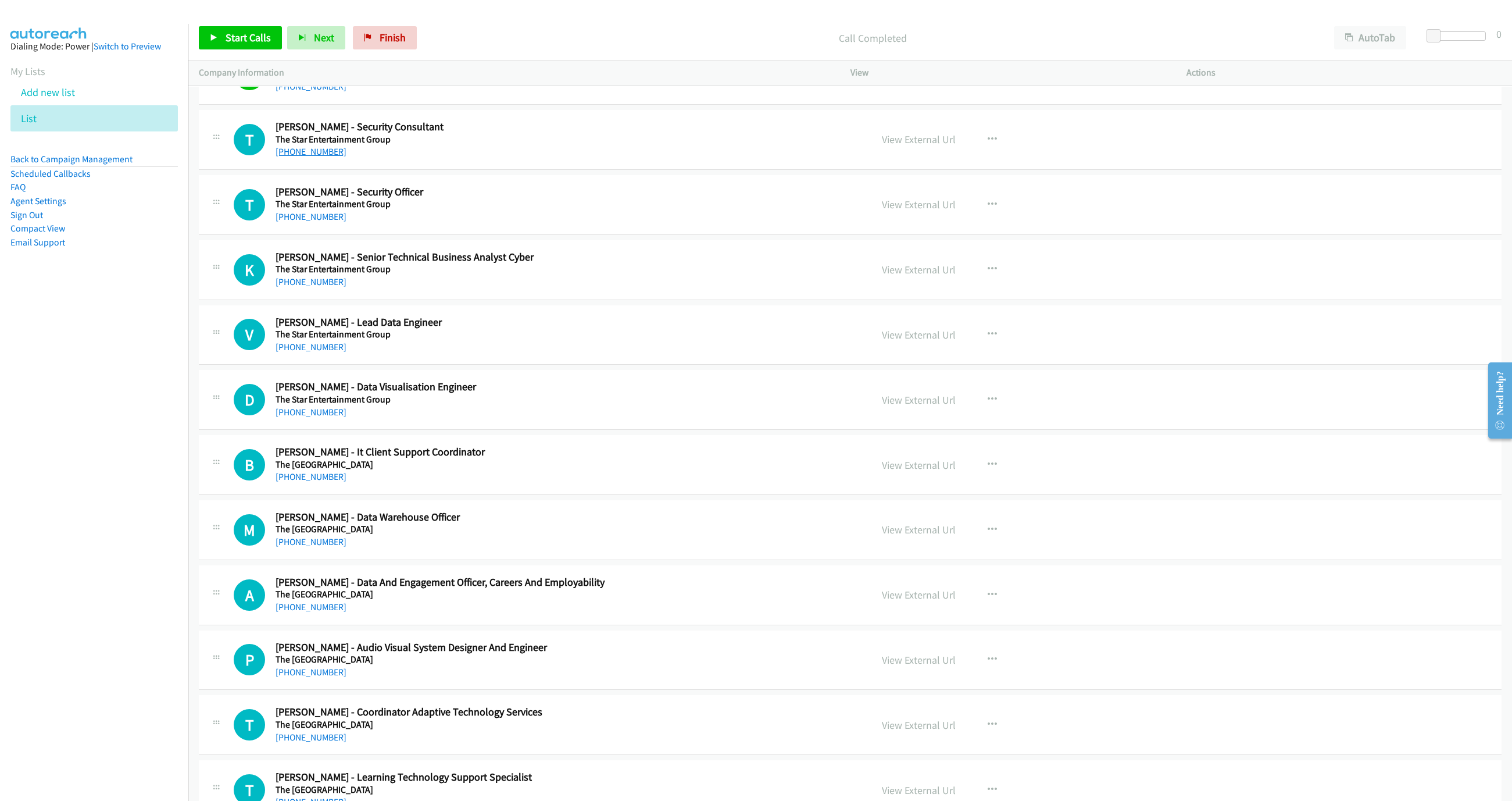
scroll to position [10853, 0]
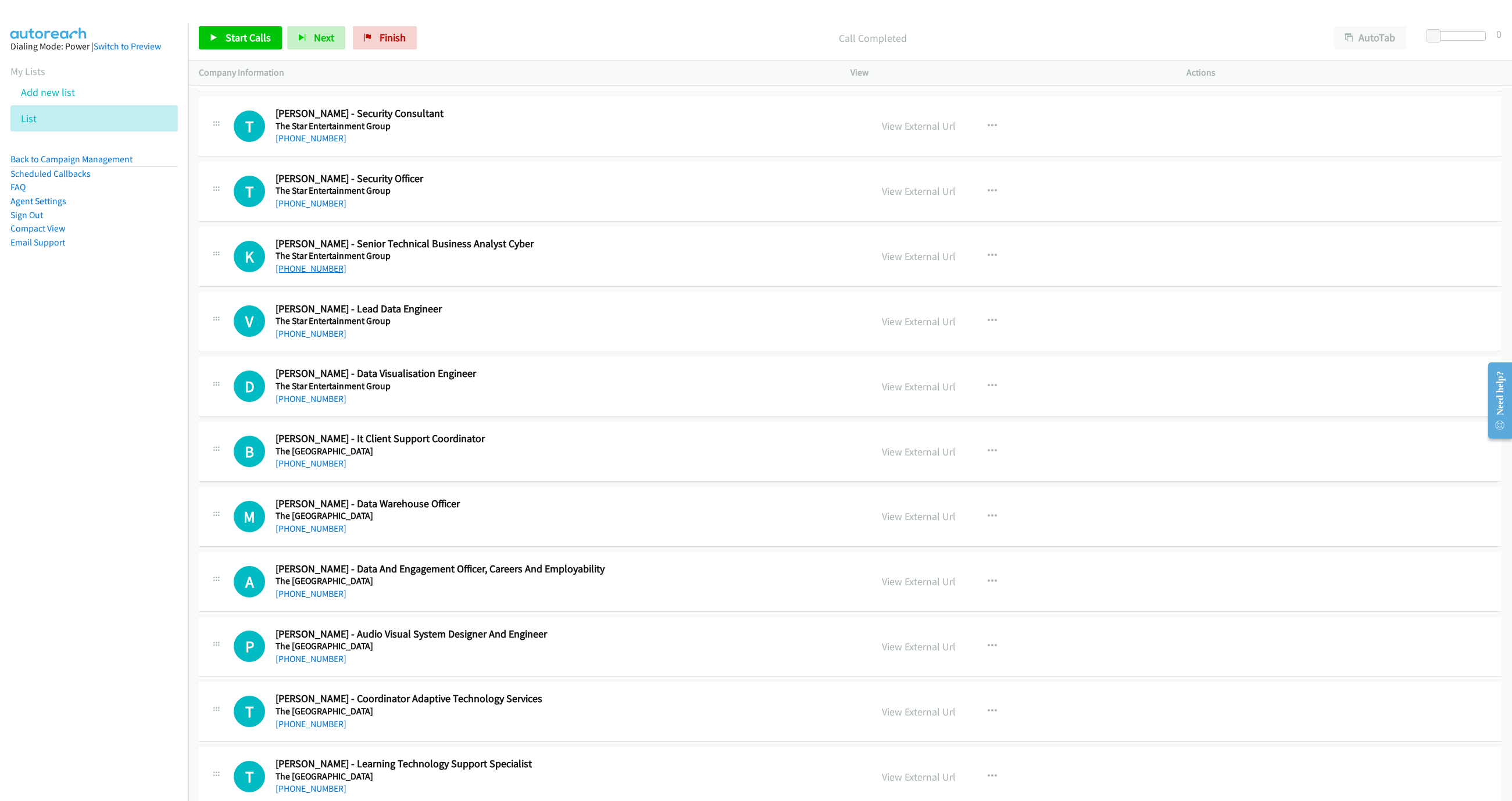
click at [307, 274] on link "+61 412 482 192" at bounding box center [311, 267] width 71 height 11
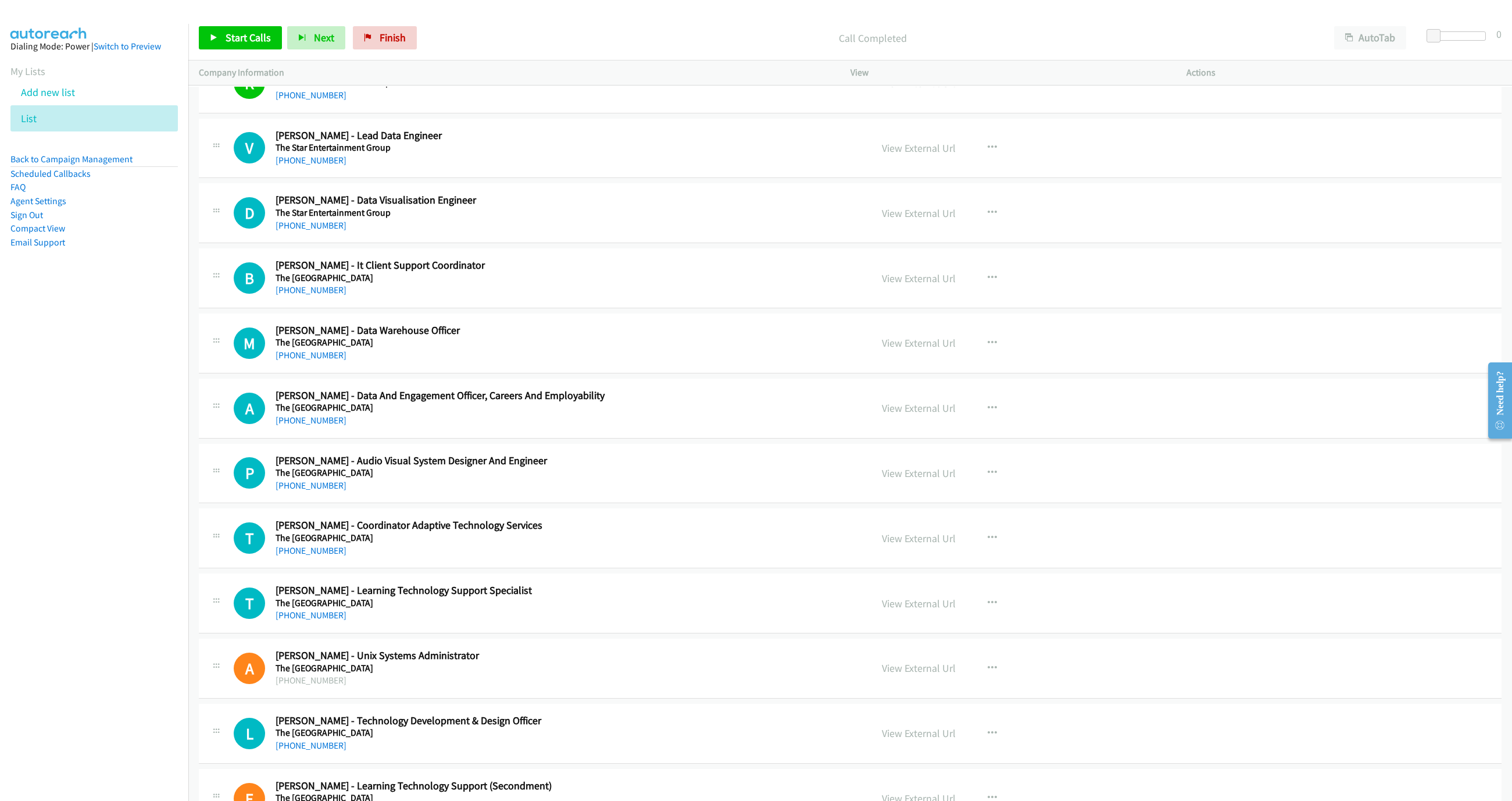
scroll to position [11027, 0]
click at [276, 164] on link "+61 475 873 319" at bounding box center [311, 158] width 71 height 11
click at [247, 38] on span "Start Calls" at bounding box center [248, 38] width 46 height 14
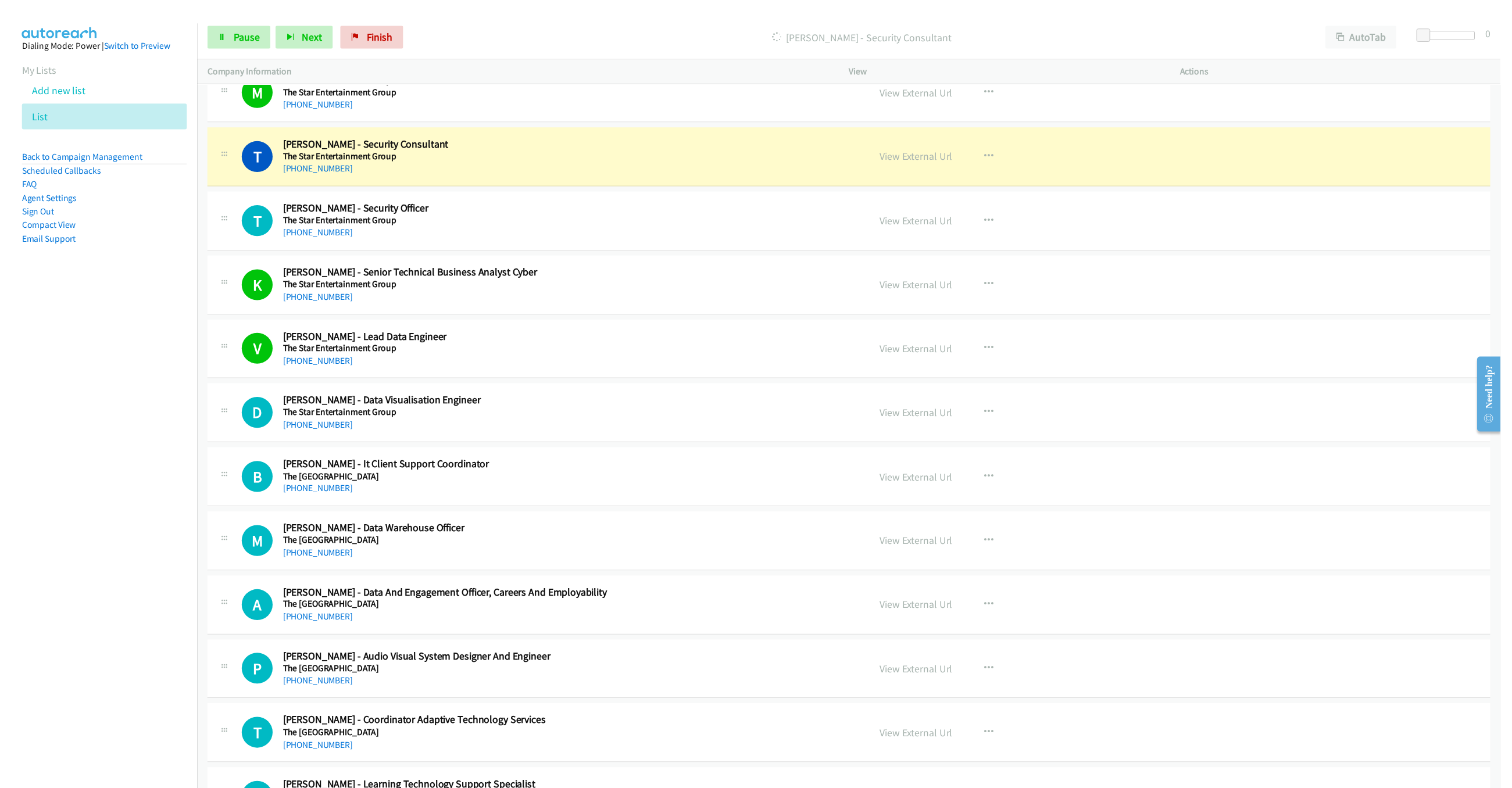
scroll to position [10848, 0]
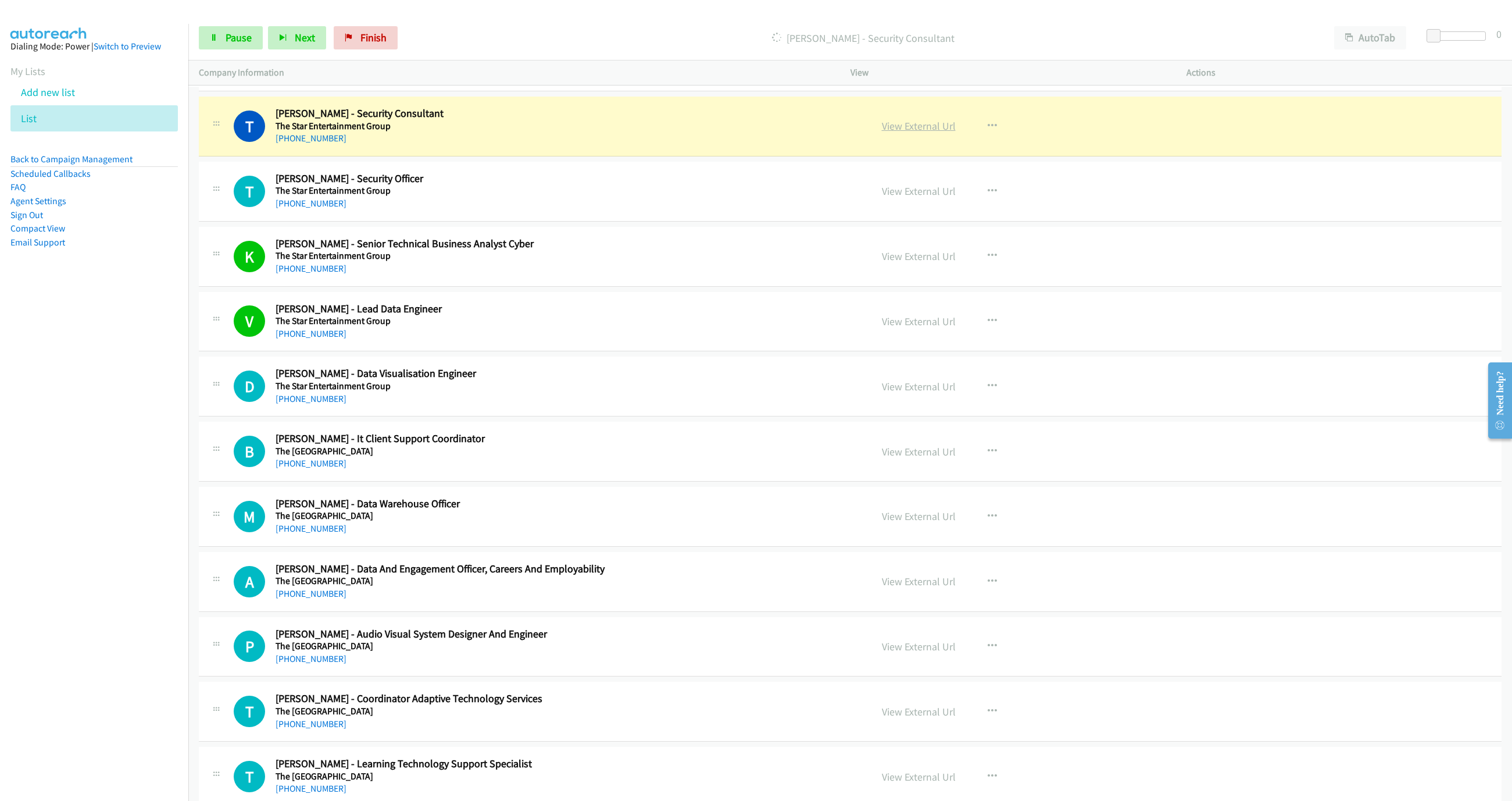
click at [921, 132] on link "View External Url" at bounding box center [919, 126] width 74 height 14
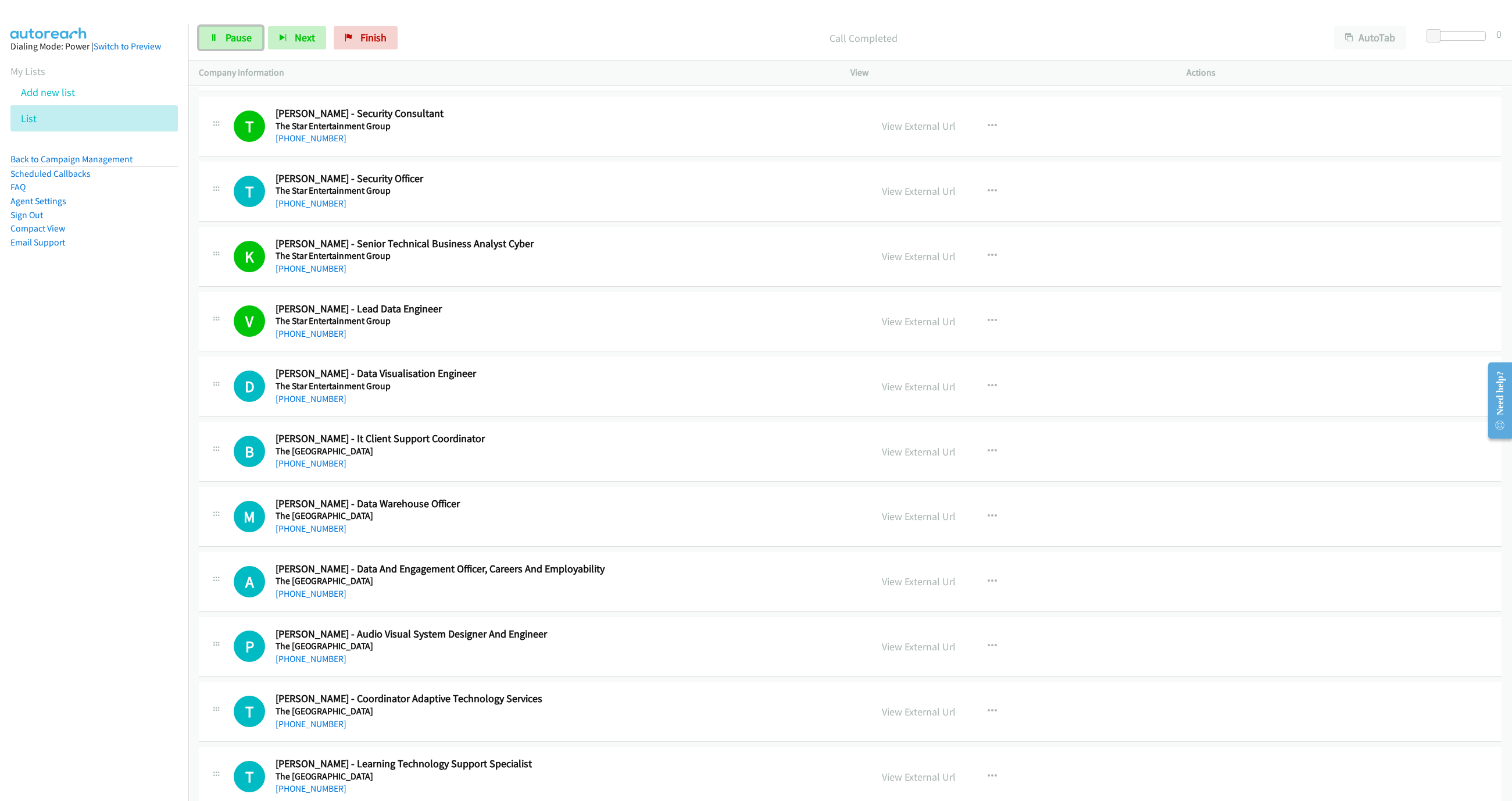
drag, startPoint x: 237, startPoint y: 40, endPoint x: 561, endPoint y: 2, distance: 326.2
click at [237, 40] on span "Pause" at bounding box center [238, 38] width 26 height 14
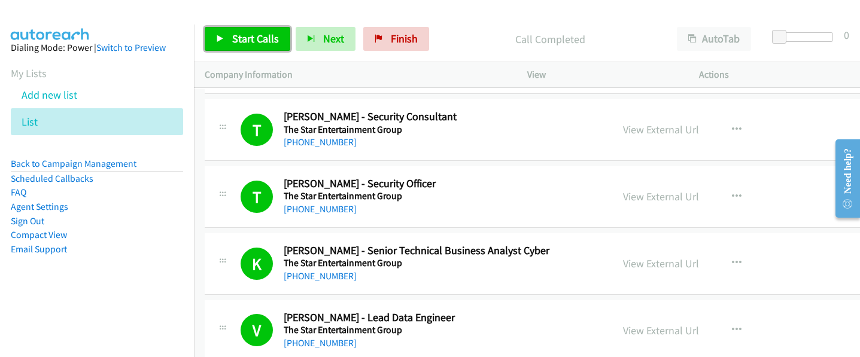
click at [248, 31] on link "Start Calls" at bounding box center [248, 39] width 86 height 24
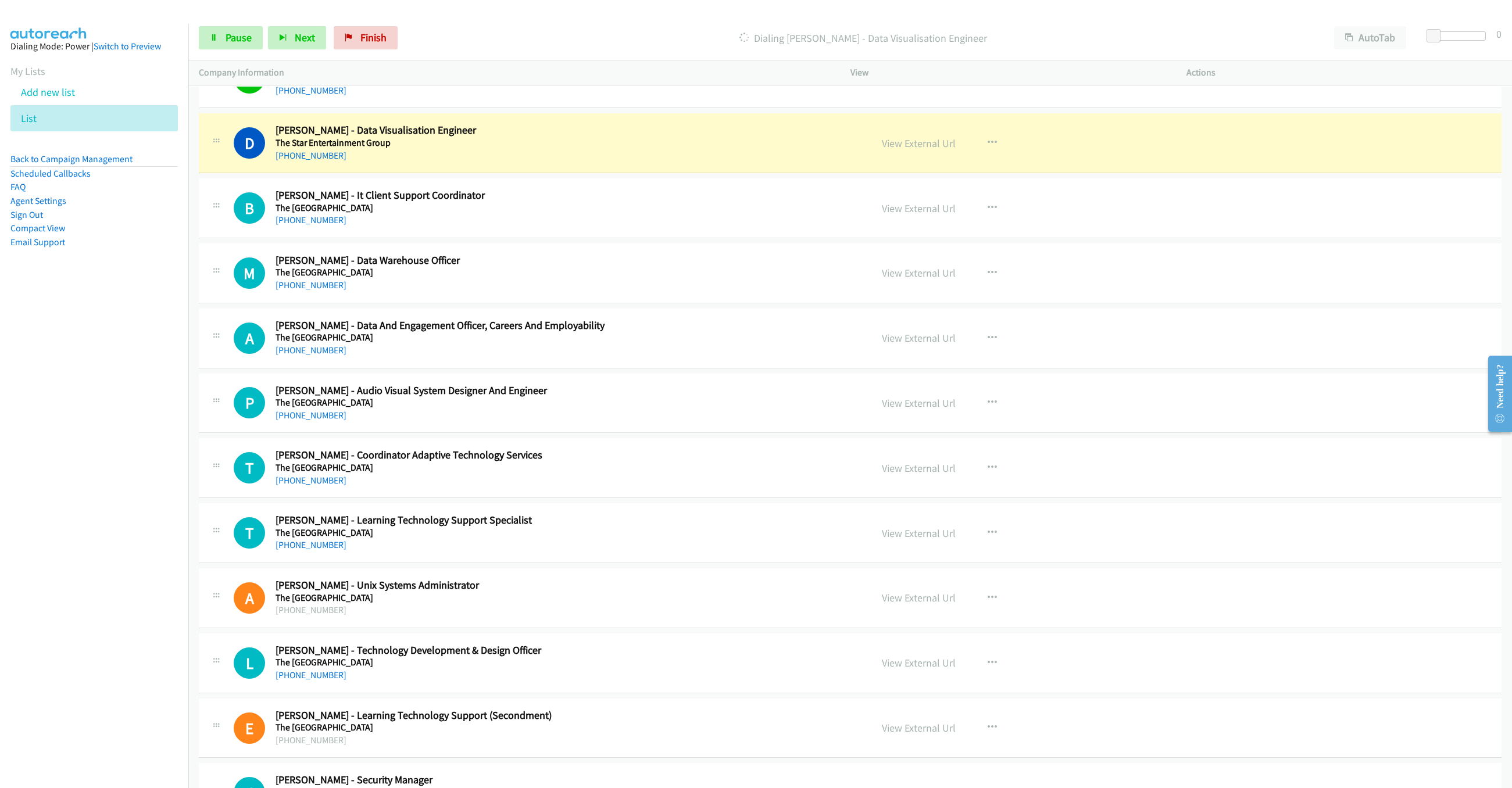
scroll to position [11110, 0]
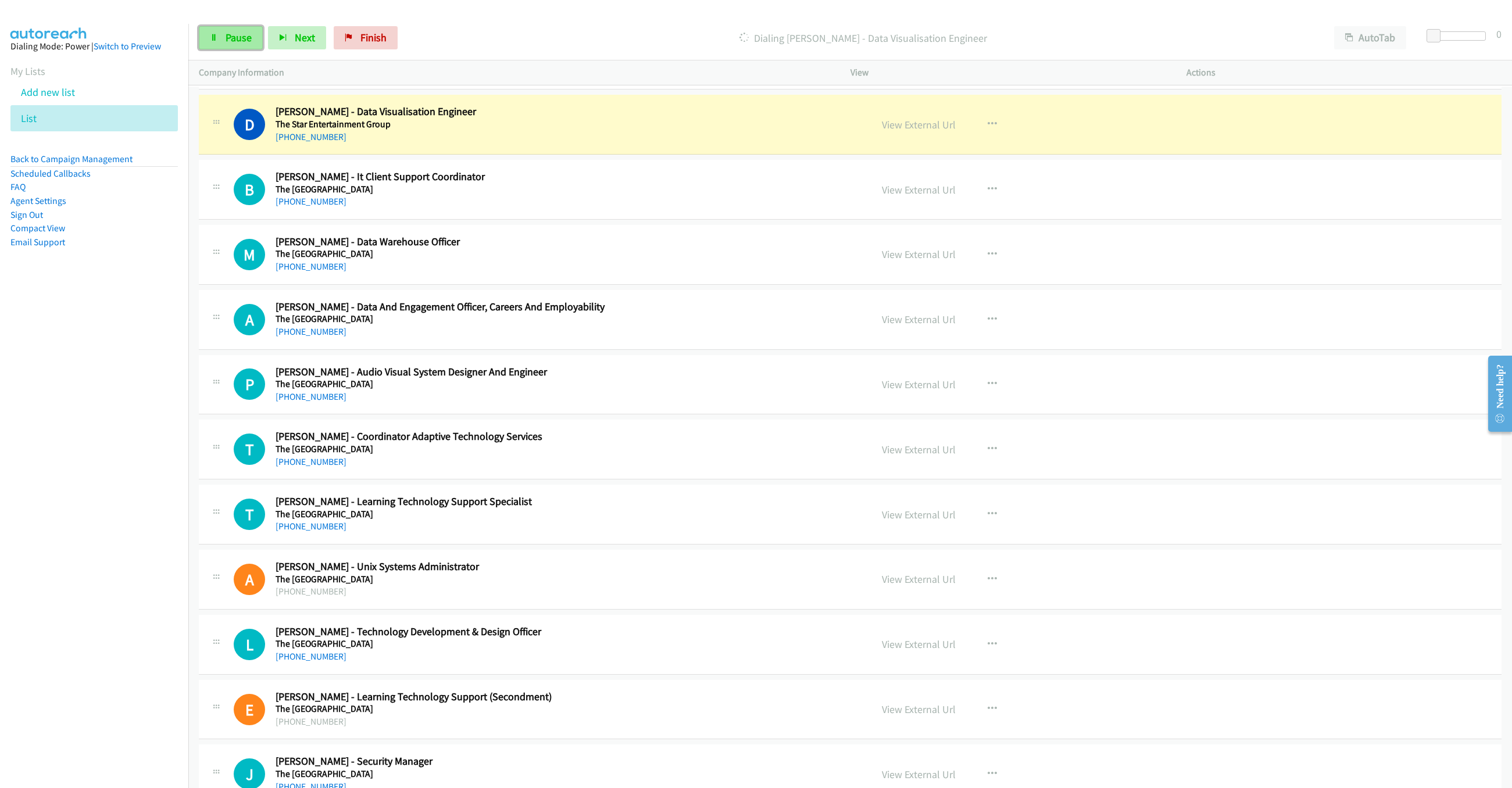
click at [212, 46] on link "Pause" at bounding box center [231, 38] width 64 height 23
click at [920, 131] on link "View External Url" at bounding box center [919, 124] width 74 height 14
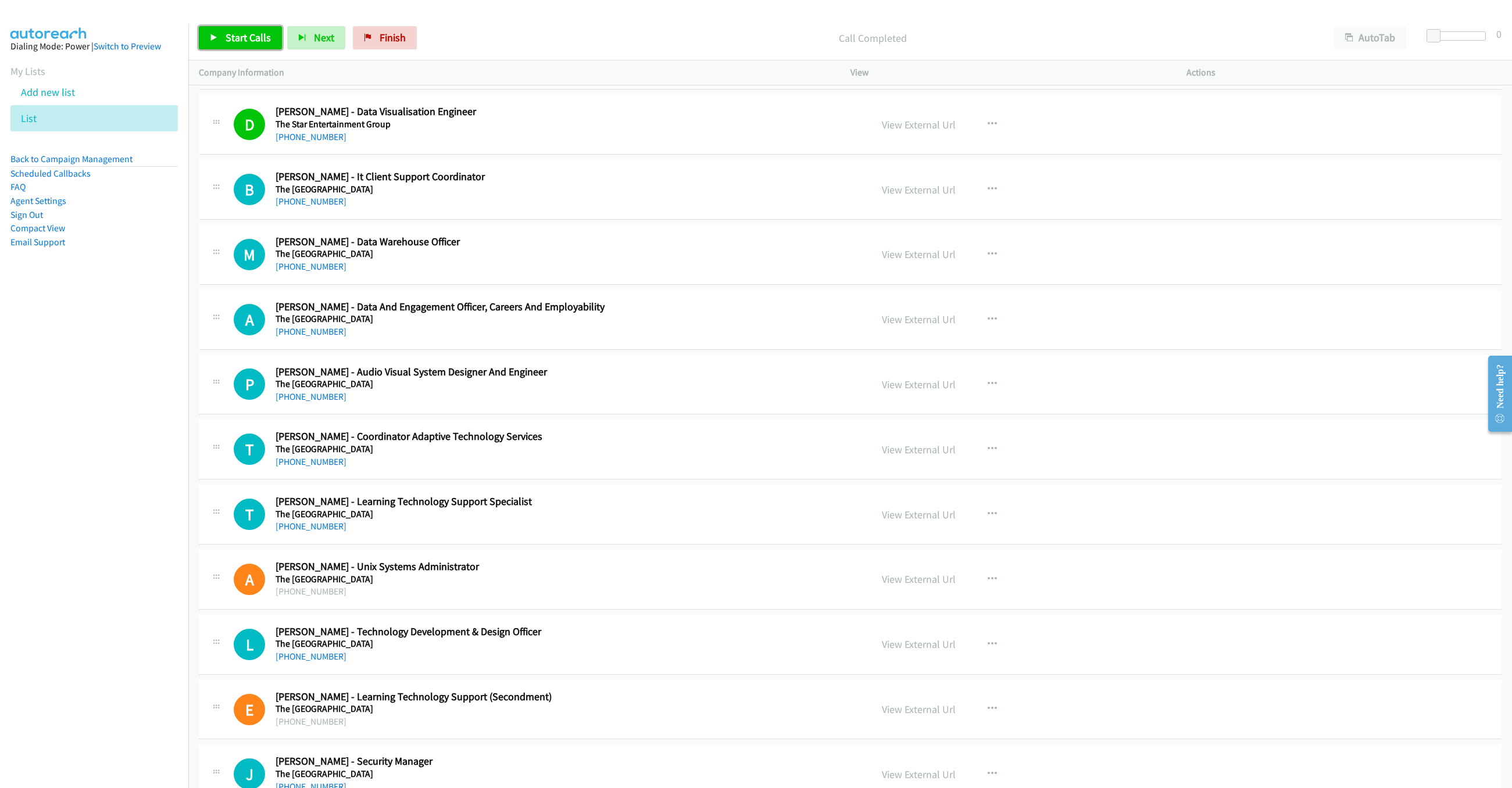
click at [231, 32] on span "Start Calls" at bounding box center [248, 38] width 46 height 14
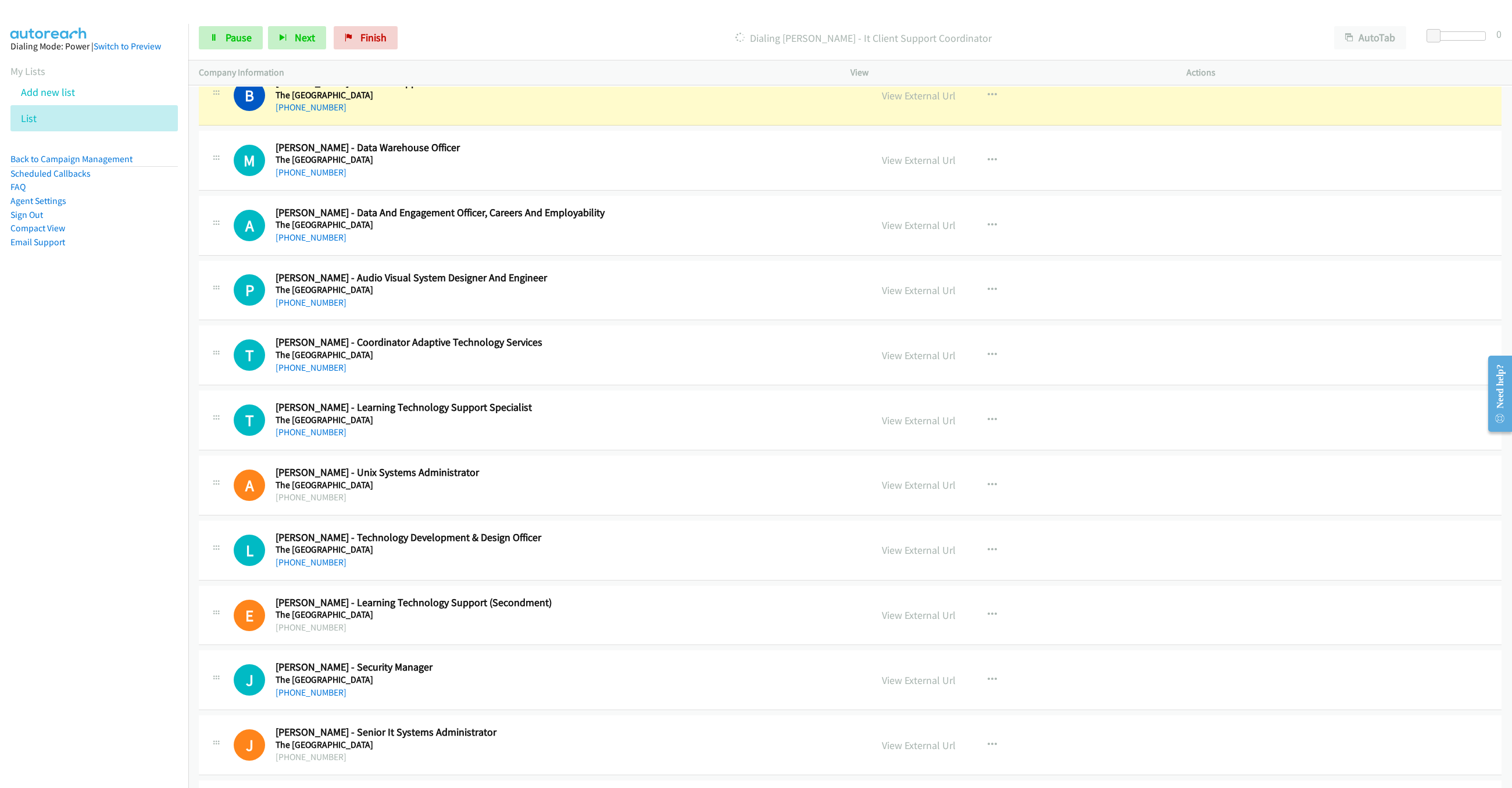
scroll to position [11197, 0]
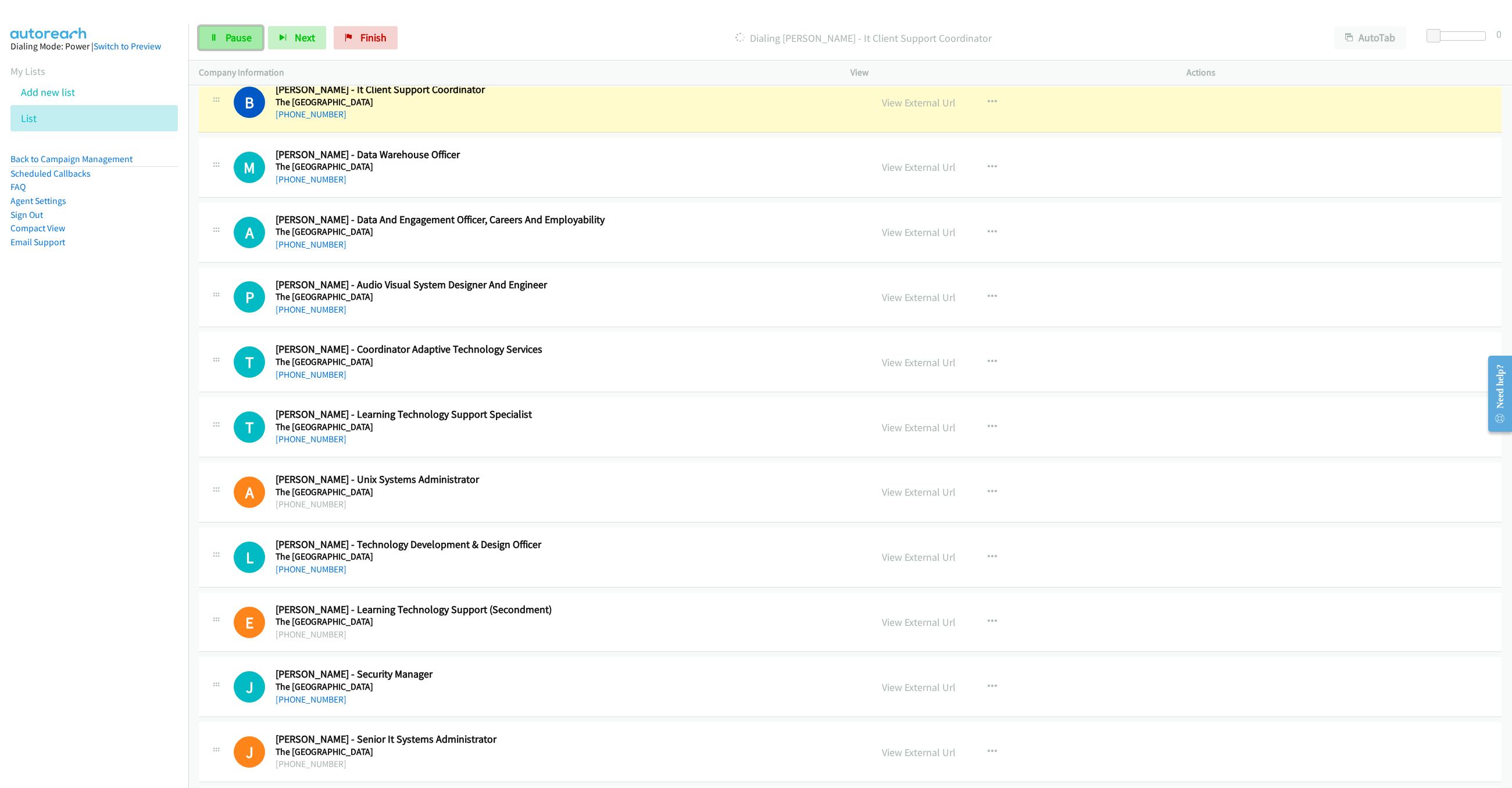
click at [248, 40] on span "Pause" at bounding box center [238, 38] width 26 height 14
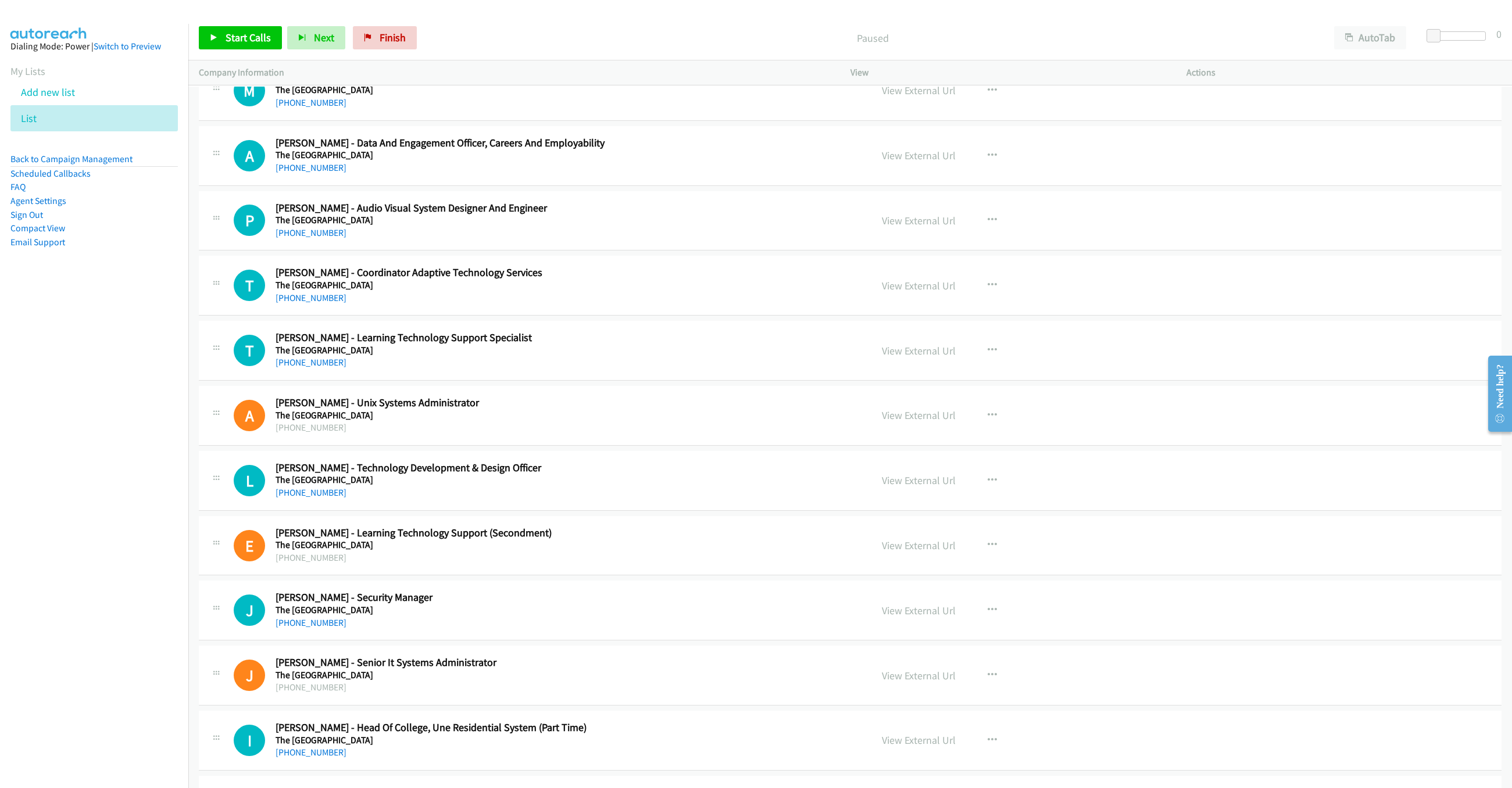
scroll to position [11284, 0]
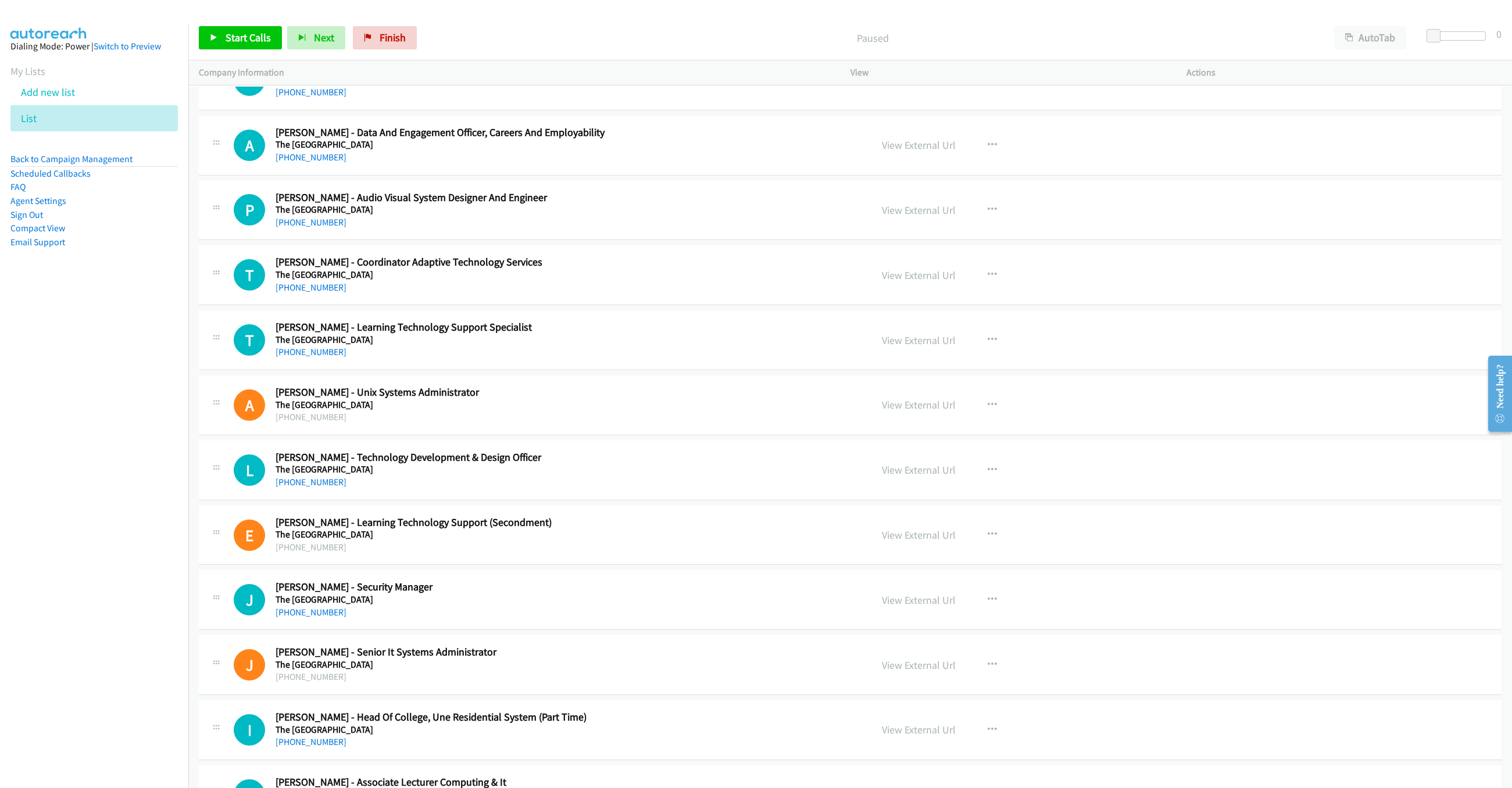
drag, startPoint x: 0, startPoint y: 459, endPoint x: 81, endPoint y: 458, distance: 81.0
click at [0, 459] on nav "Dialing Mode: Power | Switch to Preview My Lists Add new list List Back to Camp…" at bounding box center [94, 418] width 189 height 788
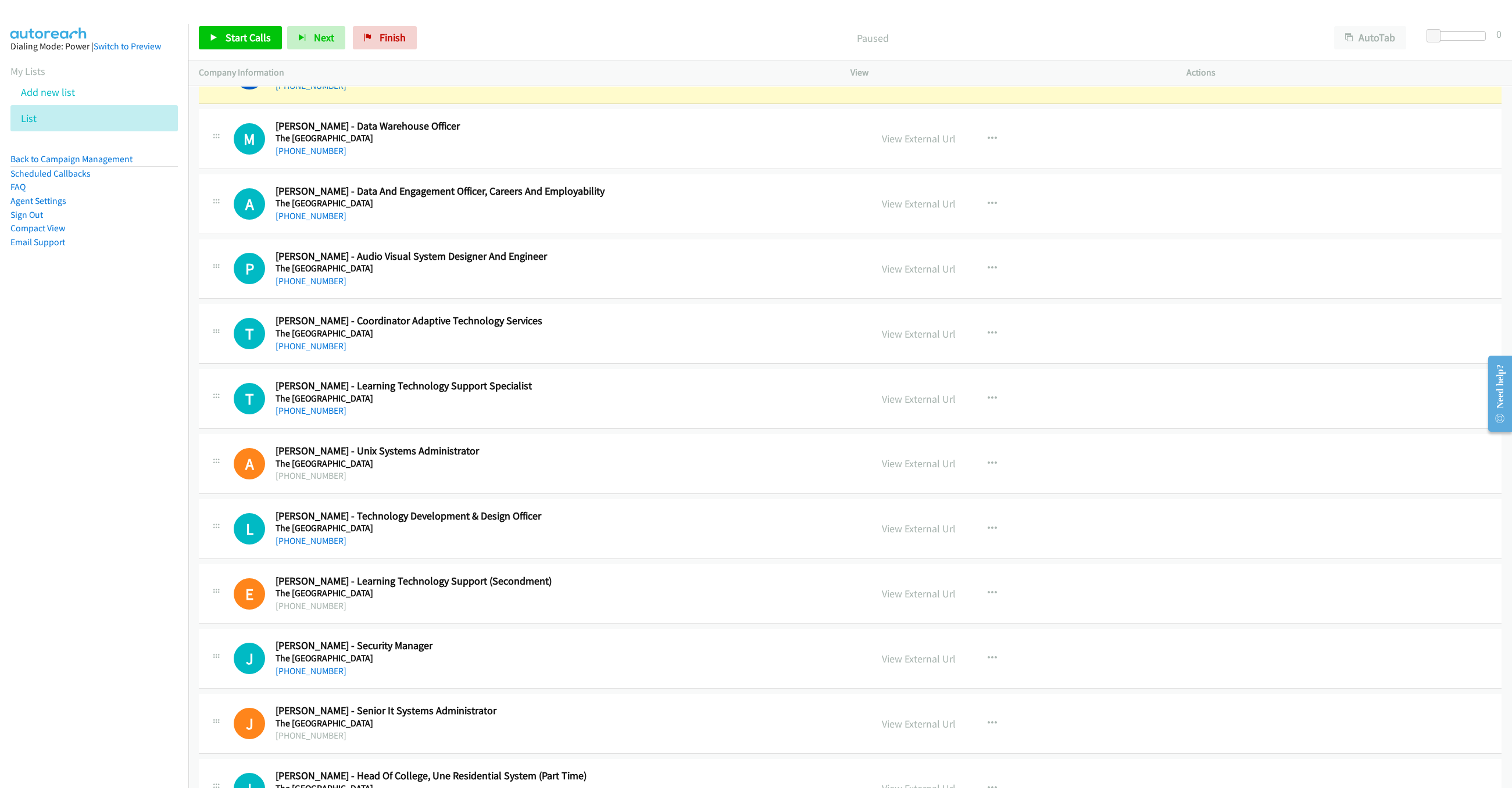
scroll to position [11218, 0]
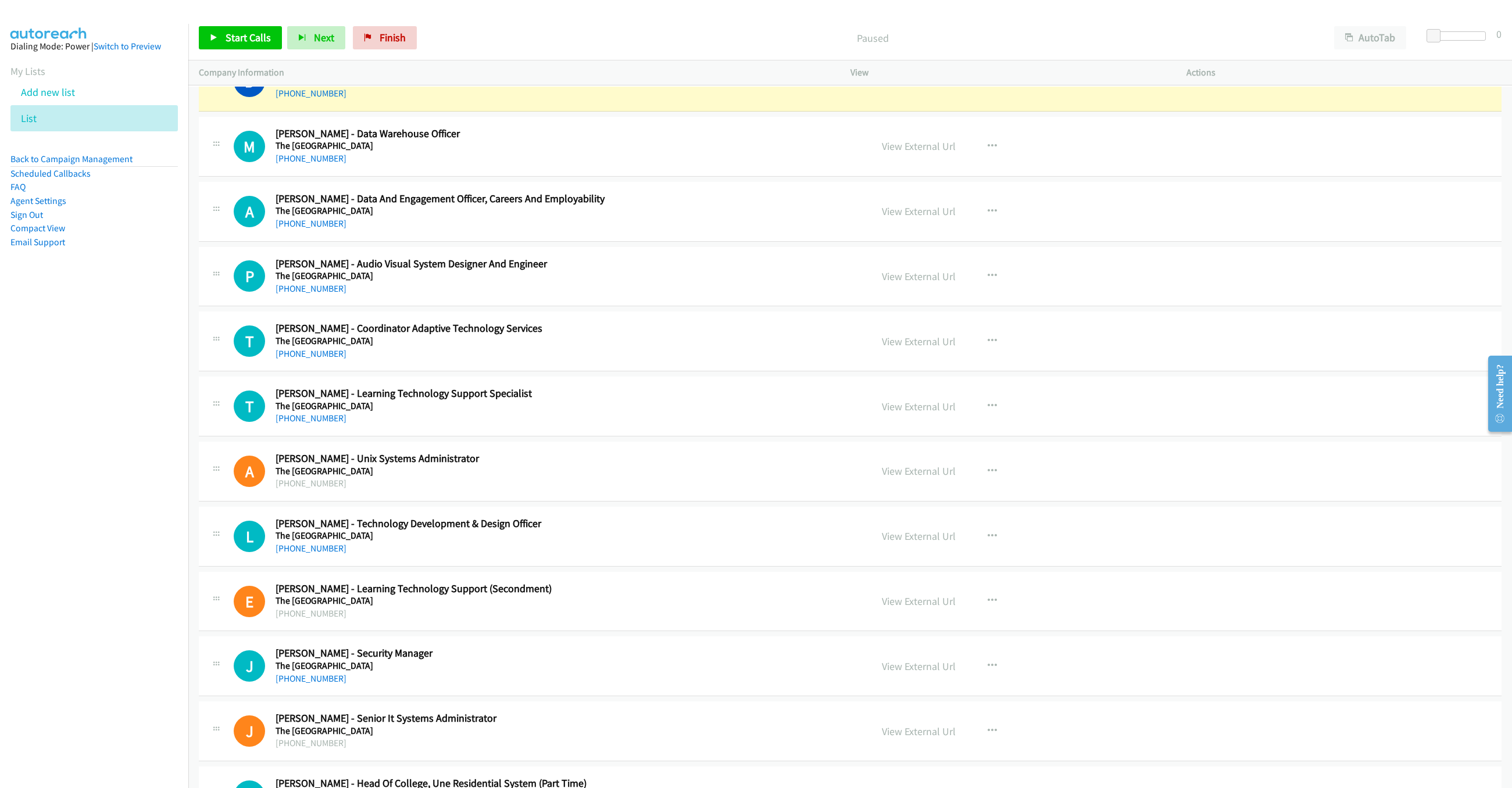
click at [232, 52] on div "Start Calls Pause Next Finish Paused AutoTab AutoTab 0" at bounding box center [850, 38] width 1323 height 45
click at [238, 43] on span "Start Calls" at bounding box center [248, 38] width 46 height 14
click at [227, 35] on span "Pause" at bounding box center [238, 38] width 26 height 14
click at [912, 88] on link "View External Url" at bounding box center [919, 82] width 74 height 14
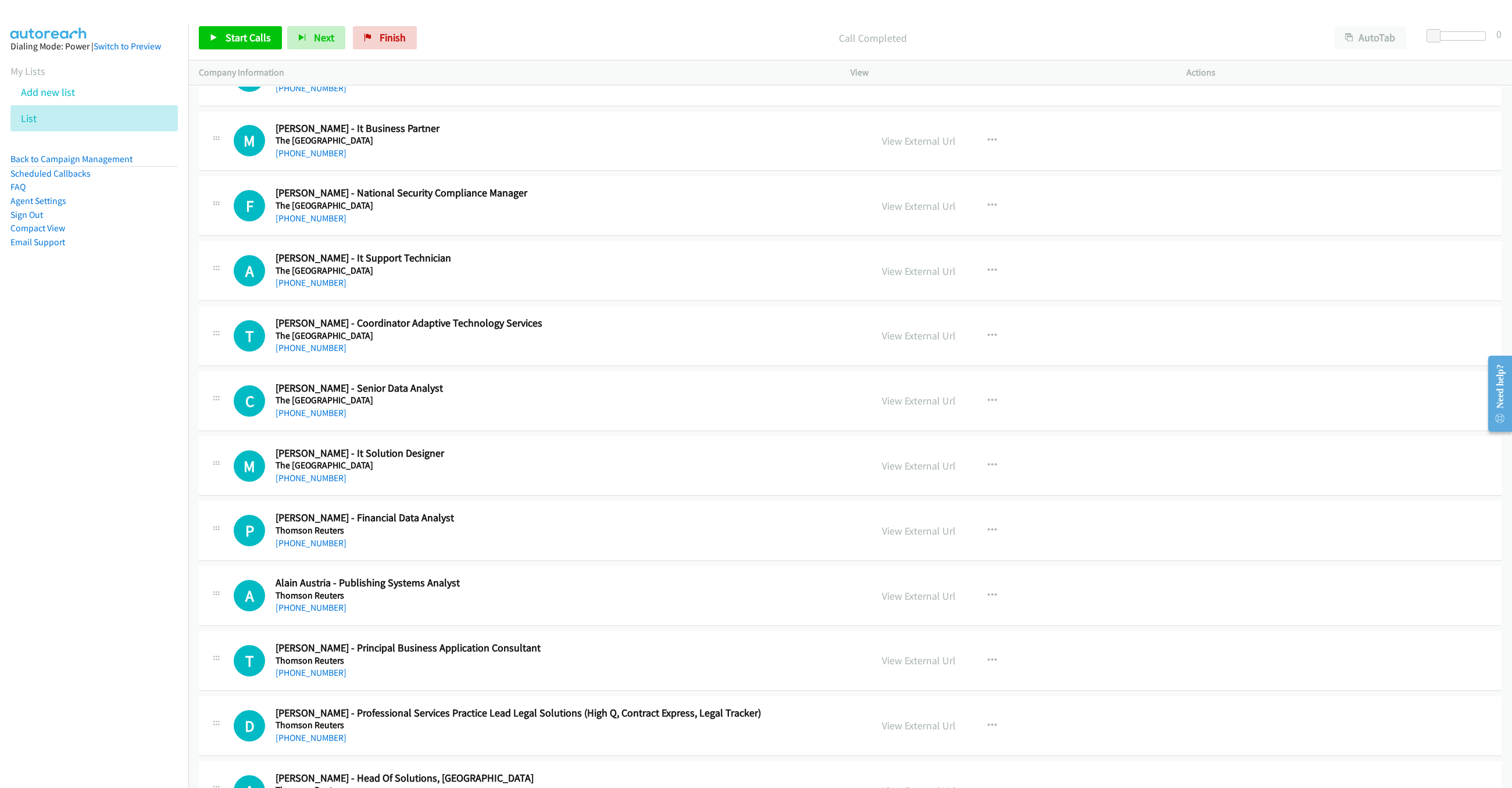
scroll to position [12481, 0]
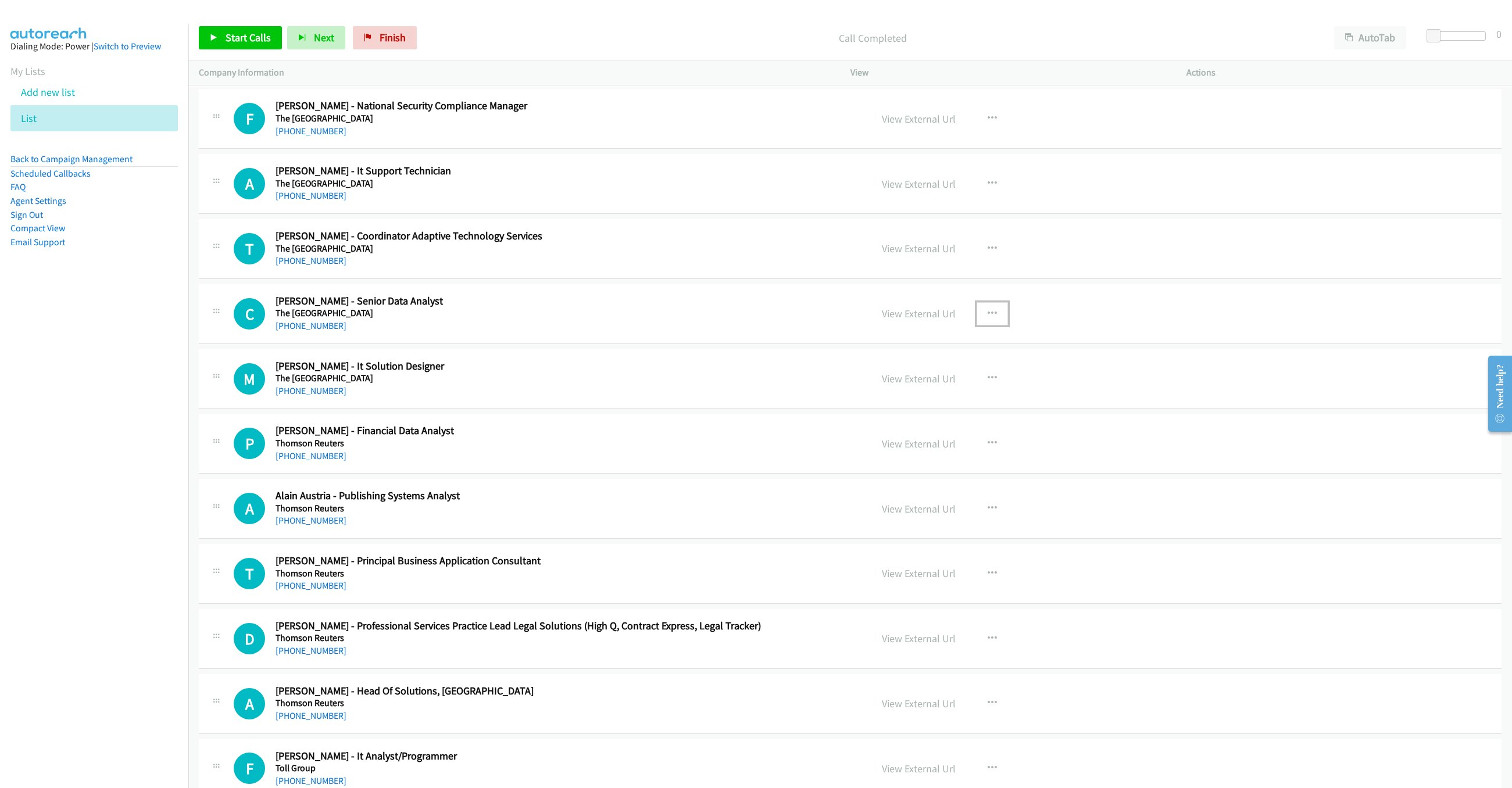
click at [985, 325] on button "button" at bounding box center [992, 314] width 31 height 23
click at [409, 37] on div at bounding box center [756, 394] width 1512 height 788
click at [397, 37] on span "Finish" at bounding box center [393, 38] width 26 height 14
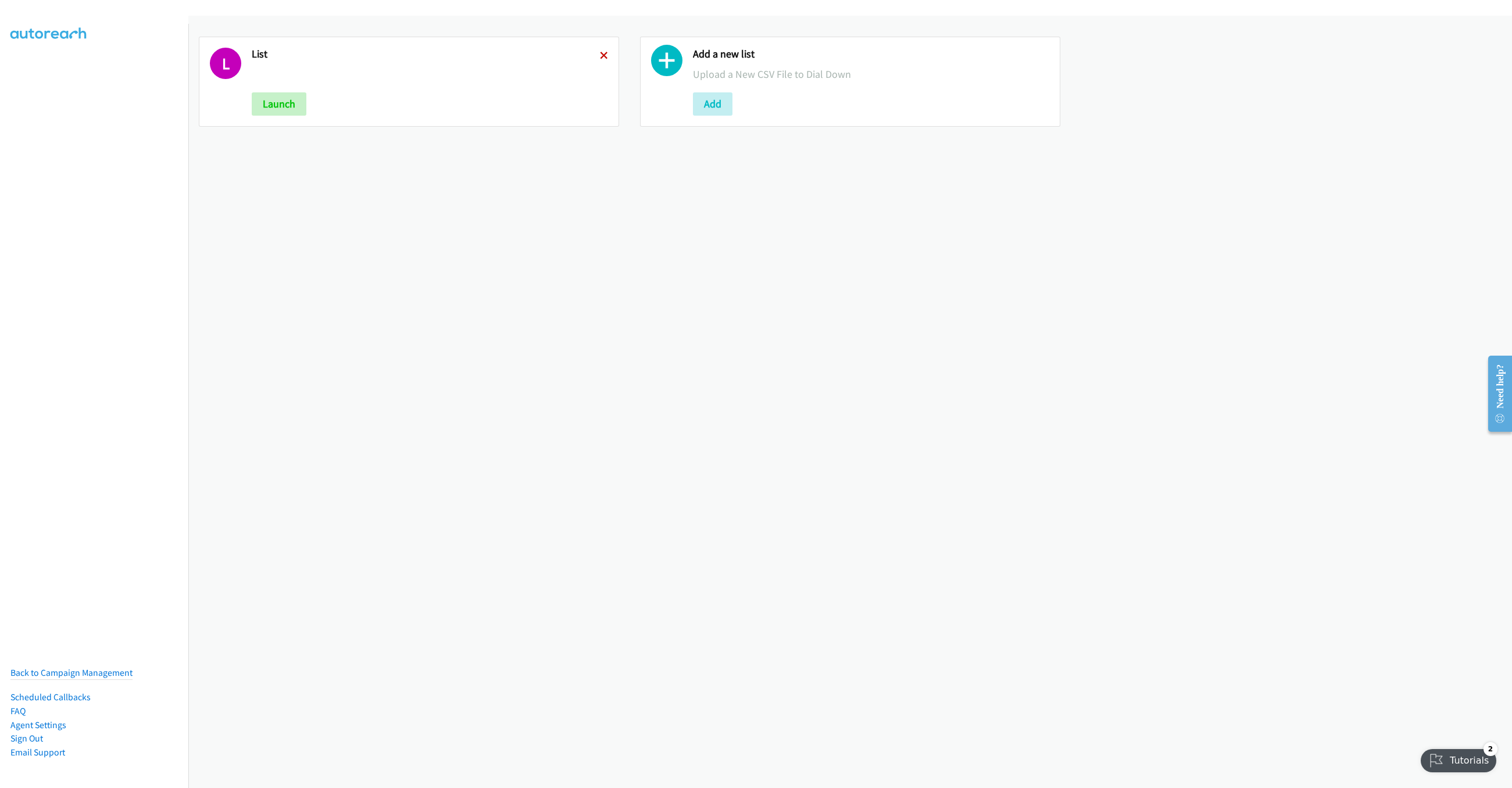
click at [600, 56] on icon at bounding box center [603, 56] width 8 height 8
click at [245, 111] on div "Add a new list Upload a New CSV File to Dial Down Add" at bounding box center [409, 82] width 421 height 90
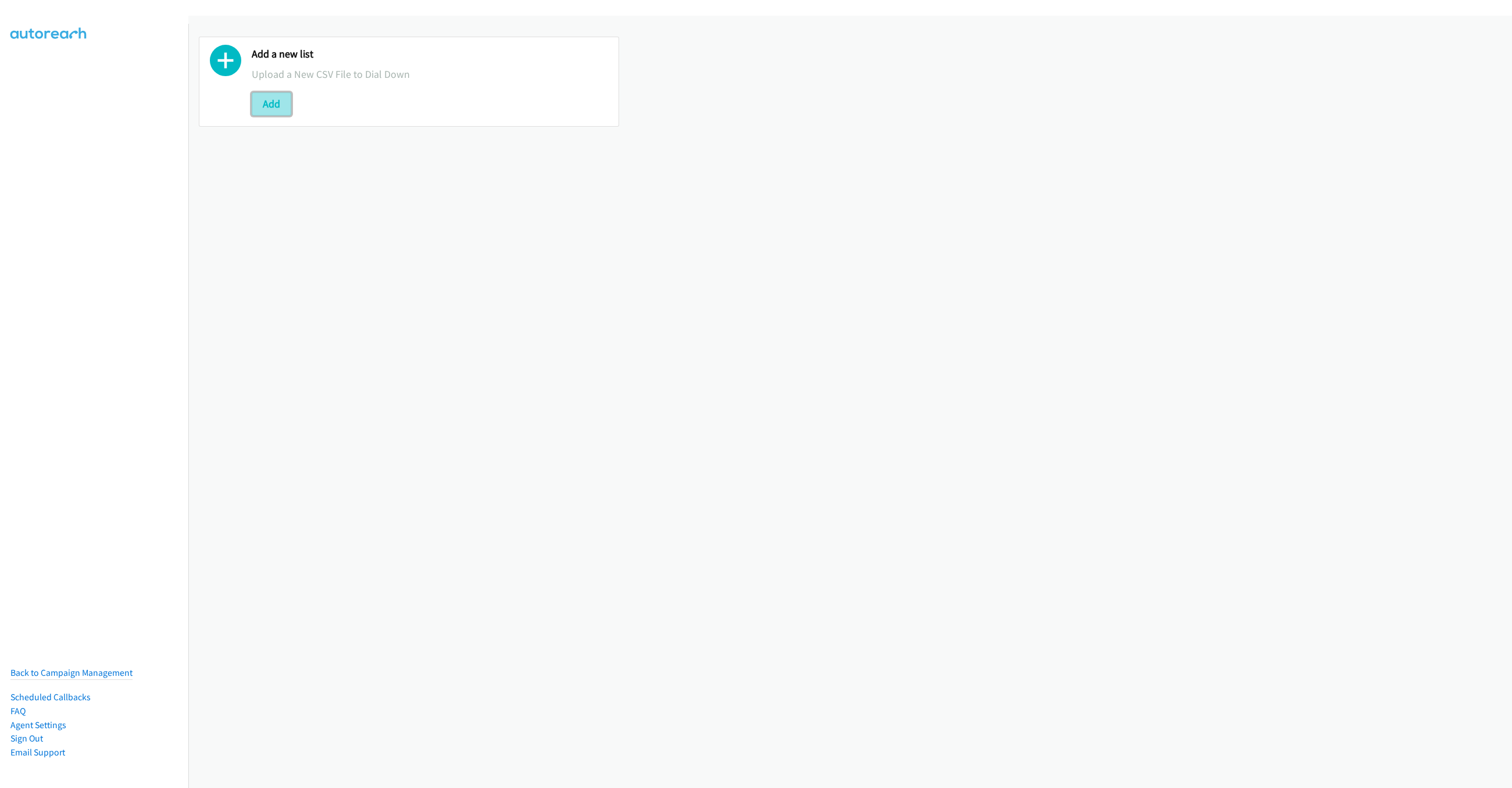
drag, startPoint x: 263, startPoint y: 105, endPoint x: 276, endPoint y: 105, distance: 13.0
click at [263, 105] on button "Add" at bounding box center [271, 104] width 40 height 23
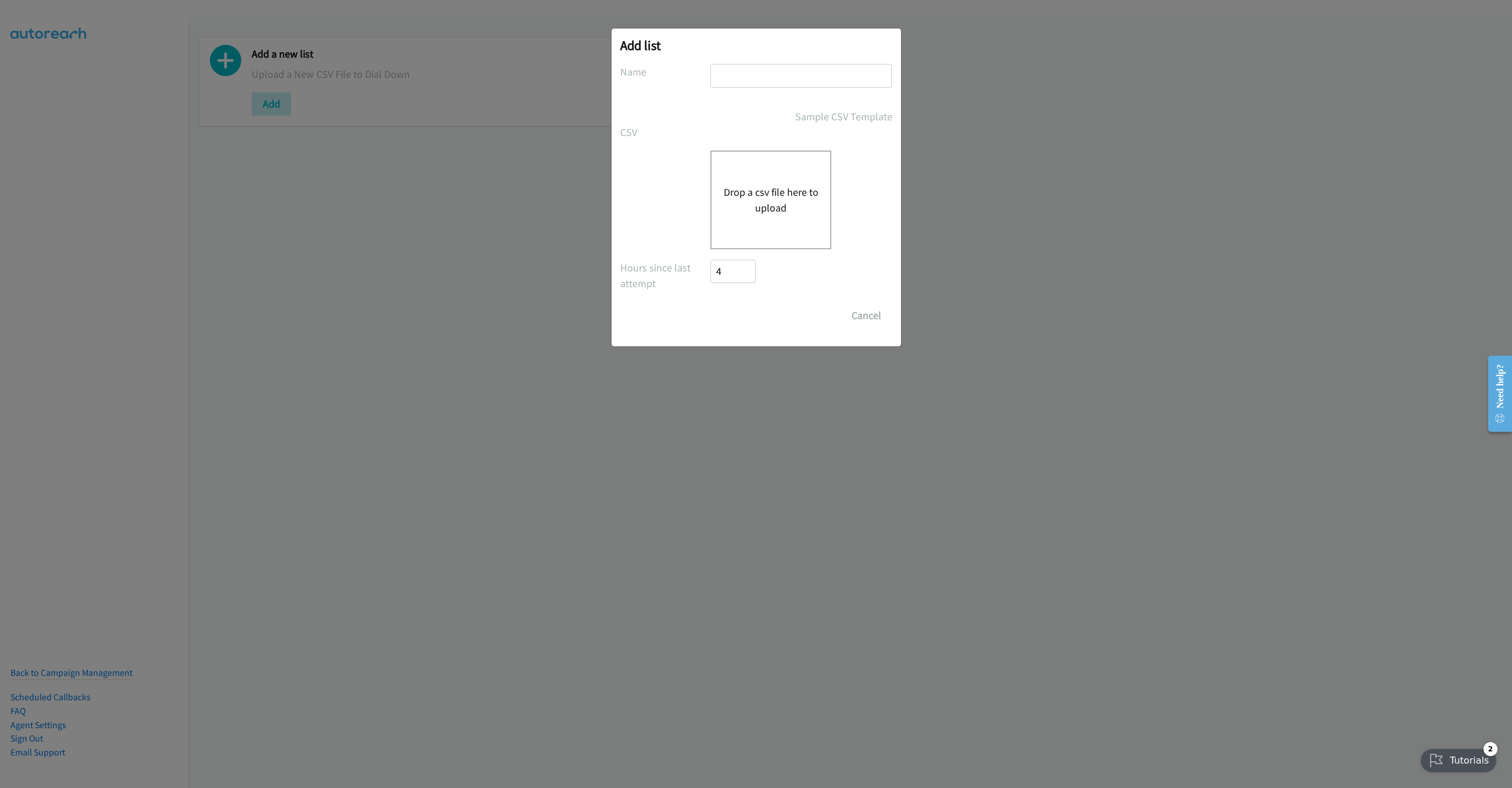
click at [746, 86] on input "text" at bounding box center [801, 76] width 182 height 24
type input "New List"
click at [781, 188] on button "Drop a csv file here to upload" at bounding box center [771, 200] width 95 height 31
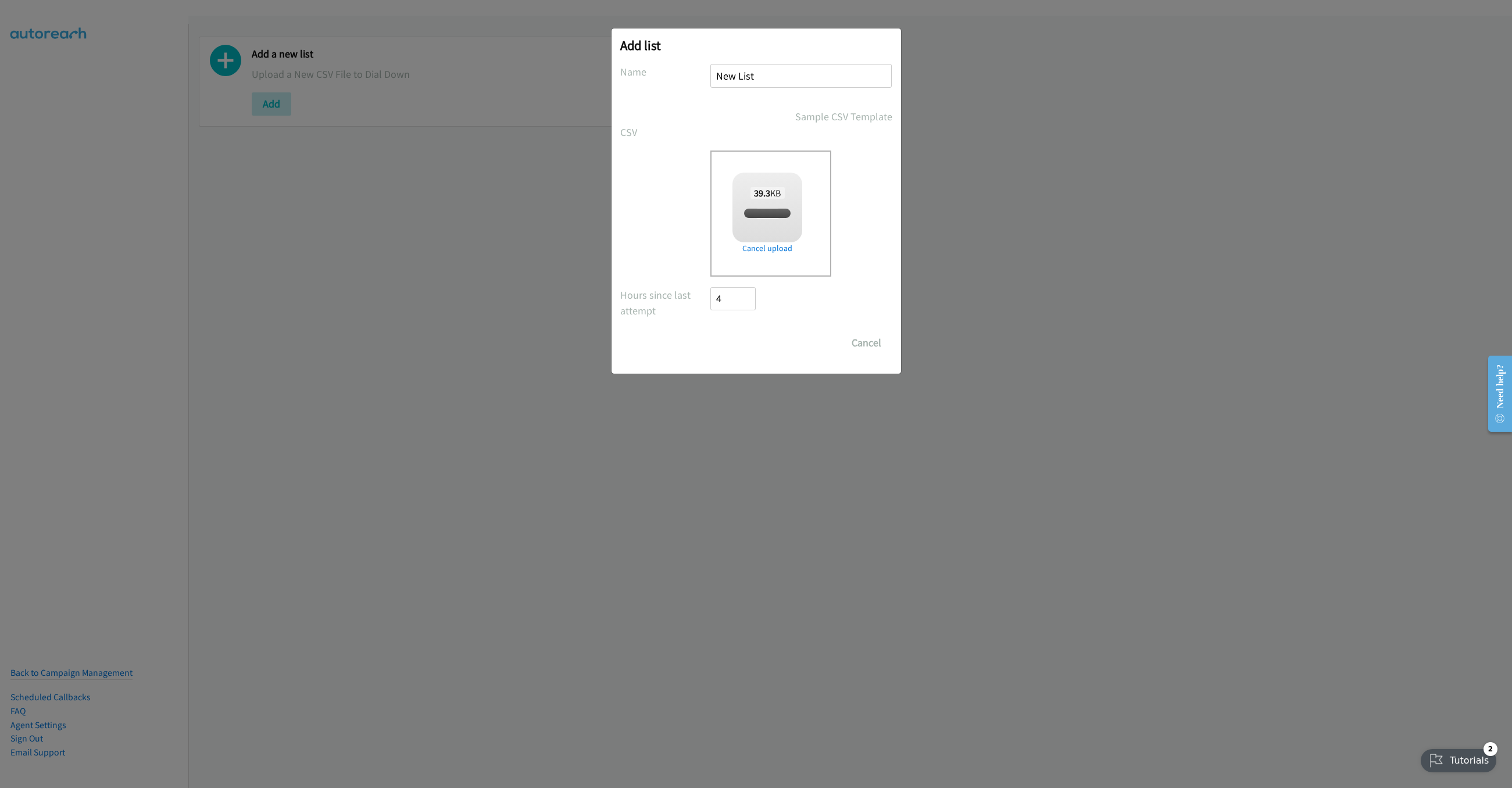
checkbox input "true"
click at [725, 344] on input "Save List" at bounding box center [741, 343] width 61 height 23
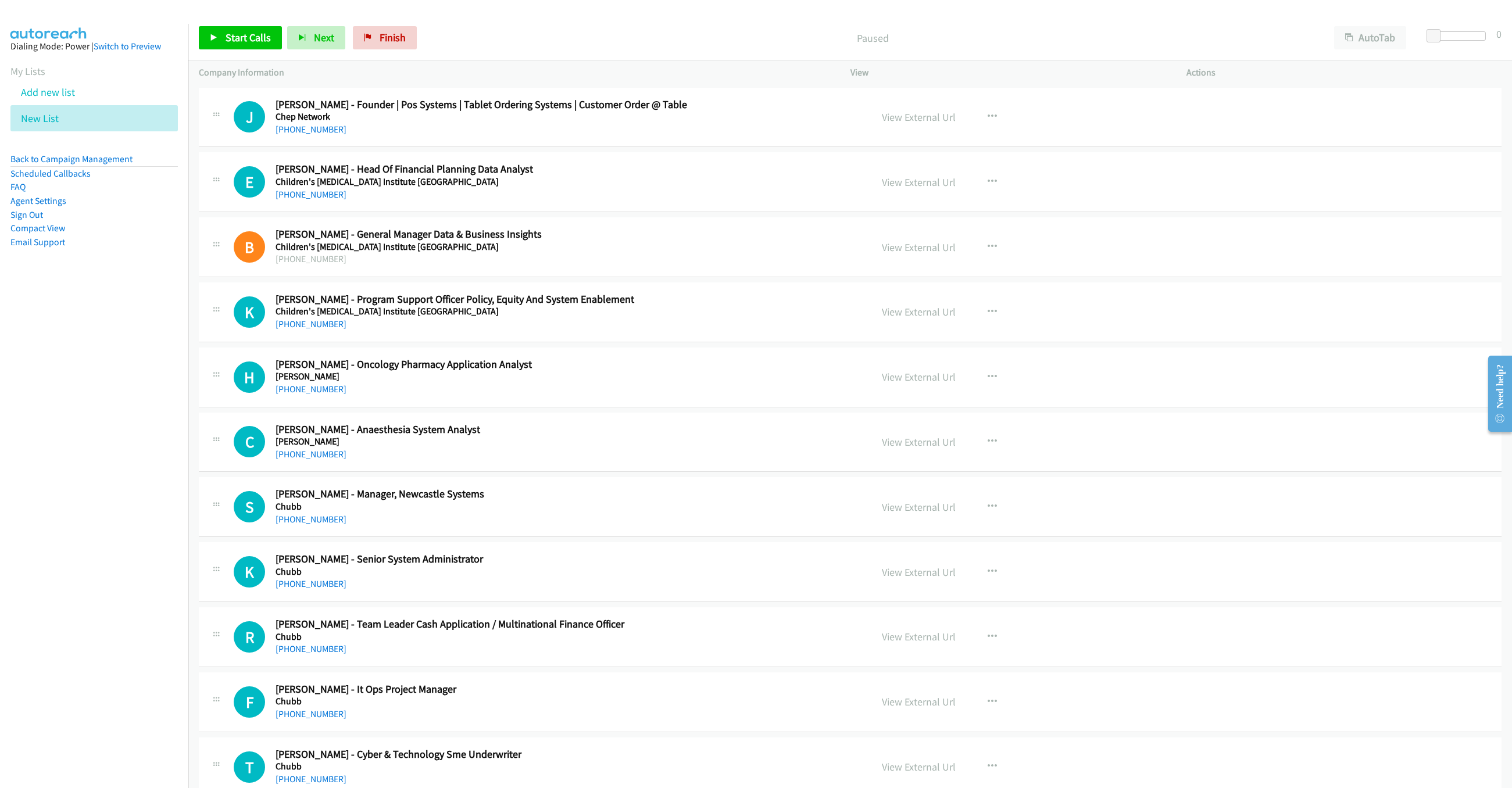
click at [244, 23] on div "Start Calls Pause Next Finish Paused AutoTab AutoTab 0" at bounding box center [850, 38] width 1323 height 45
click at [254, 30] on link "Start Calls" at bounding box center [241, 38] width 84 height 23
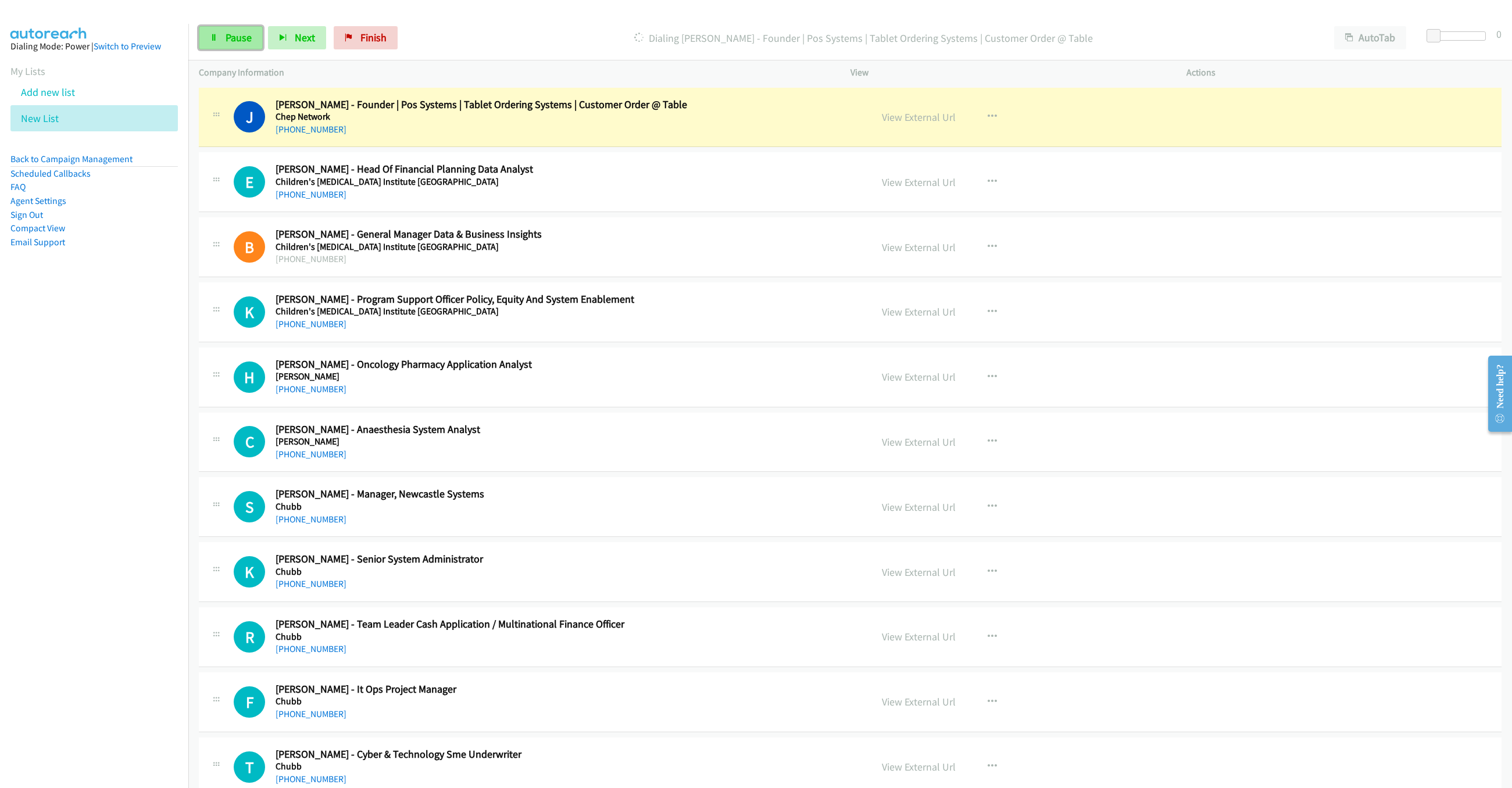
click at [244, 44] on span "Pause" at bounding box center [238, 38] width 26 height 14
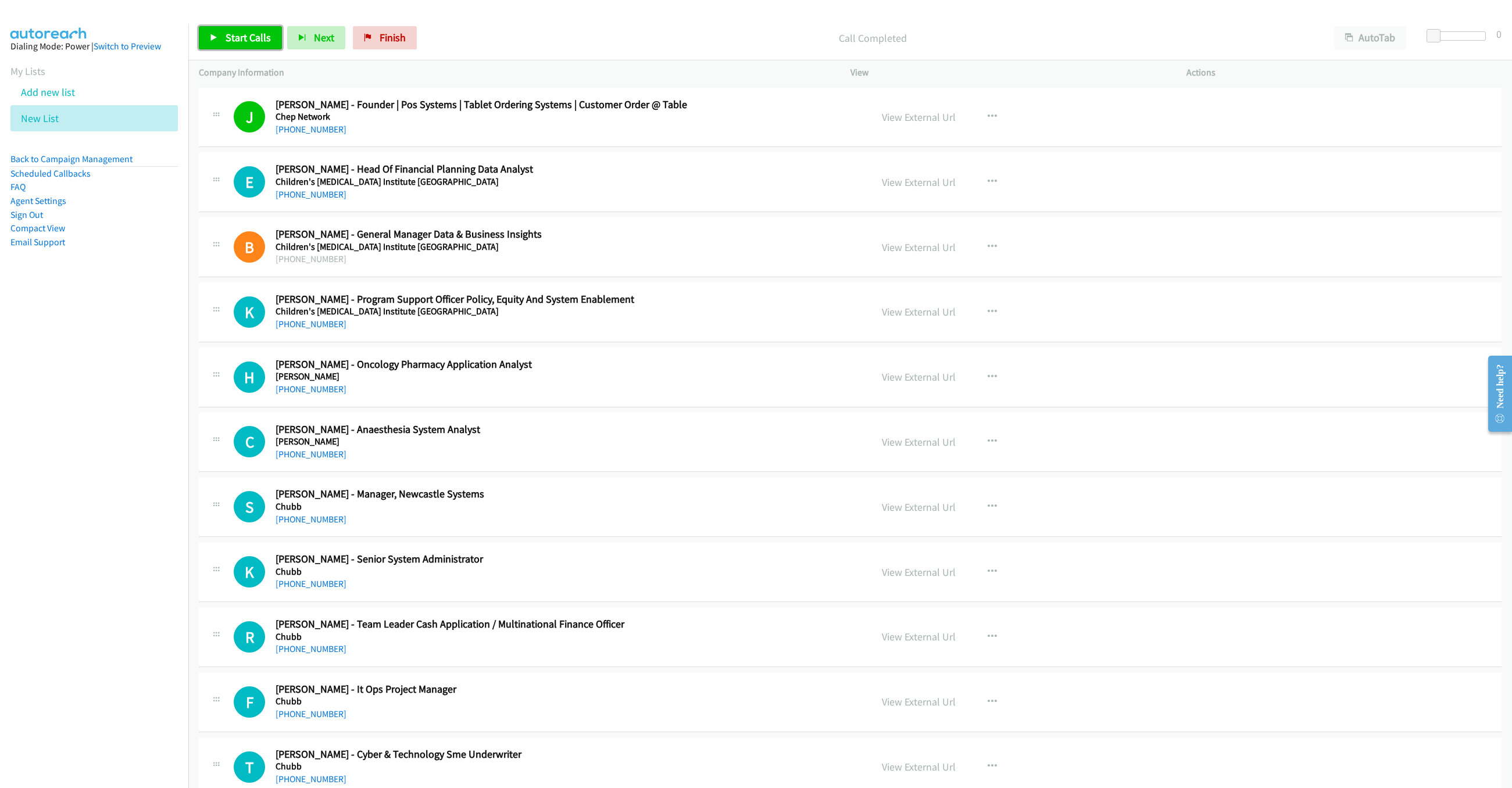
click at [229, 42] on span "Start Calls" at bounding box center [248, 38] width 46 height 14
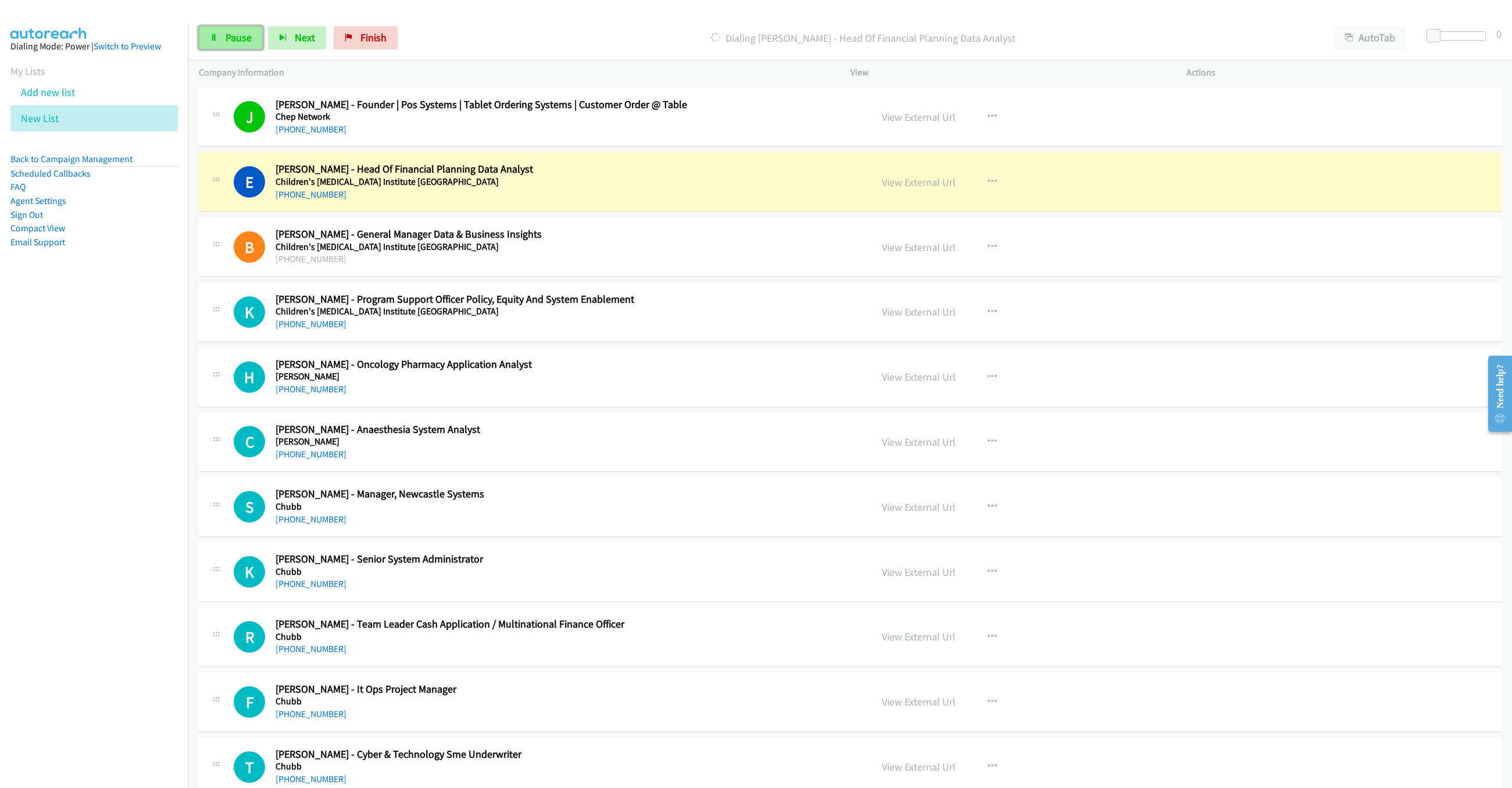
click at [243, 39] on span "Pause" at bounding box center [238, 38] width 26 height 14
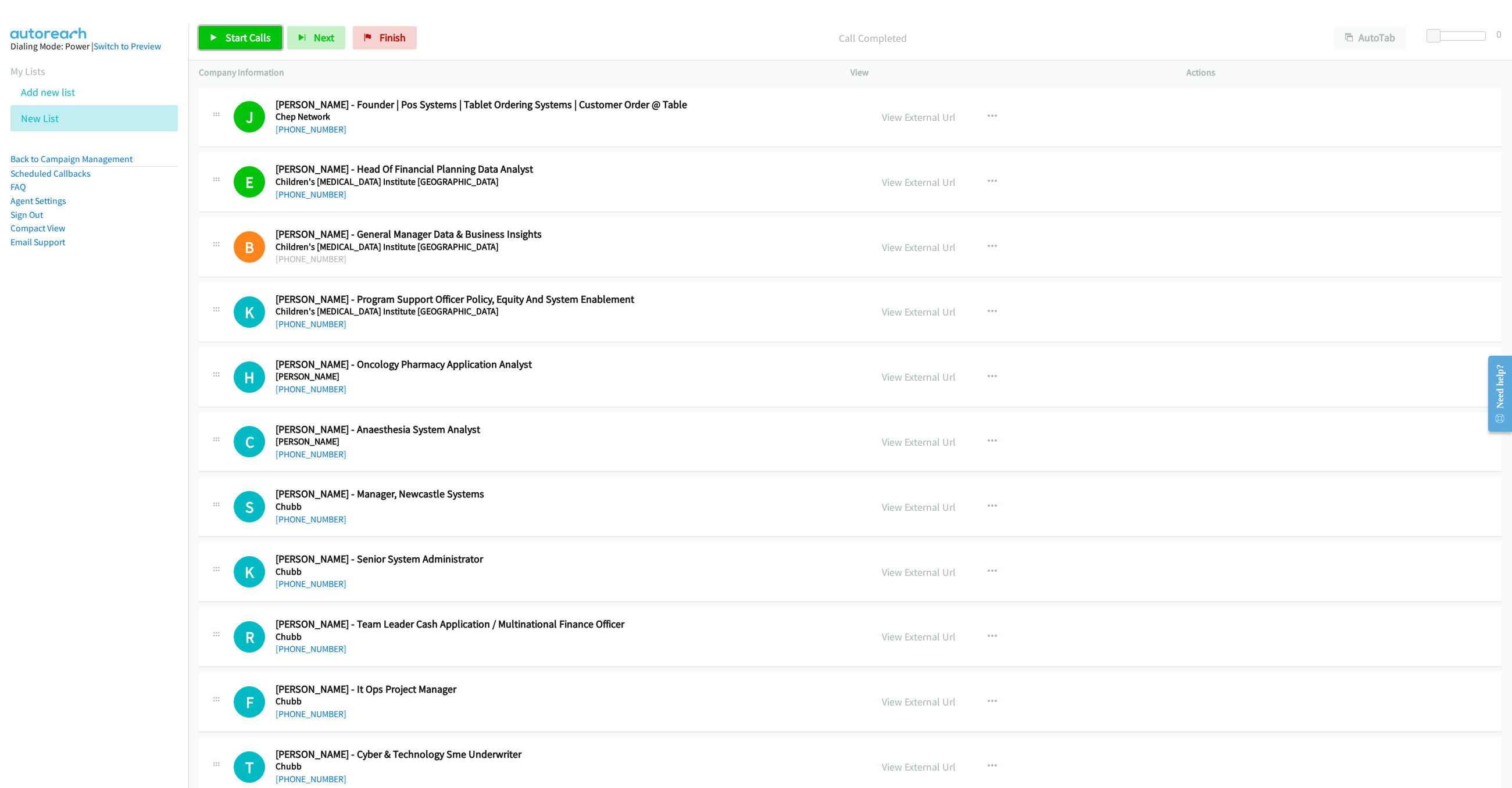
click at [237, 30] on link "Start Calls" at bounding box center [241, 38] width 84 height 23
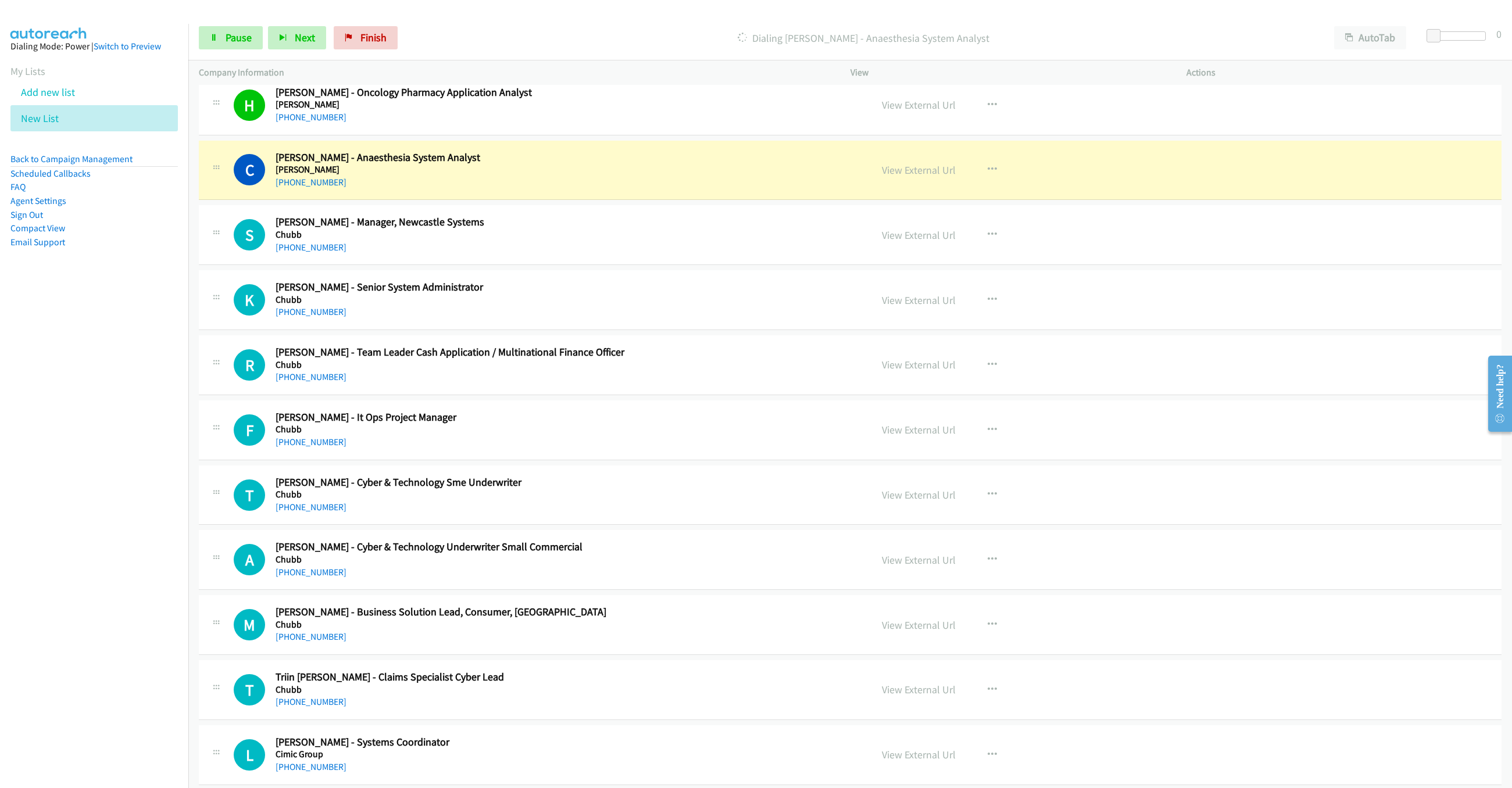
scroll to position [261, 0]
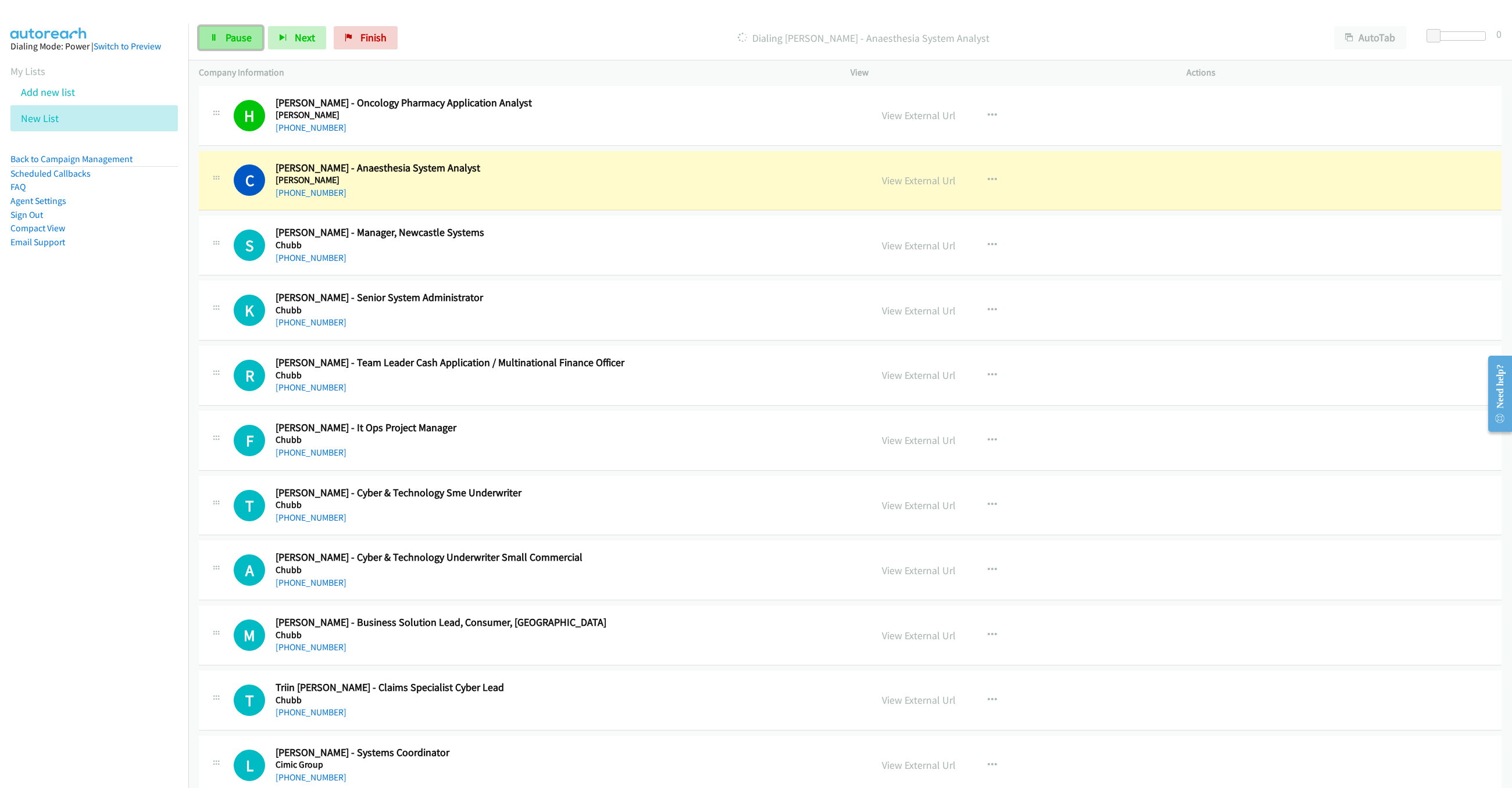
click at [241, 46] on link "Pause" at bounding box center [231, 38] width 64 height 23
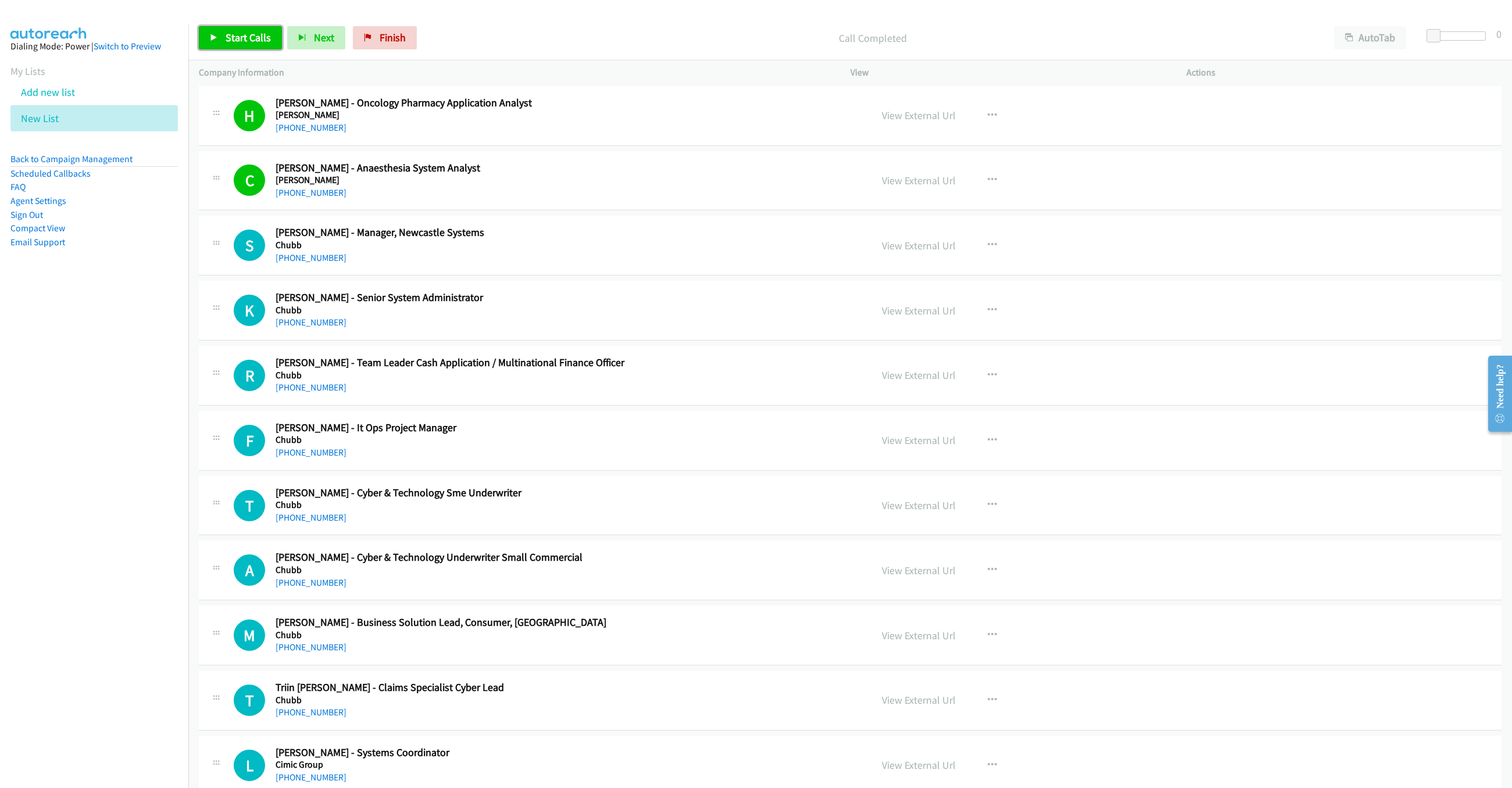
drag, startPoint x: 225, startPoint y: 30, endPoint x: 412, endPoint y: 64, distance: 190.1
click at [225, 30] on link "Start Calls" at bounding box center [241, 38] width 84 height 23
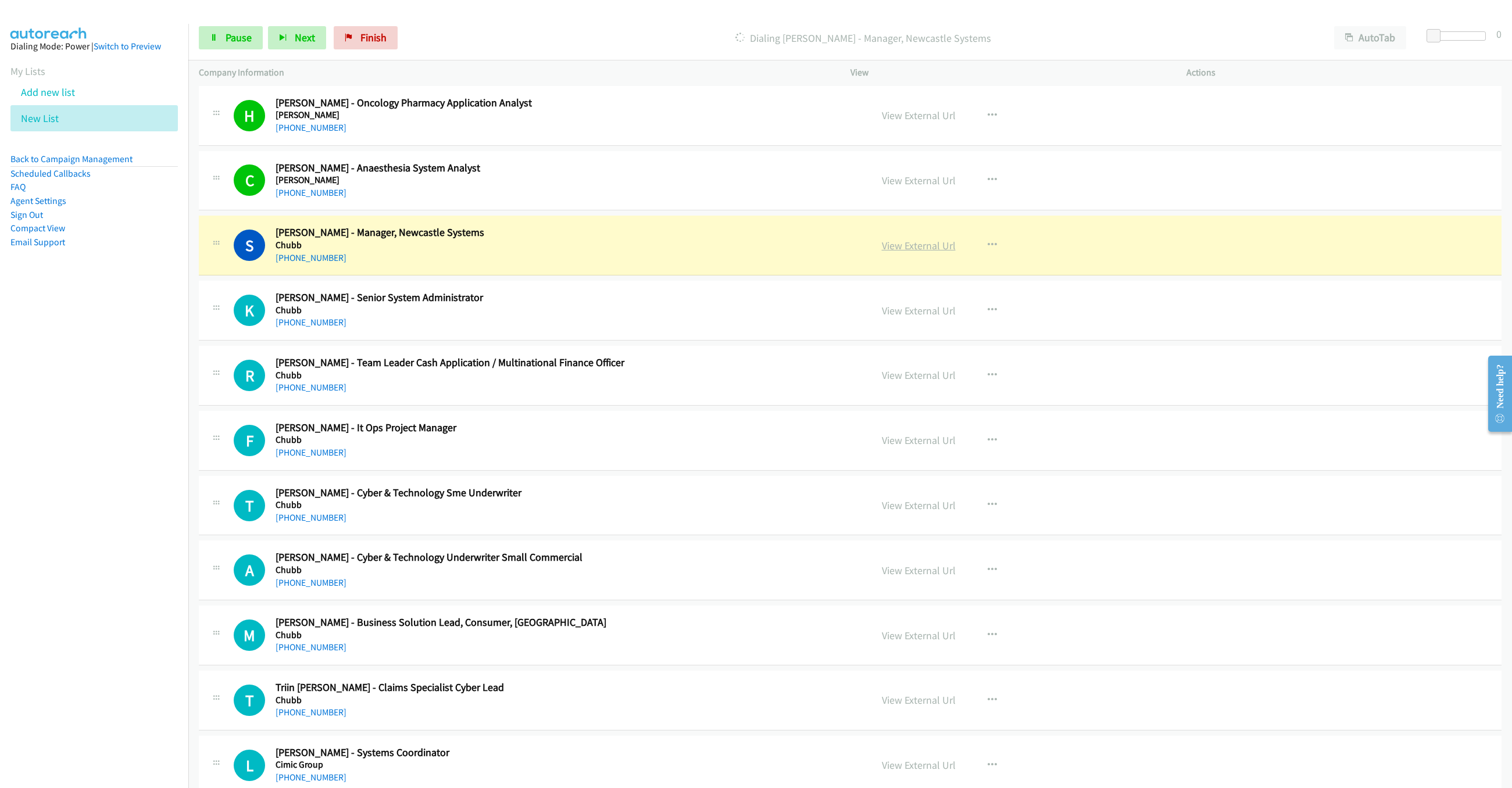
click at [891, 250] on link "View External Url" at bounding box center [919, 246] width 74 height 14
click at [899, 250] on link "View External Url" at bounding box center [919, 246] width 74 height 14
click at [223, 47] on link "Pause" at bounding box center [231, 38] width 64 height 23
